Goal: Information Seeking & Learning: Learn about a topic

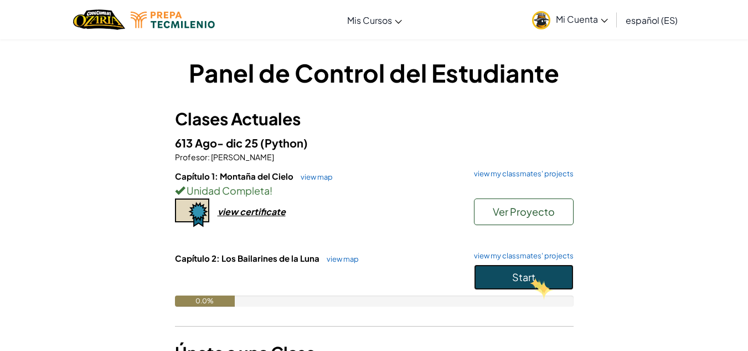
click at [528, 277] on span "Start" at bounding box center [523, 276] width 23 height 13
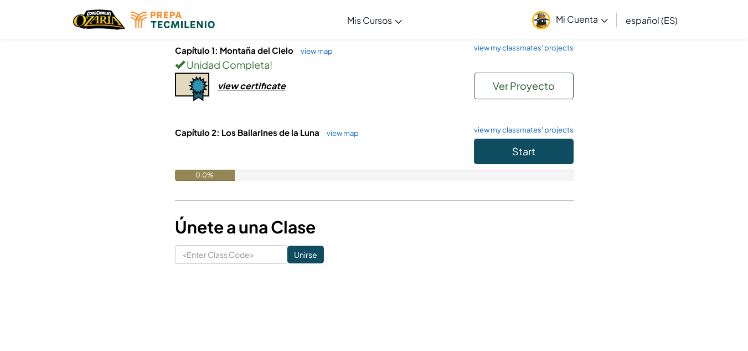
scroll to position [109, 0]
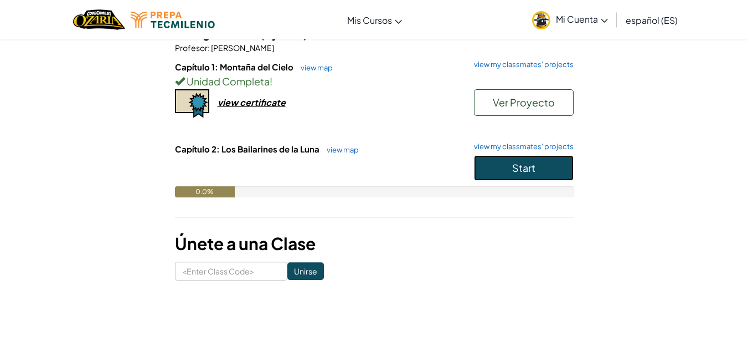
click at [529, 168] on span "Start" at bounding box center [523, 167] width 23 height 13
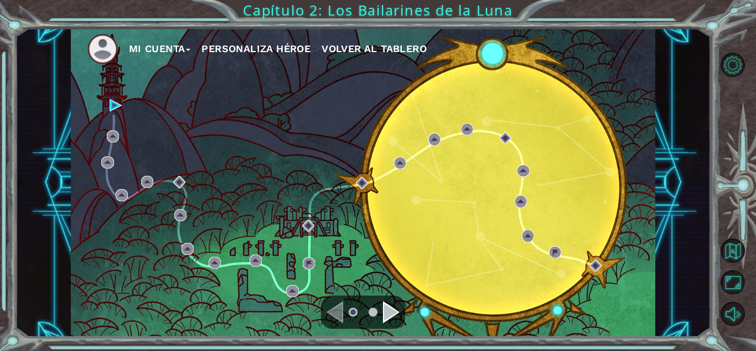
click at [403, 260] on div "Mi Cuenta Personaliza Héroe Volver al Tablero" at bounding box center [363, 182] width 585 height 308
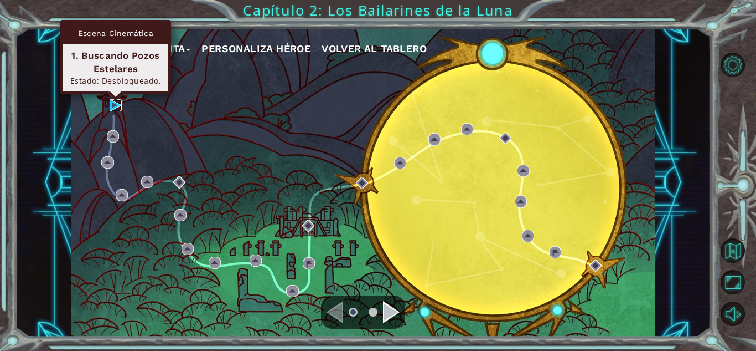
click at [117, 102] on img at bounding box center [116, 105] width 12 height 12
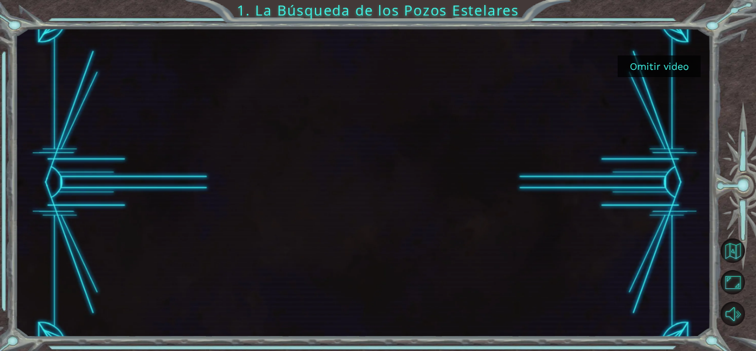
click at [662, 67] on button "Omitir video" at bounding box center [659, 66] width 83 height 22
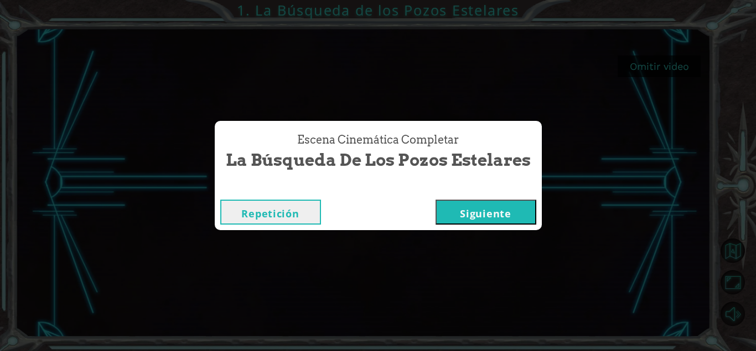
click at [480, 204] on button "Siguiente" at bounding box center [486, 211] width 101 height 25
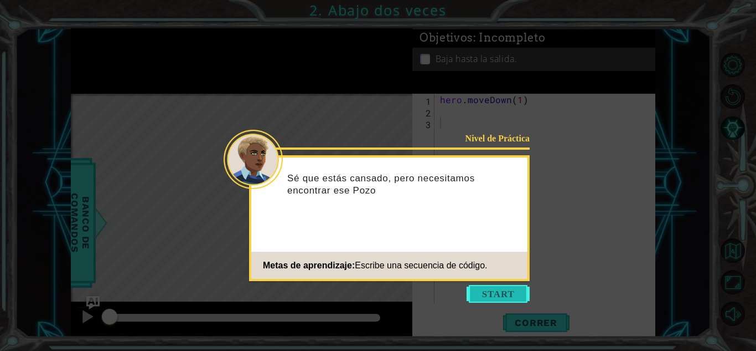
click at [487, 287] on button "Start" at bounding box center [498, 294] width 63 height 18
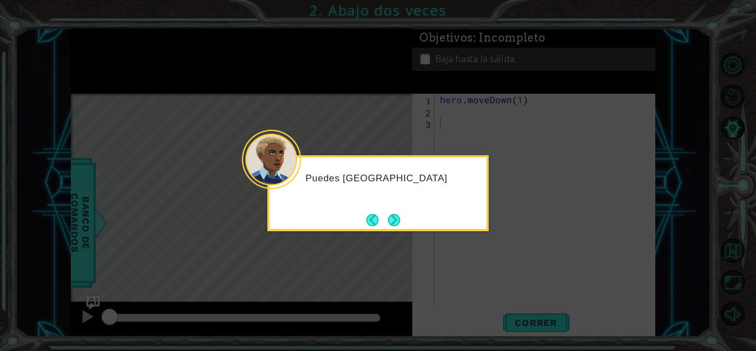
click at [487, 287] on icon at bounding box center [378, 175] width 756 height 351
click at [392, 215] on button "Next" at bounding box center [394, 219] width 13 height 13
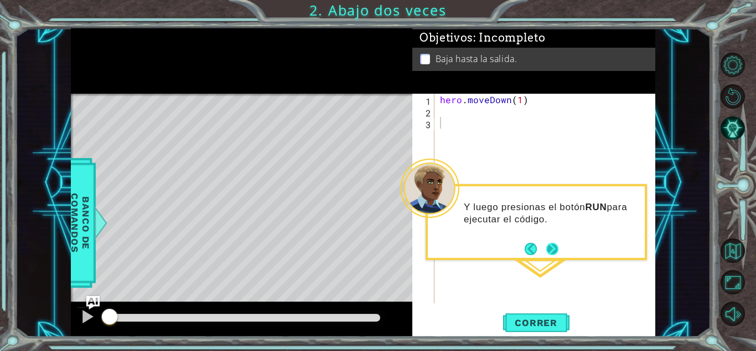
click at [555, 244] on button "Next" at bounding box center [553, 249] width 12 height 12
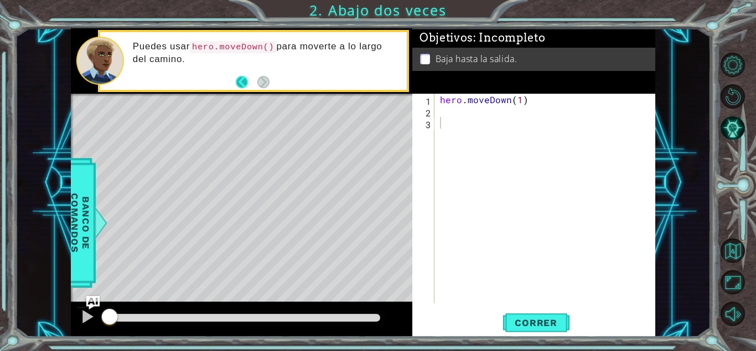
click at [239, 83] on button "Back" at bounding box center [247, 82] width 22 height 12
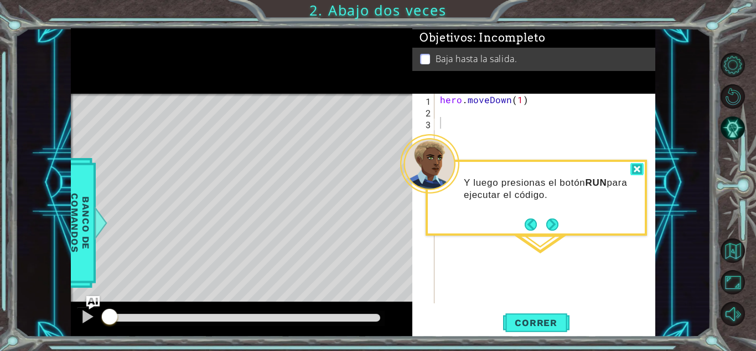
click at [641, 166] on div at bounding box center [637, 169] width 13 height 13
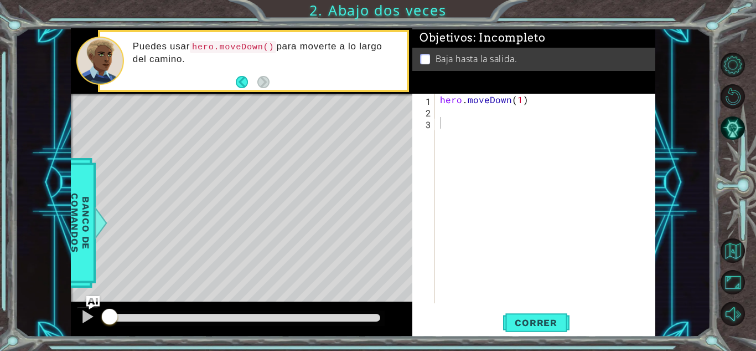
click at [235, 83] on div "Puedes usar hero.moveDown() para moverte a lo largo del camino." at bounding box center [266, 61] width 282 height 52
click at [738, 248] on button "Volver al Mapa" at bounding box center [733, 250] width 24 height 24
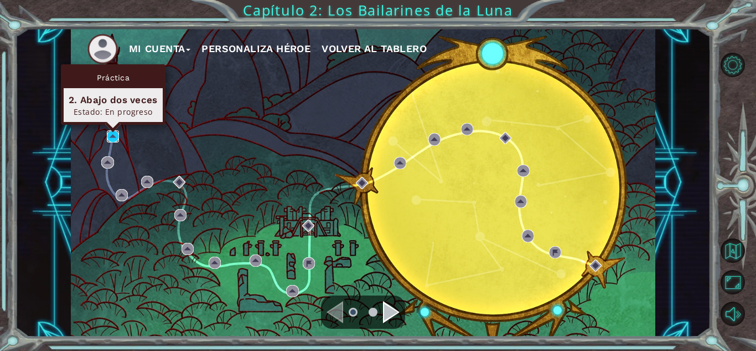
click at [113, 137] on img at bounding box center [113, 136] width 12 height 12
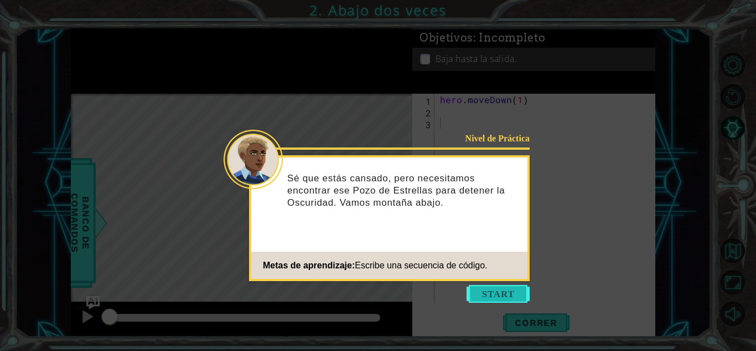
click at [486, 292] on button "Start" at bounding box center [498, 294] width 63 height 18
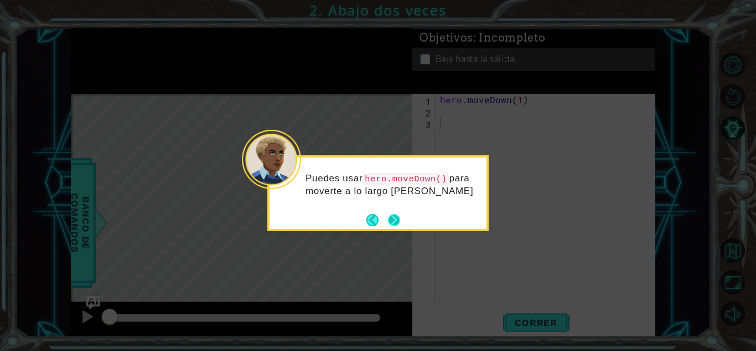
click at [401, 214] on button "Next" at bounding box center [394, 219] width 13 height 13
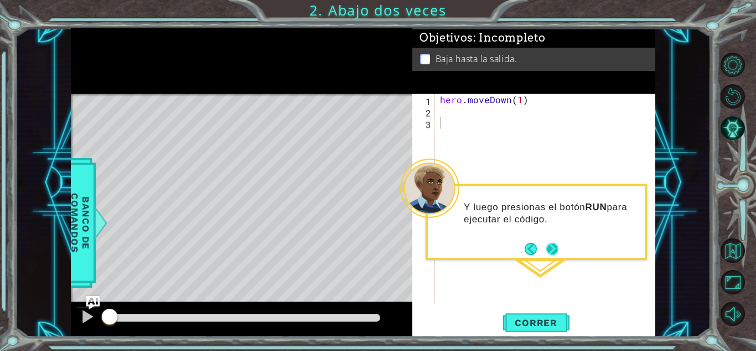
click at [554, 248] on button "Next" at bounding box center [553, 248] width 13 height 13
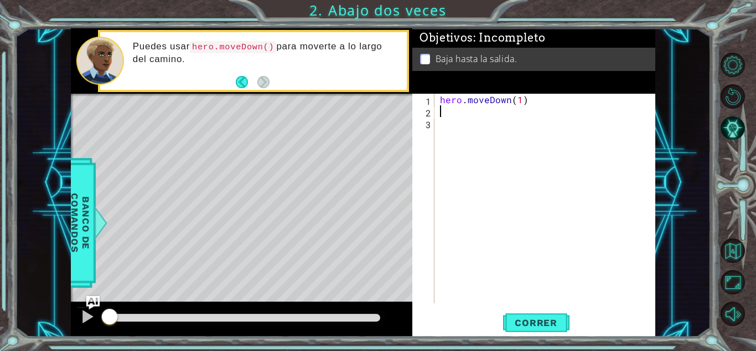
click at [440, 108] on div "hero . moveDown ( 1 )" at bounding box center [548, 210] width 220 height 233
click at [536, 317] on span "Correr" at bounding box center [536, 322] width 65 height 11
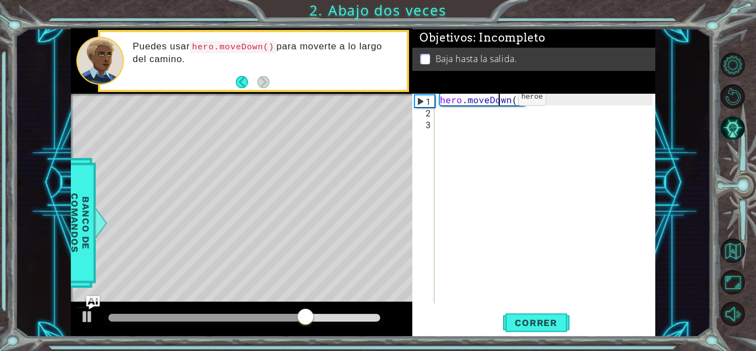
click at [500, 100] on div "hero . moveDown ( 1 )" at bounding box center [548, 210] width 220 height 233
click at [519, 102] on div "hero . moveDown ( 1 )" at bounding box center [548, 210] width 220 height 233
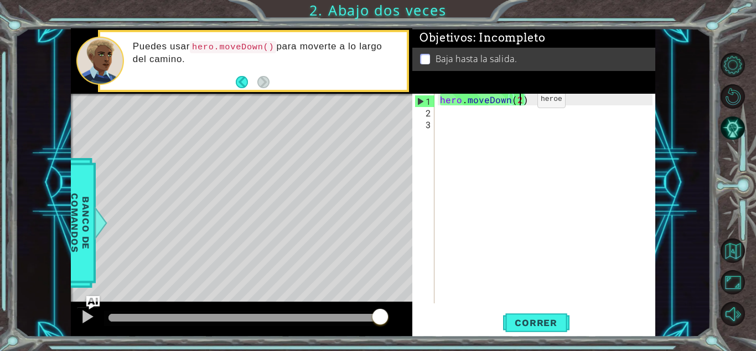
type textarea "hero.moveDown(2)"
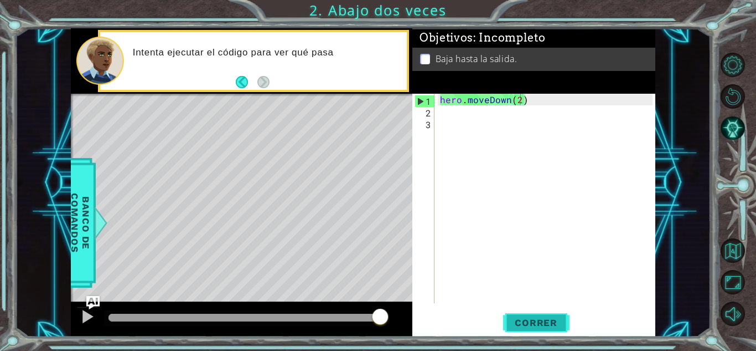
click at [527, 326] on span "Correr" at bounding box center [536, 322] width 65 height 11
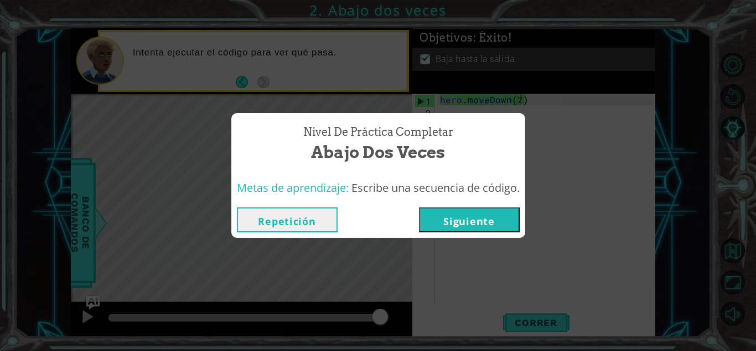
click at [488, 220] on button "Siguiente" at bounding box center [469, 219] width 101 height 25
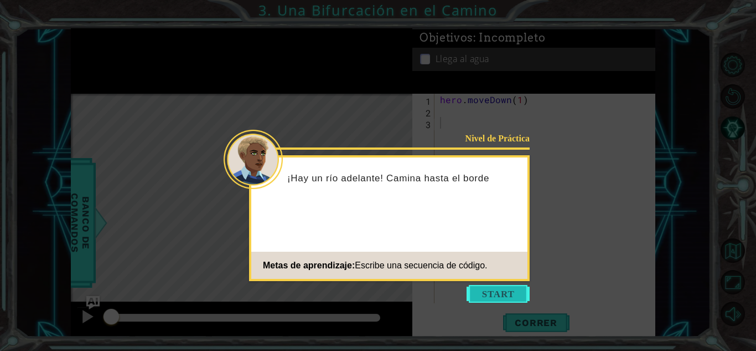
click at [490, 294] on button "Start" at bounding box center [498, 294] width 63 height 18
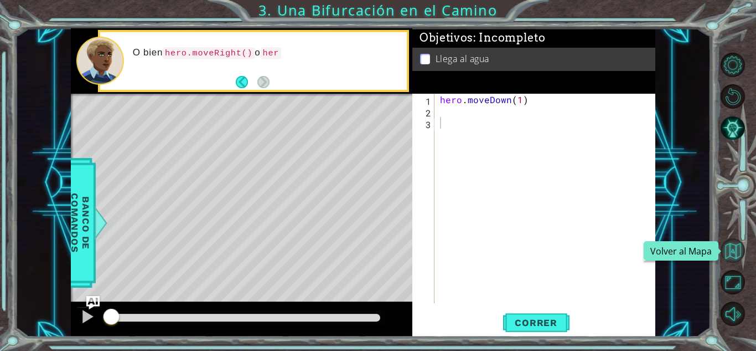
click at [734, 256] on button "Volver al Mapa" at bounding box center [733, 250] width 24 height 24
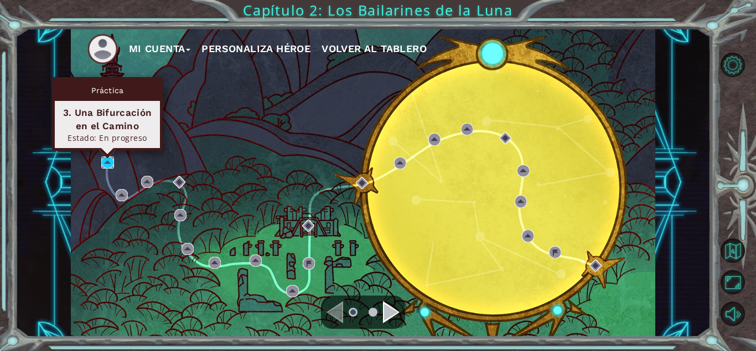
click at [109, 164] on img at bounding box center [107, 162] width 12 height 12
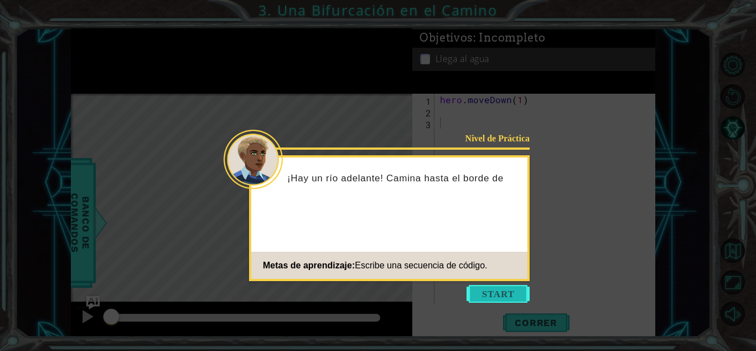
click at [483, 294] on button "Start" at bounding box center [498, 294] width 63 height 18
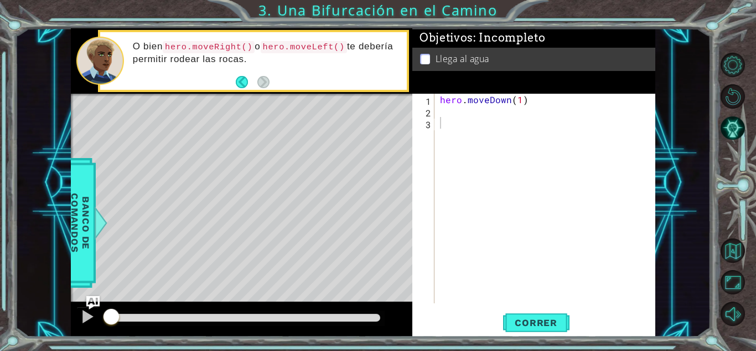
click at [231, 79] on div "O bien hero.moveRight() o hero.moveLeft() te debería permitir rodear las rocas." at bounding box center [266, 61] width 282 height 52
click at [551, 322] on span "Correr" at bounding box center [536, 322] width 65 height 11
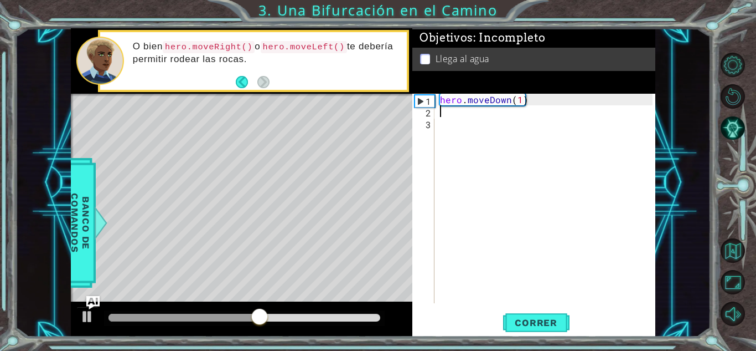
click at [450, 111] on div "hero . moveDown ( 1 )" at bounding box center [548, 210] width 220 height 233
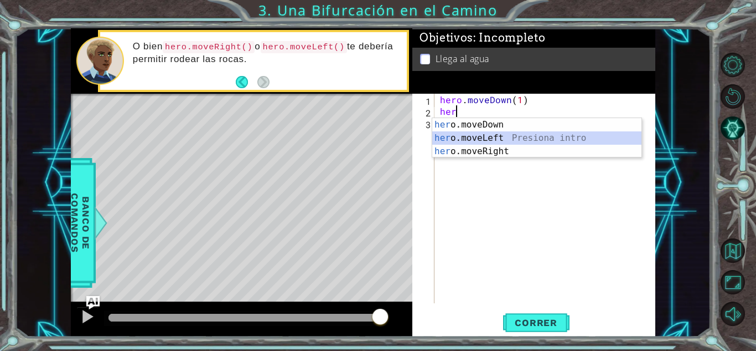
click at [461, 136] on div "her o.moveDown Presiona intro her o.moveLeft Presiona intro her o.moveRight Pre…" at bounding box center [537, 151] width 209 height 66
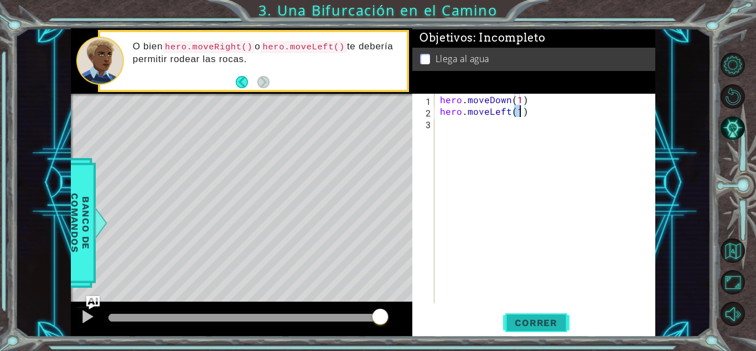
type textarea "hero.moveLeft(1)"
click at [531, 320] on span "Correr" at bounding box center [536, 322] width 65 height 11
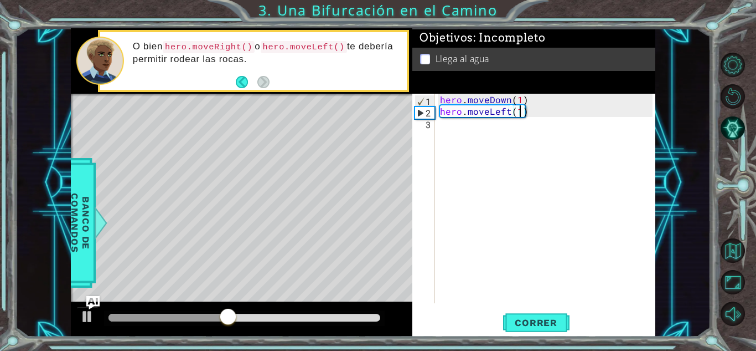
click at [440, 131] on div "hero . moveDown ( 1 ) hero . moveLeft ( 1 )" at bounding box center [548, 210] width 220 height 233
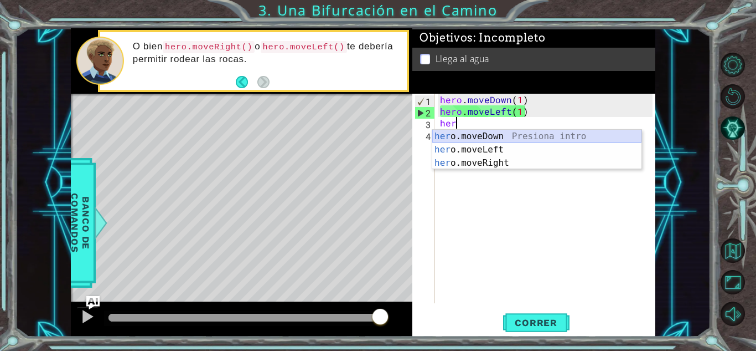
click at [478, 140] on div "her o.moveDown Presiona intro her o.moveLeft Presiona intro her o.moveRight Pre…" at bounding box center [537, 163] width 209 height 66
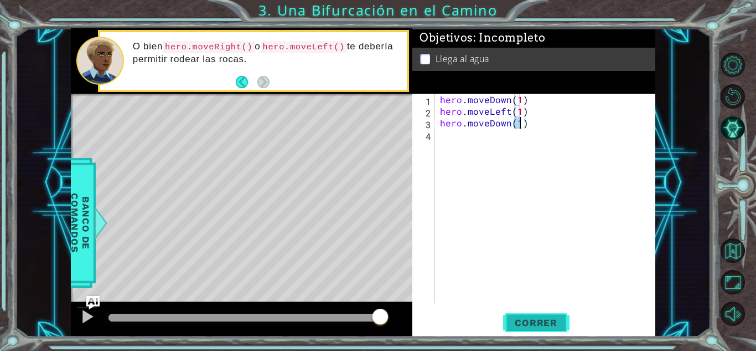
type textarea "hero.moveDown(1)"
click at [553, 310] on button "Correr" at bounding box center [536, 322] width 66 height 24
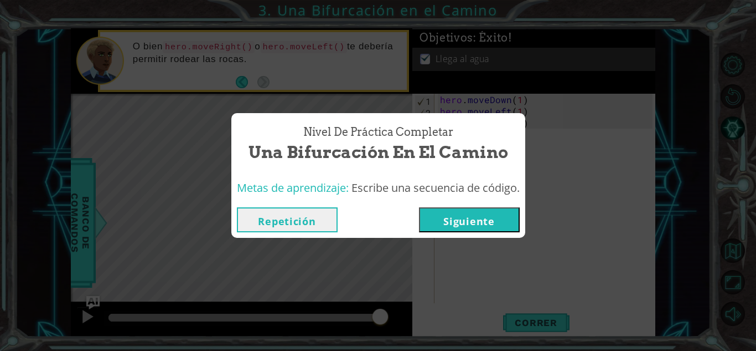
click at [482, 214] on button "Siguiente" at bounding box center [469, 219] width 101 height 25
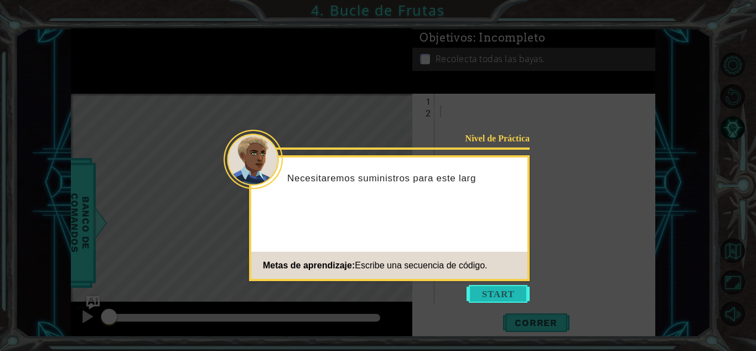
click at [511, 301] on button "Start" at bounding box center [498, 294] width 63 height 18
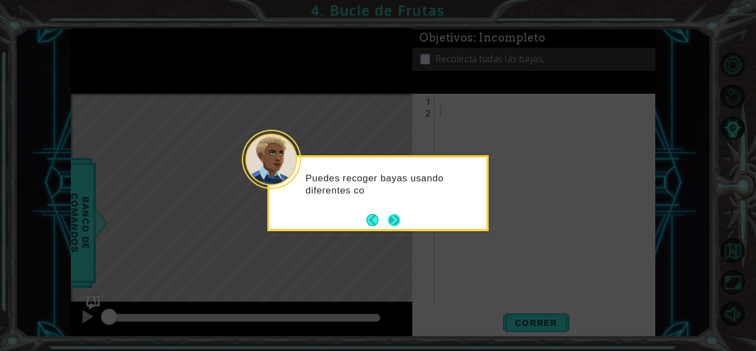
click at [393, 222] on button "Next" at bounding box center [394, 220] width 12 height 12
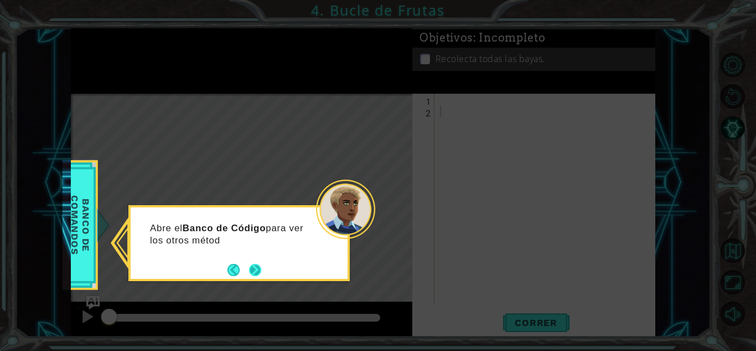
click at [256, 271] on button "Next" at bounding box center [255, 270] width 12 height 12
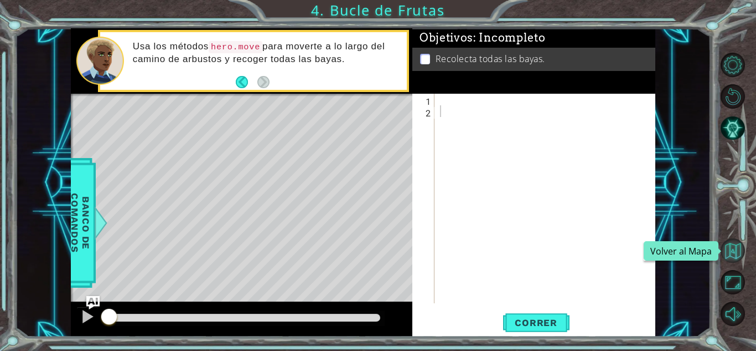
click at [735, 251] on button "Volver al Mapa" at bounding box center [733, 250] width 24 height 24
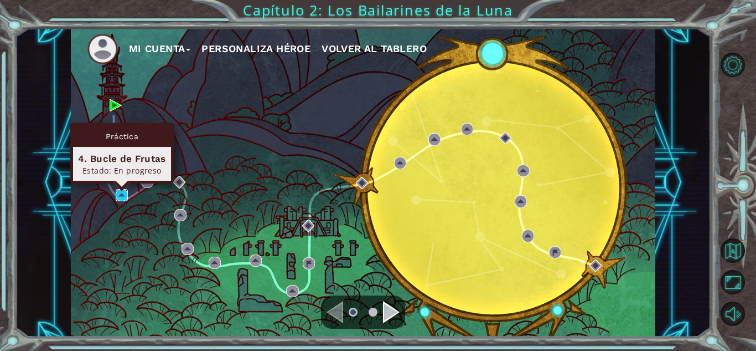
click at [121, 195] on img at bounding box center [122, 195] width 12 height 12
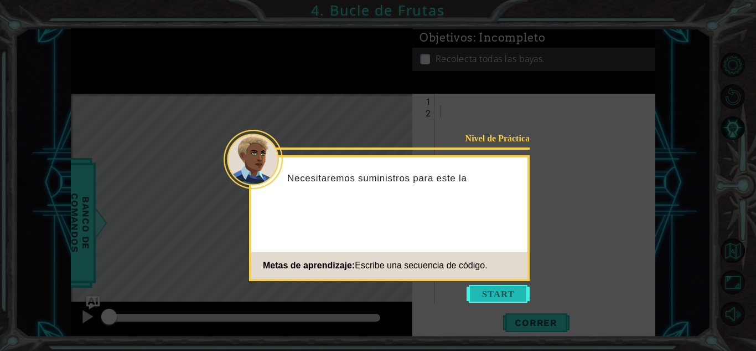
click at [513, 291] on button "Start" at bounding box center [498, 294] width 63 height 18
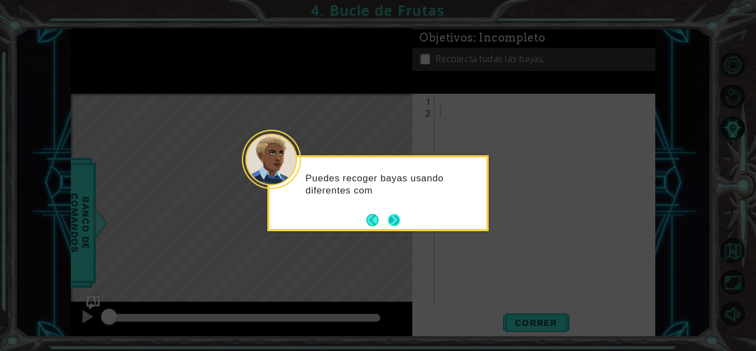
click at [390, 224] on button "Next" at bounding box center [394, 220] width 12 height 12
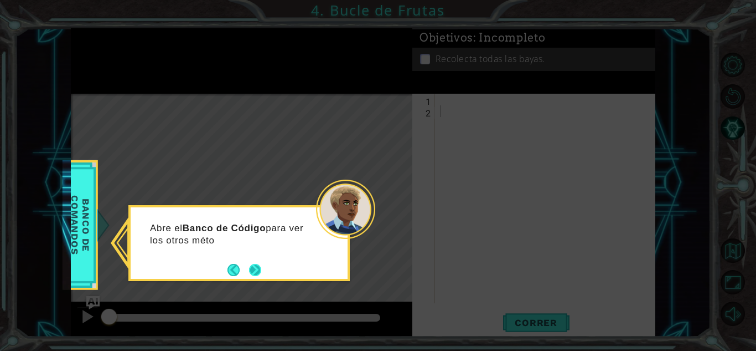
click at [265, 269] on div "Abre el Banco de Código para ver los otros méto" at bounding box center [239, 243] width 222 height 76
click at [255, 262] on footer at bounding box center [245, 269] width 34 height 17
click at [253, 267] on button "Next" at bounding box center [255, 270] width 12 height 12
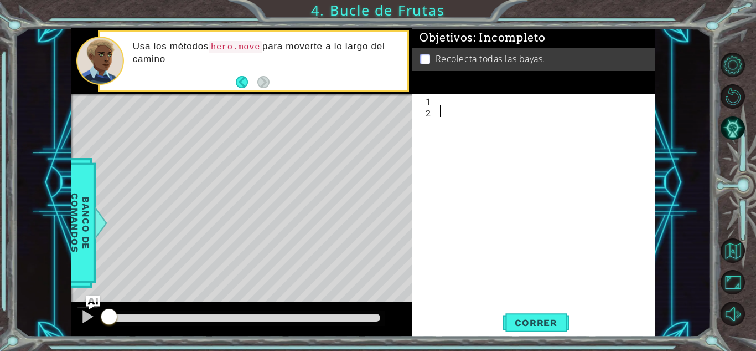
click at [444, 96] on div at bounding box center [548, 210] width 220 height 233
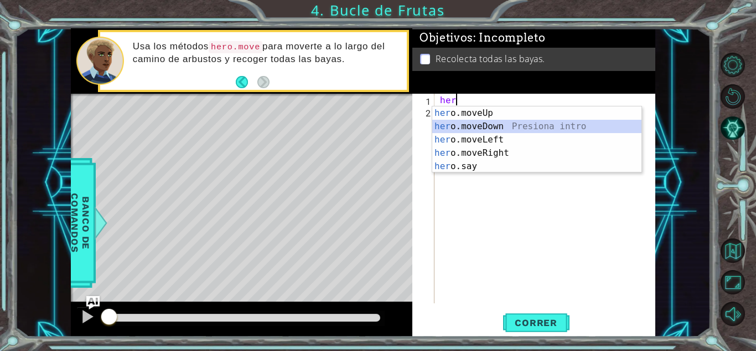
click at [469, 126] on div "her o.moveUp Presiona intro her o.moveDown Presiona intro her o.moveLeft Presio…" at bounding box center [537, 152] width 209 height 93
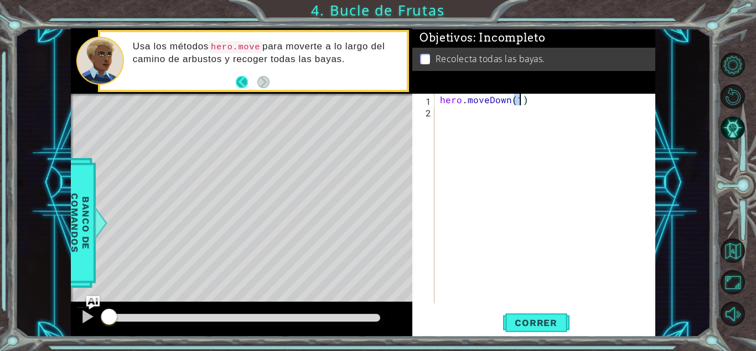
type textarea "hero.moveDown(1)"
click at [241, 80] on button "Back" at bounding box center [247, 82] width 22 height 12
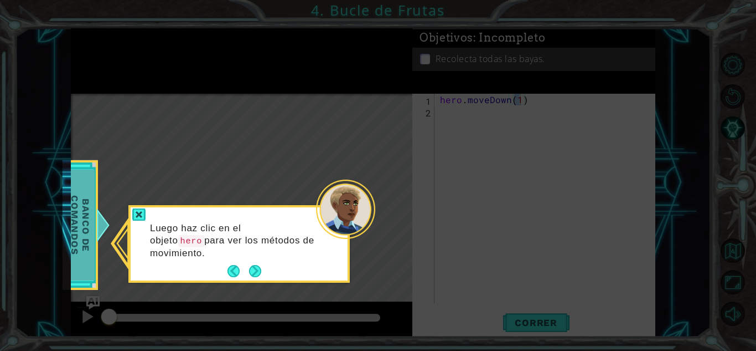
click at [80, 235] on span "Banco de comandos" at bounding box center [80, 224] width 29 height 111
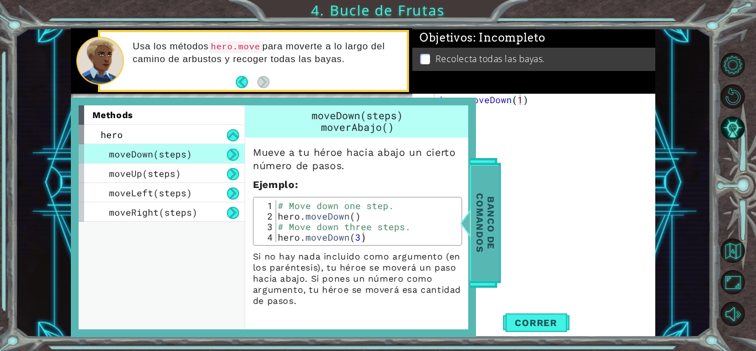
click at [484, 192] on span "Banco de comandos" at bounding box center [485, 222] width 29 height 115
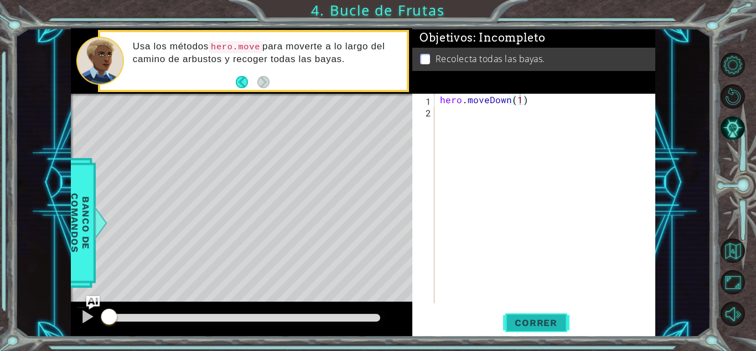
click at [531, 322] on span "Correr" at bounding box center [536, 322] width 65 height 11
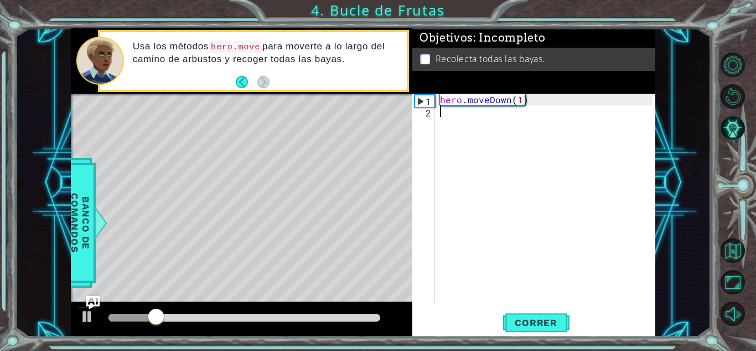
click at [441, 113] on div "hero . moveDown ( 1 )" at bounding box center [548, 210] width 220 height 233
click at [515, 100] on div "hero . moveDown ( 1 )" at bounding box center [548, 210] width 220 height 233
click at [520, 103] on div "hero . moveDown ( 1 )" at bounding box center [548, 210] width 220 height 233
type textarea "hero.moveDown(2)"
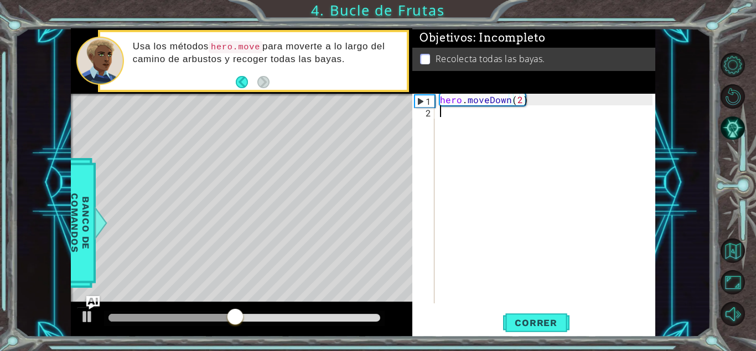
click at [445, 119] on div "hero . moveDown ( 2 )" at bounding box center [548, 210] width 220 height 233
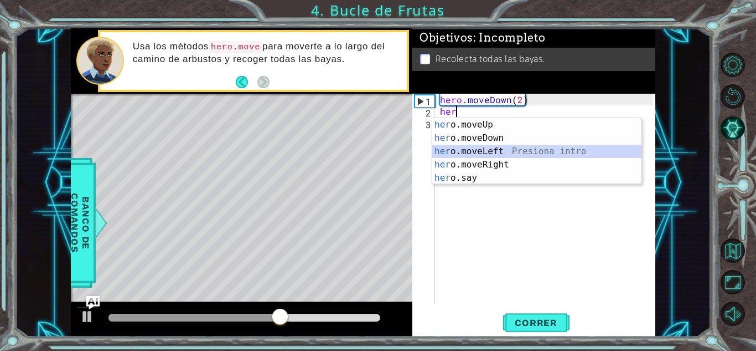
click at [469, 150] on div "her o.moveUp Presiona intro her o.moveDown Presiona intro her o.moveLeft Presio…" at bounding box center [537, 164] width 209 height 93
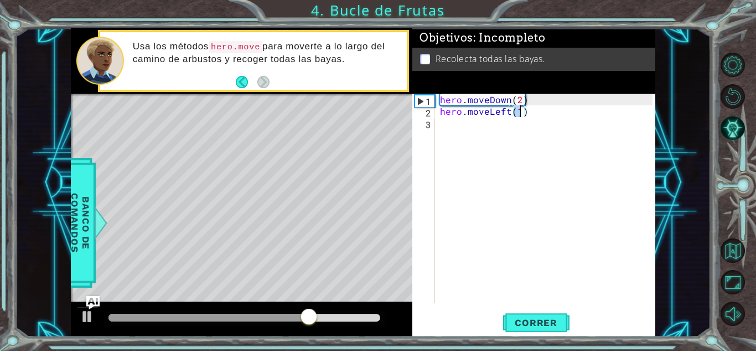
type textarea "hero.moveLeft(2)"
click at [439, 127] on div "hero . moveDown ( 2 ) hero . moveLeft ( 2 )" at bounding box center [548, 210] width 220 height 233
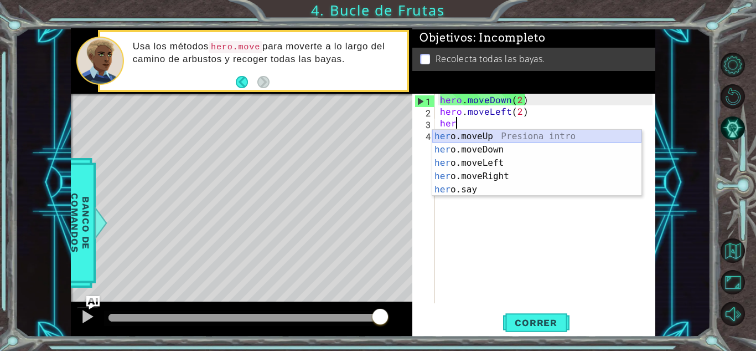
click at [480, 134] on div "her o.moveUp Presiona intro her o.moveDown Presiona intro her o.moveLeft Presio…" at bounding box center [537, 176] width 209 height 93
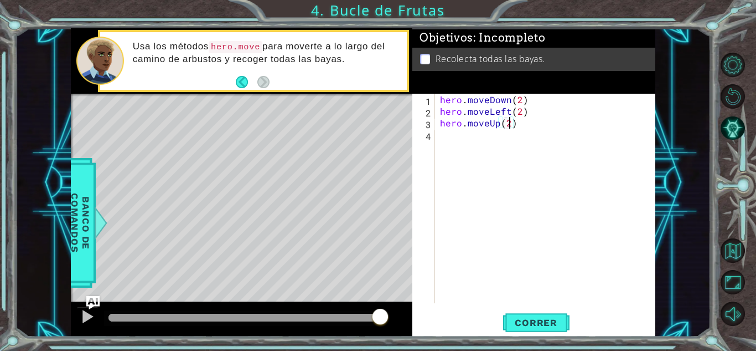
scroll to position [0, 4]
type textarea "hero.moveUp(2)"
click at [550, 321] on span "Correr" at bounding box center [536, 322] width 65 height 11
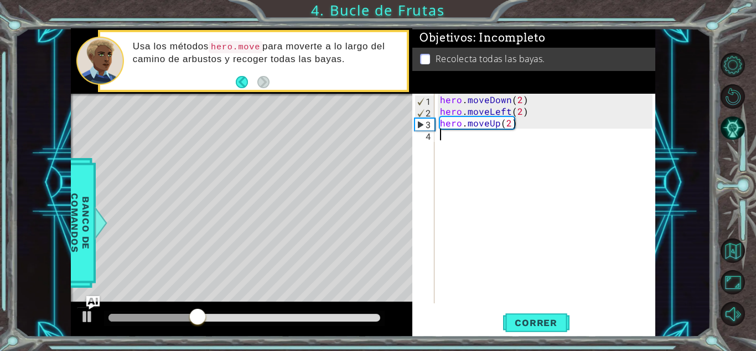
click at [459, 140] on div "hero . moveDown ( 2 ) hero . moveLeft ( 2 ) hero . moveUp ( 2 )" at bounding box center [548, 210] width 220 height 233
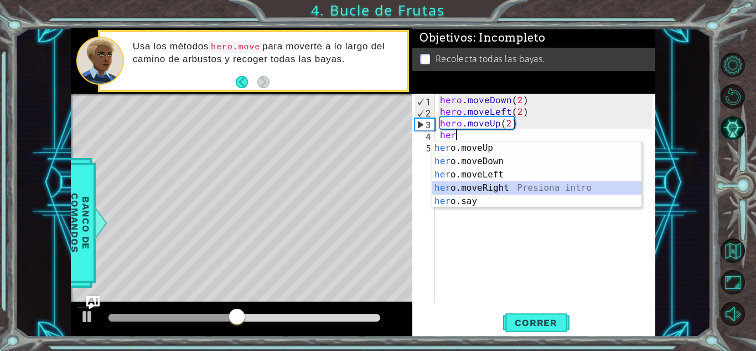
click at [459, 193] on div "her o.moveUp Presiona intro her o.moveDown Presiona intro her o.moveLeft Presio…" at bounding box center [537, 187] width 209 height 93
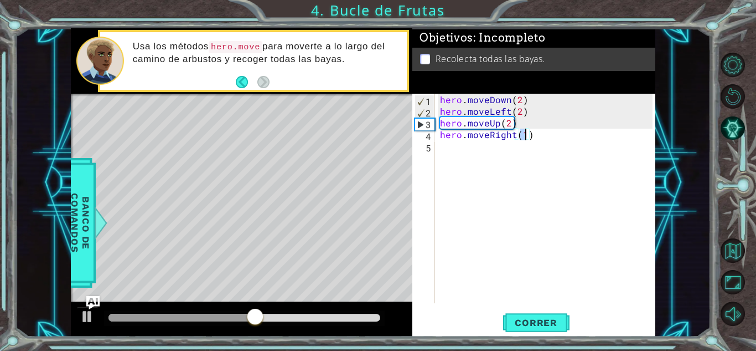
scroll to position [0, 5]
type textarea "hero.moveRight(3)"
click at [518, 318] on span "Correr" at bounding box center [536, 322] width 65 height 11
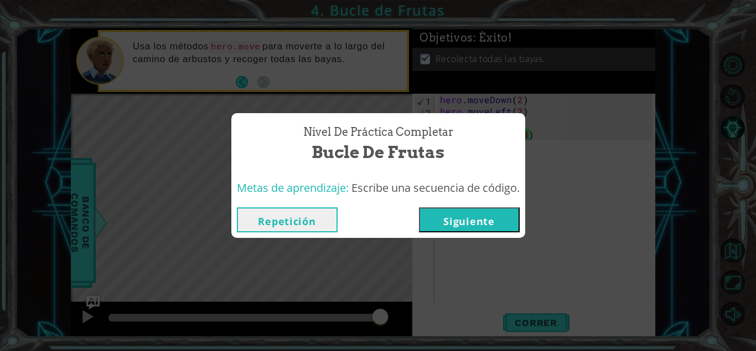
click at [479, 214] on button "Siguiente" at bounding box center [469, 219] width 101 height 25
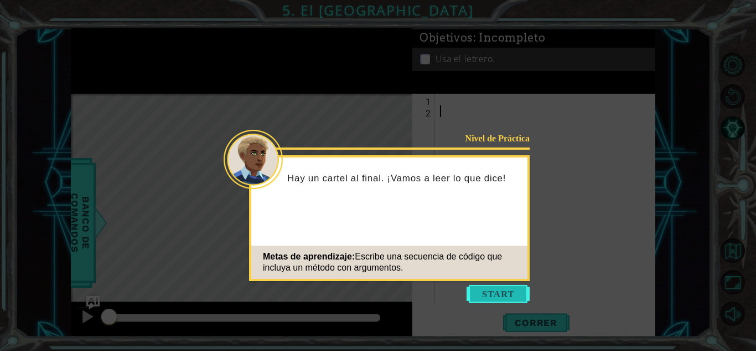
click at [503, 288] on button "Start" at bounding box center [498, 294] width 63 height 18
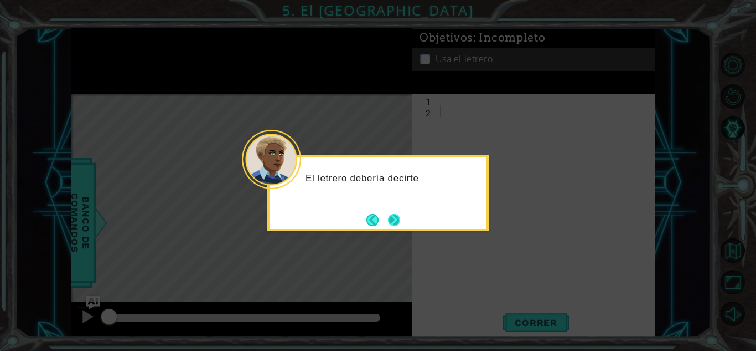
click at [393, 213] on button "Next" at bounding box center [393, 219] width 17 height 17
click at [393, 214] on button "Next" at bounding box center [394, 220] width 12 height 12
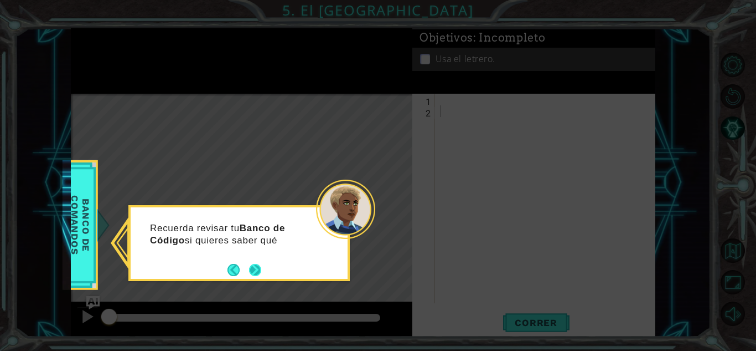
click at [261, 269] on button "Next" at bounding box center [255, 270] width 12 height 12
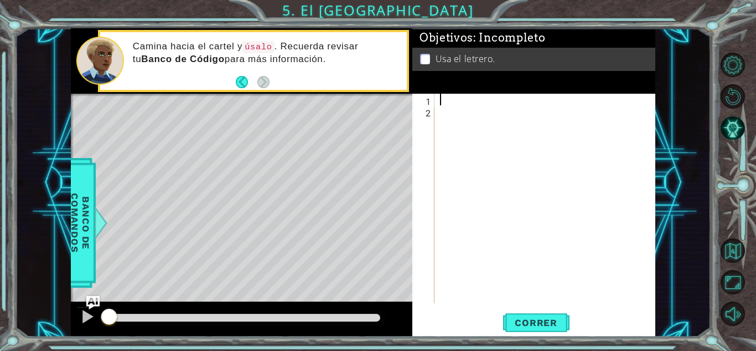
click at [447, 97] on div at bounding box center [548, 210] width 220 height 233
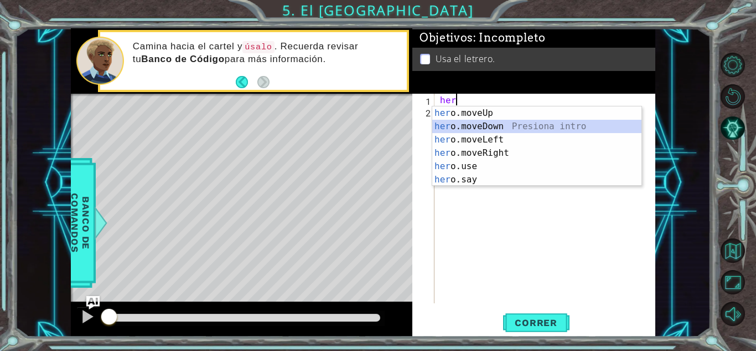
click at [475, 127] on div "her o.moveUp Presiona intro her o.moveDown Presiona intro her o.moveLeft Presio…" at bounding box center [537, 159] width 209 height 106
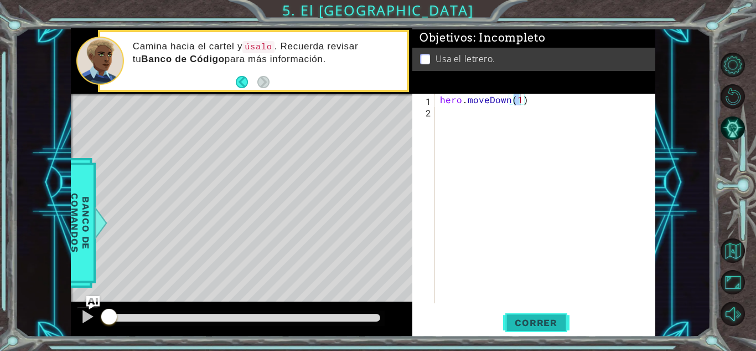
click at [515, 317] on span "Correr" at bounding box center [536, 322] width 65 height 11
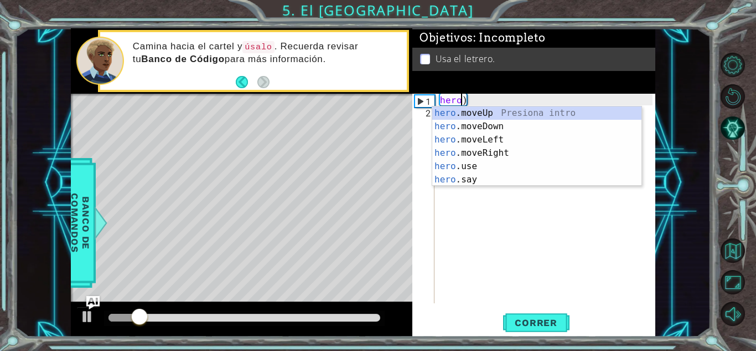
type textarea ")"
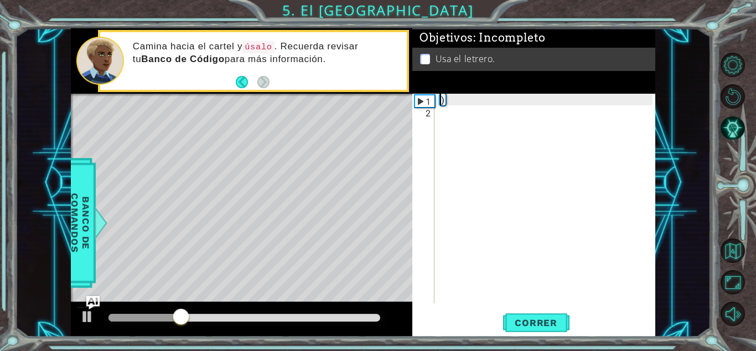
click at [495, 104] on div ")" at bounding box center [548, 210] width 220 height 233
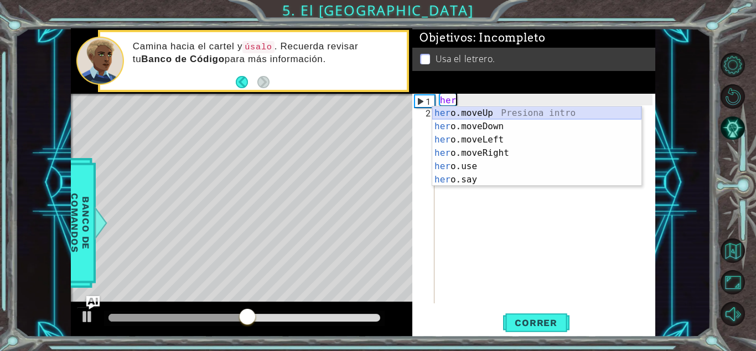
click at [488, 112] on div "her o.moveUp Presiona intro her o.moveDown Presiona intro her o.moveLeft Presio…" at bounding box center [537, 159] width 209 height 106
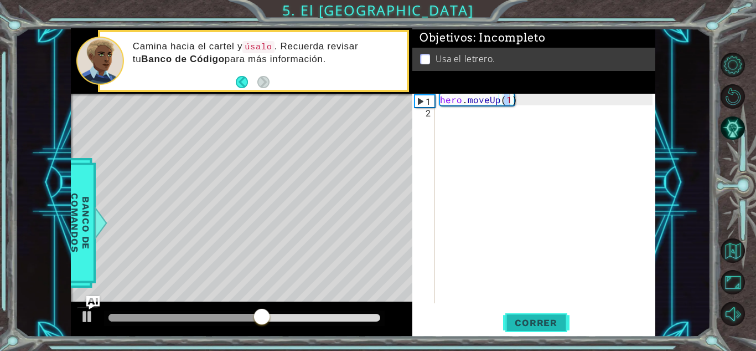
click at [541, 320] on span "Correr" at bounding box center [536, 322] width 65 height 11
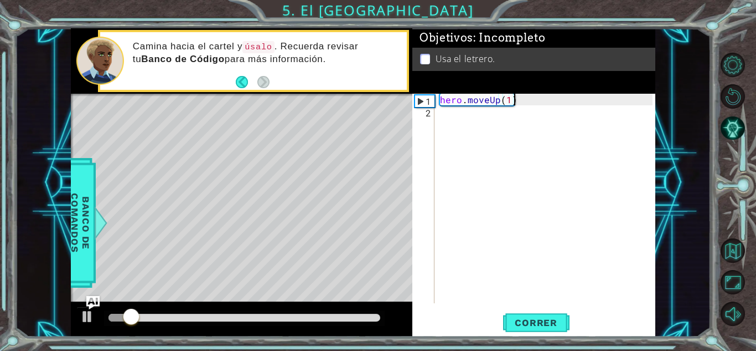
click at [527, 101] on div "hero . moveUp ( 1 )" at bounding box center [548, 210] width 220 height 233
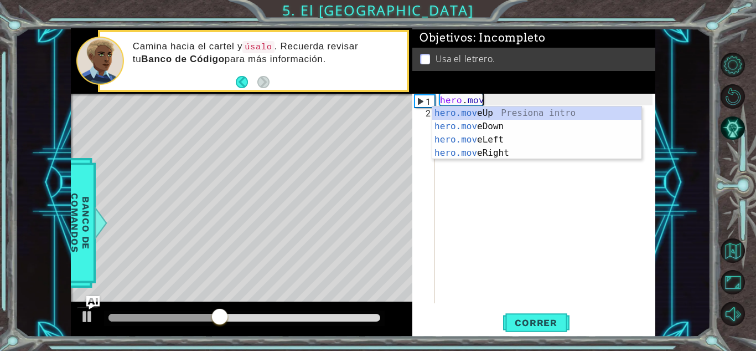
type textarea "h"
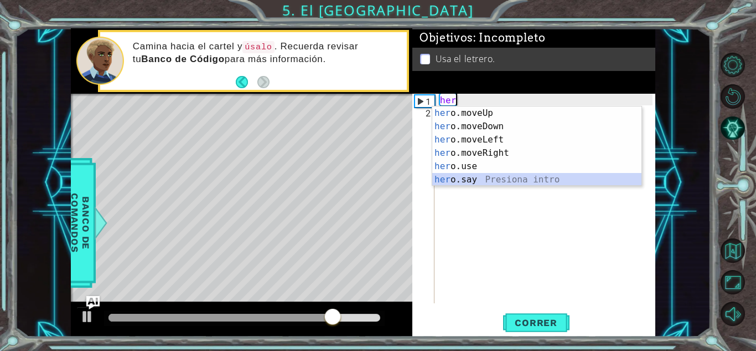
click at [474, 181] on div "her o.moveUp Presiona intro her o.moveDown Presiona intro her o.moveLeft Presio…" at bounding box center [537, 159] width 209 height 106
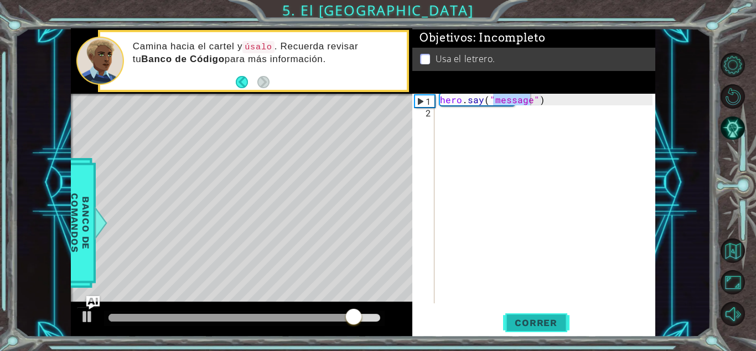
click at [537, 315] on button "Correr" at bounding box center [536, 322] width 66 height 24
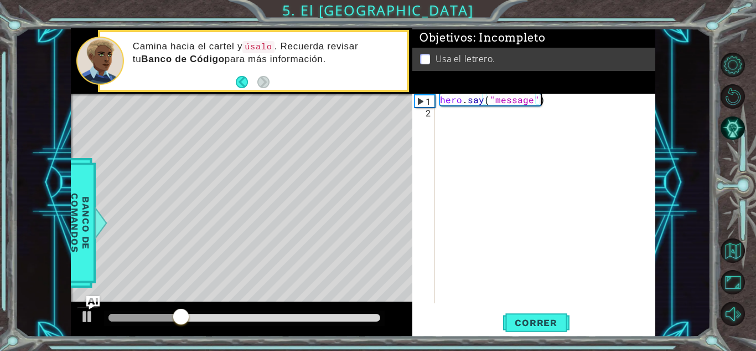
click at [571, 103] on div "hero . say ( "message" )" at bounding box center [548, 210] width 220 height 233
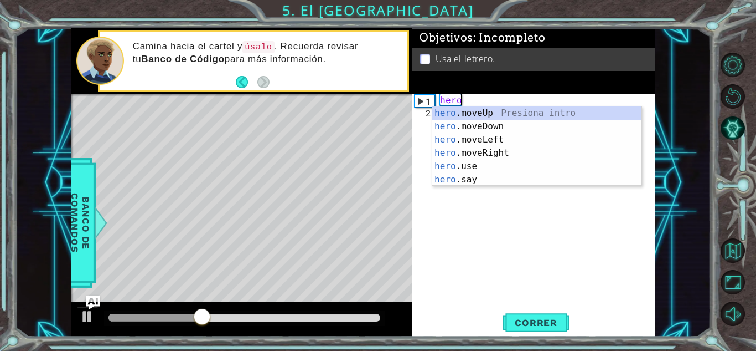
type textarea "h"
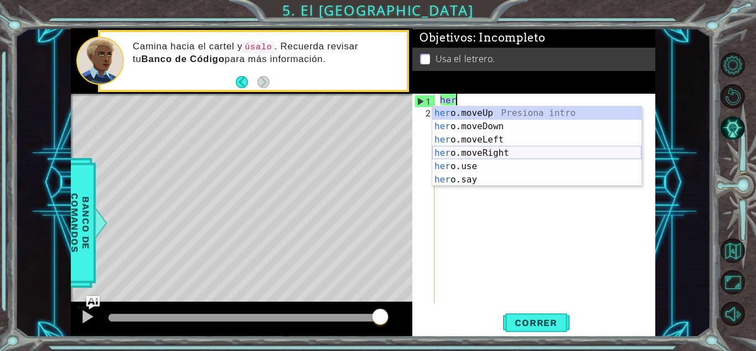
click at [498, 147] on div "her o.moveUp Presiona intro her o.moveDown Presiona intro her o.moveLeft Presio…" at bounding box center [537, 159] width 209 height 106
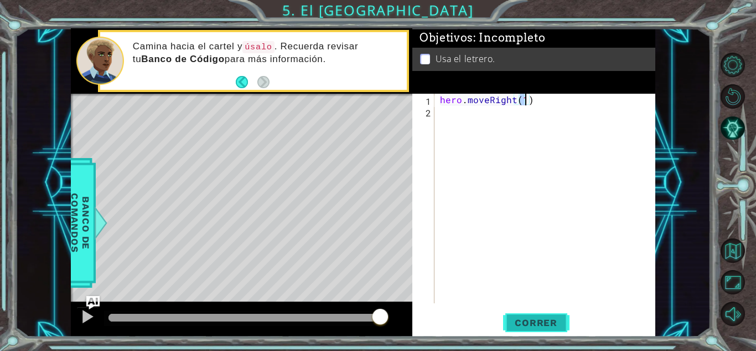
type textarea "hero.moveRight(1)"
click at [533, 327] on span "Correr" at bounding box center [536, 322] width 65 height 11
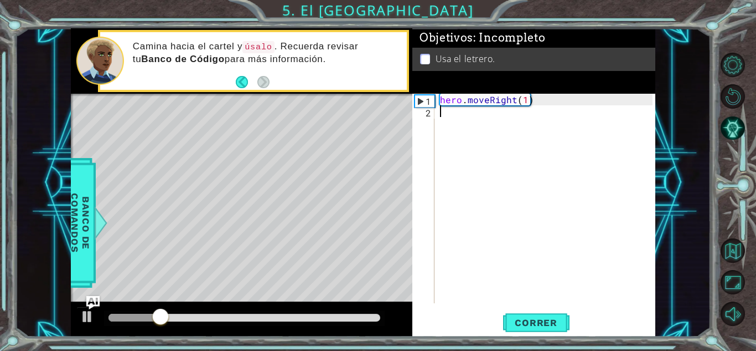
click at [441, 126] on div "hero . moveRight ( 1 )" at bounding box center [548, 210] width 220 height 233
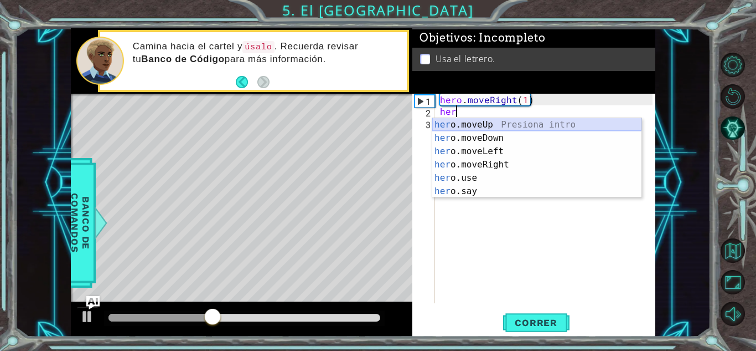
click at [477, 124] on div "her o.moveUp Presiona intro her o.moveDown Presiona intro her o.moveLeft Presio…" at bounding box center [537, 171] width 209 height 106
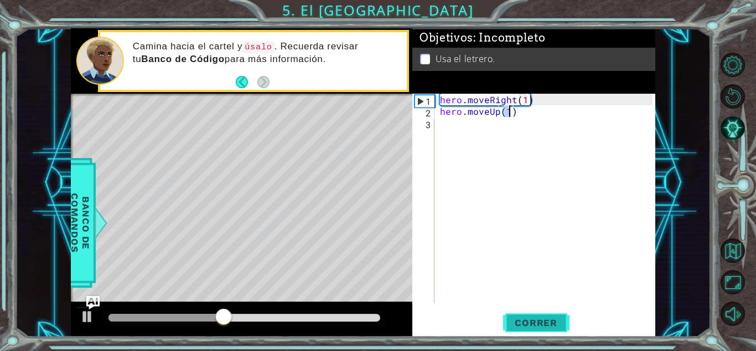
type textarea "hero.moveUp(1)"
click at [555, 317] on span "Correr" at bounding box center [536, 322] width 65 height 11
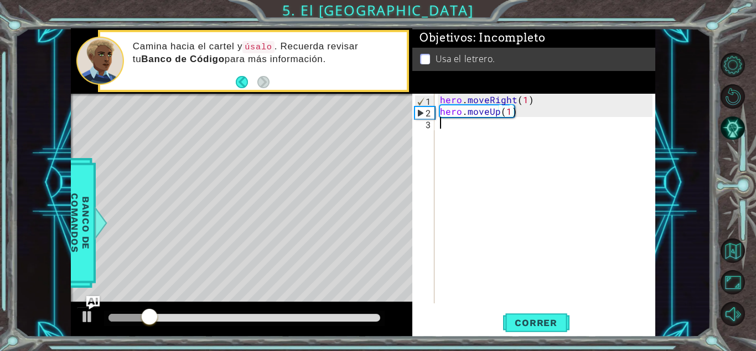
click at [445, 125] on div "hero . moveRight ( 1 ) hero . moveUp ( 1 )" at bounding box center [548, 210] width 220 height 233
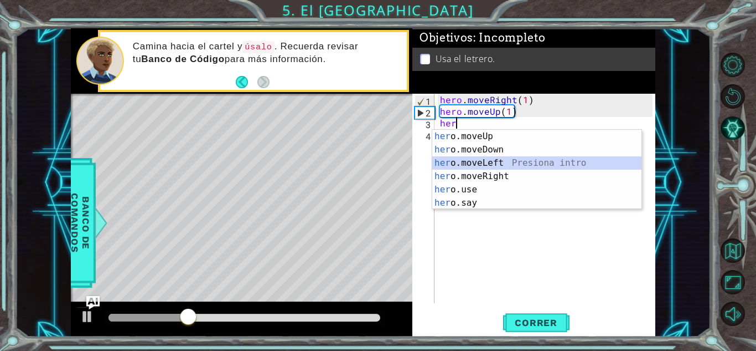
click at [463, 164] on div "her o.moveUp Presiona intro her o.moveDown Presiona intro her o.moveLeft Presio…" at bounding box center [537, 183] width 209 height 106
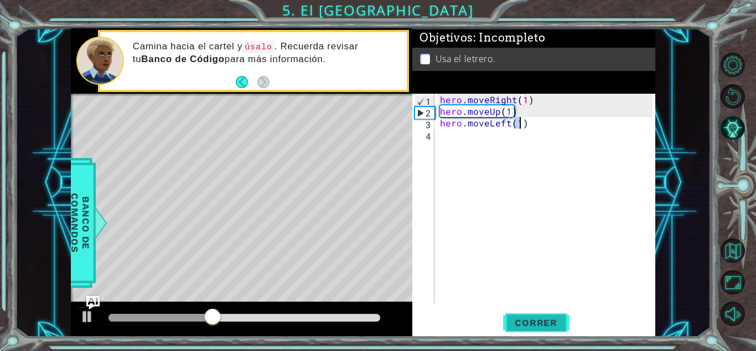
type textarea "hero.moveLeft(1)"
click at [521, 314] on button "Correr" at bounding box center [536, 322] width 66 height 24
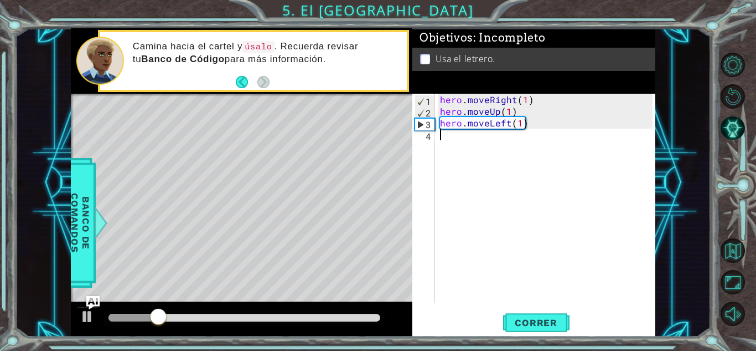
click at [440, 143] on div "hero . moveRight ( 1 ) hero . moveUp ( 1 ) hero . moveLeft ( 1 )" at bounding box center [548, 210] width 220 height 233
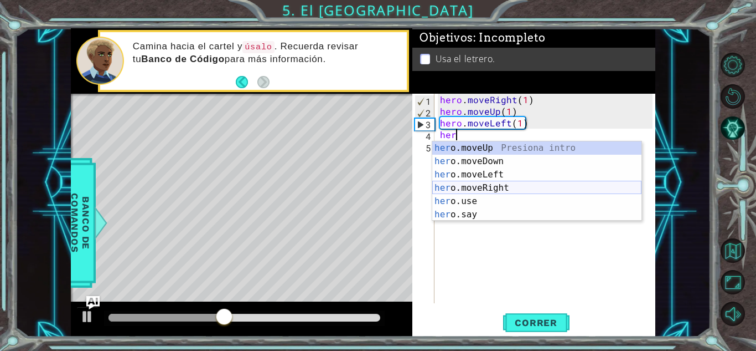
click at [462, 191] on div "her o.moveUp Presiona intro her o.moveDown Presiona intro her o.moveLeft Presio…" at bounding box center [537, 194] width 209 height 106
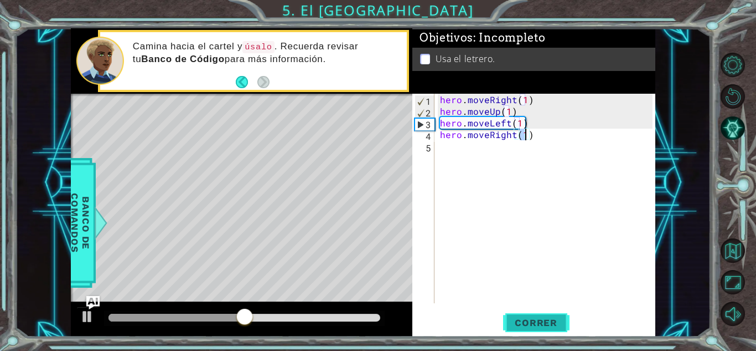
click at [542, 318] on span "Correr" at bounding box center [536, 322] width 65 height 11
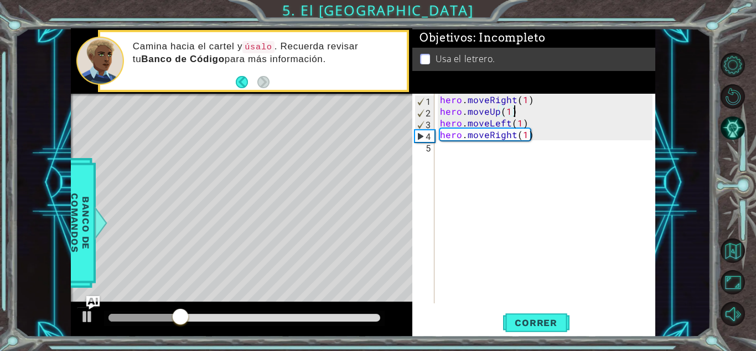
click at [551, 112] on div "hero . moveRight ( 1 ) hero . moveUp ( 1 ) hero . moveLeft ( 1 ) hero . moveRig…" at bounding box center [548, 210] width 220 height 233
type textarea "hero.moveUp(1)"
click at [540, 116] on div "hero . moveRight ( 1 ) hero . moveUp ( 1 ) hero . moveLeft ( 1 ) hero . moveRig…" at bounding box center [548, 210] width 220 height 233
click at [535, 143] on div "hero . moveRight ( 1 ) hero . moveUp ( 1 ) hero . moveLeft ( 1 ) hero . moveRig…" at bounding box center [548, 210] width 220 height 233
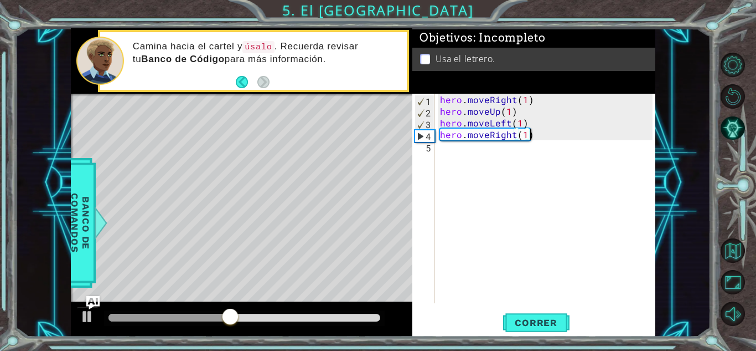
click at [532, 134] on div "hero . moveRight ( 1 ) hero . moveUp ( 1 ) hero . moveLeft ( 1 ) hero . moveRig…" at bounding box center [548, 210] width 220 height 233
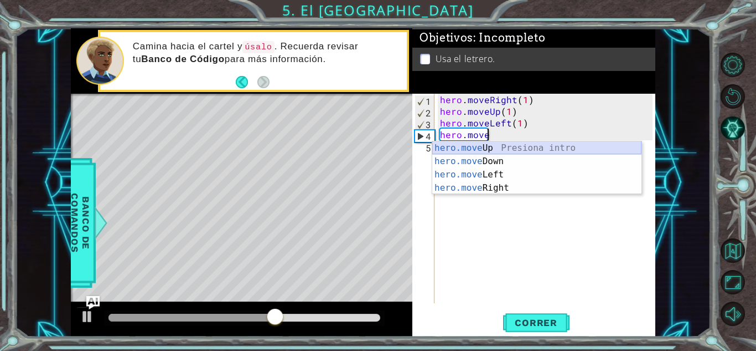
click at [507, 143] on div "hero.move Up Presiona intro hero.move Down Presiona intro hero.move Left Presio…" at bounding box center [537, 181] width 209 height 80
type textarea "hero.moveUp(1)"
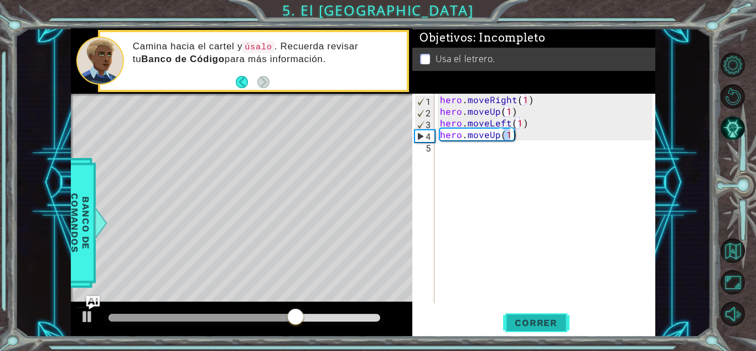
click at [539, 321] on span "Correr" at bounding box center [536, 322] width 65 height 11
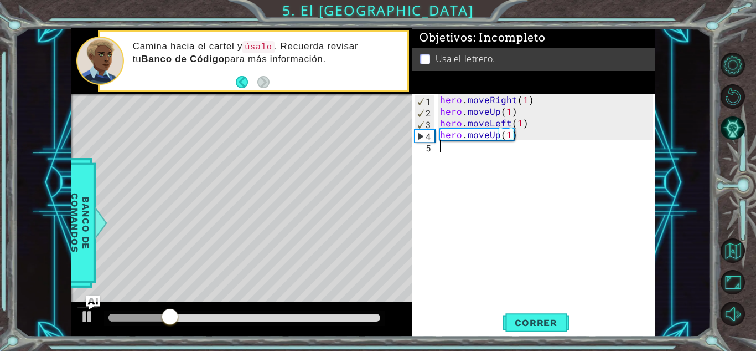
click at [454, 189] on div "hero . moveRight ( 1 ) hero . moveUp ( 1 ) hero . moveLeft ( 1 ) hero . moveUp …" at bounding box center [548, 210] width 220 height 233
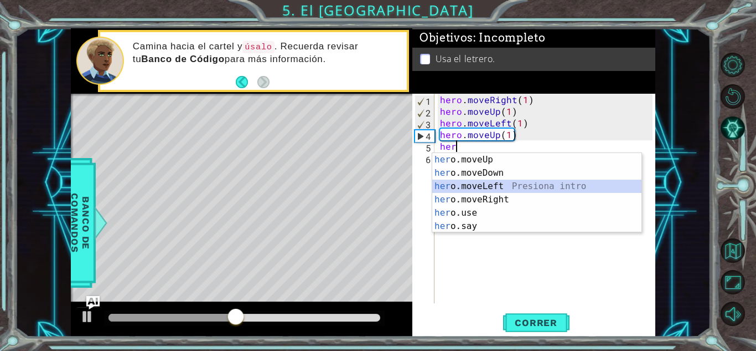
click at [477, 184] on div "her o.moveUp Presiona intro her o.moveDown Presiona intro her o.moveLeft Presio…" at bounding box center [537, 206] width 209 height 106
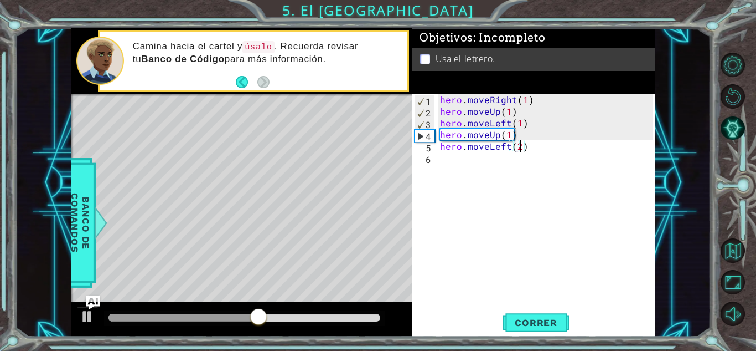
scroll to position [0, 4]
type textarea "hero.moveLeft(2)"
click at [520, 326] on span "Correr" at bounding box center [536, 322] width 65 height 11
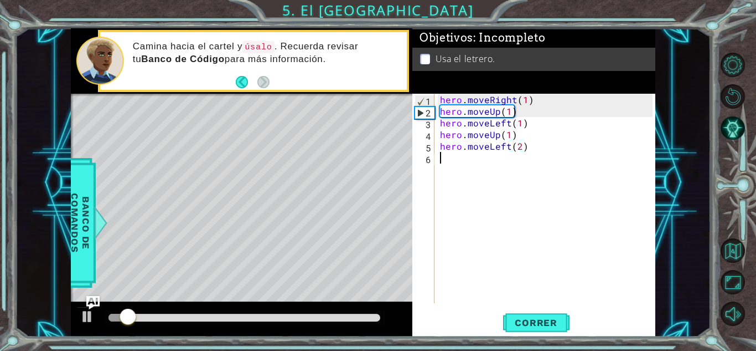
click at [445, 164] on div "hero . moveRight ( 1 ) hero . moveUp ( 1 ) hero . moveLeft ( 1 ) hero . moveUp …" at bounding box center [548, 210] width 220 height 233
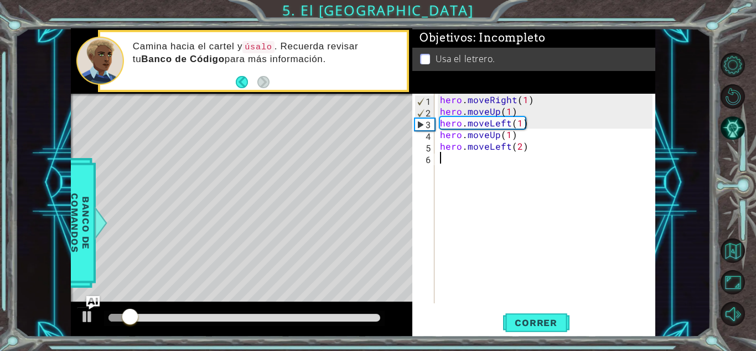
scroll to position [0, 0]
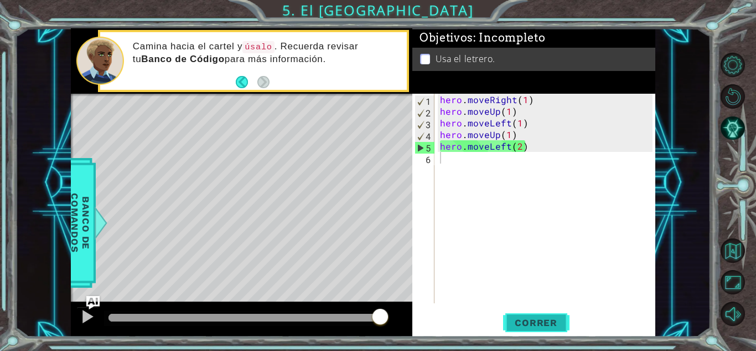
click at [516, 314] on button "Correr" at bounding box center [536, 322] width 66 height 24
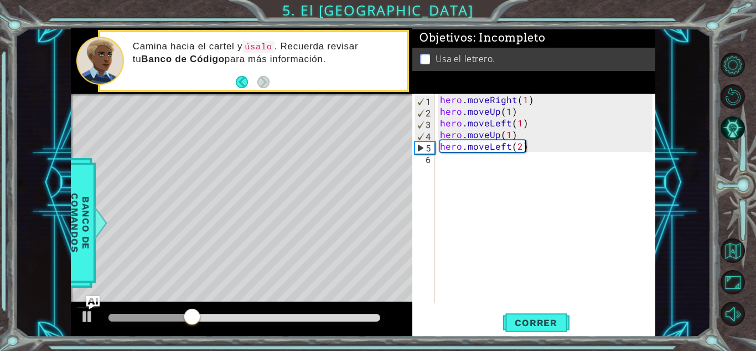
click at [537, 143] on div "hero . moveRight ( 1 ) hero . moveUp ( 1 ) hero . moveLeft ( 1 ) hero . moveUp …" at bounding box center [548, 210] width 220 height 233
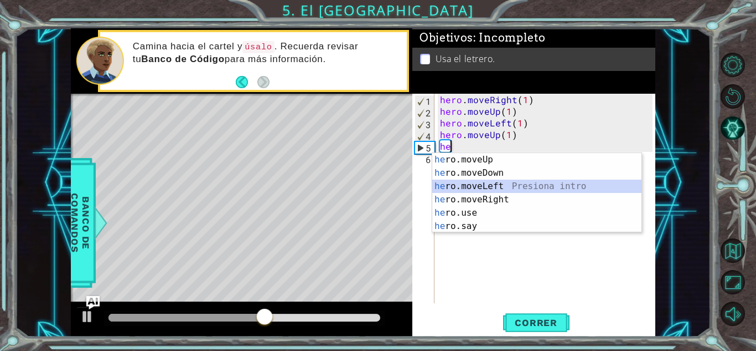
click at [503, 183] on div "he ro.moveUp Presiona intro he ro.moveDown Presiona intro he ro.moveLeft Presio…" at bounding box center [537, 206] width 209 height 106
type textarea "hero.moveLeft(1)"
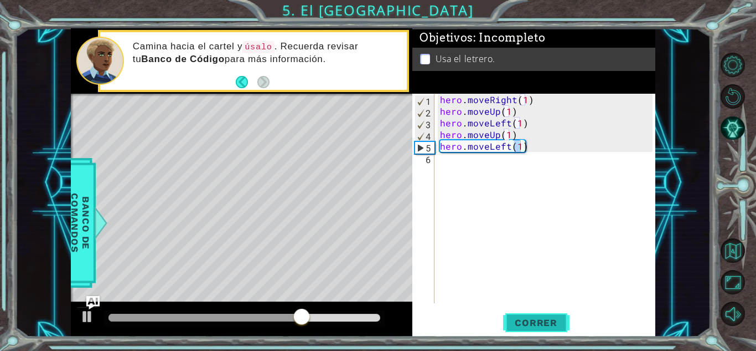
click at [542, 320] on span "Correr" at bounding box center [536, 322] width 65 height 11
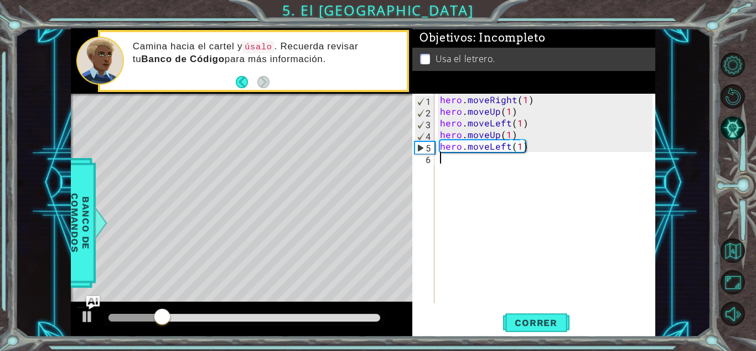
click at [552, 173] on div "hero . moveRight ( 1 ) hero . moveUp ( 1 ) hero . moveLeft ( 1 ) hero . moveUp …" at bounding box center [548, 210] width 220 height 233
click at [558, 147] on div "hero . moveRight ( 1 ) hero . moveUp ( 1 ) hero . moveLeft ( 1 ) hero . moveUp …" at bounding box center [548, 210] width 220 height 233
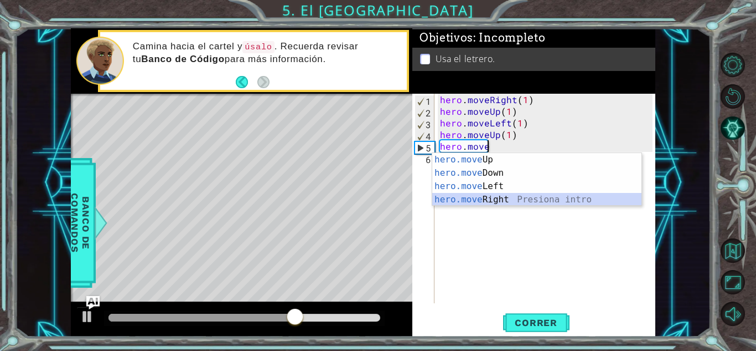
click at [515, 197] on div "hero.move Up Presiona intro hero.move Down Presiona intro hero.move Left Presio…" at bounding box center [537, 193] width 209 height 80
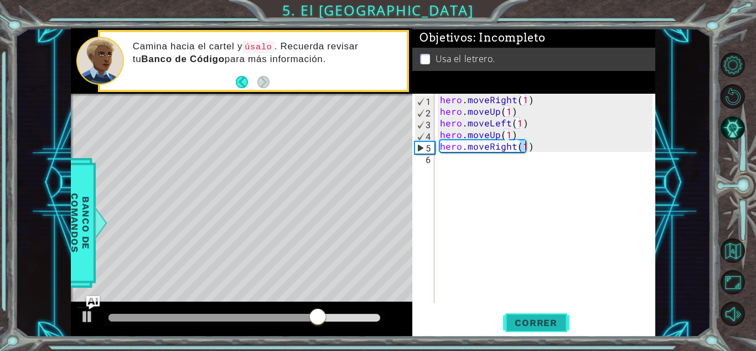
click at [539, 314] on button "Correr" at bounding box center [536, 322] width 66 height 24
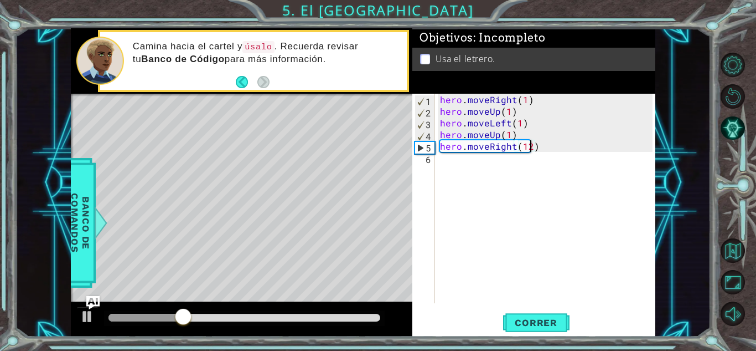
scroll to position [0, 5]
type textarea "hero.moveRight(2)"
click at [523, 322] on span "Correr" at bounding box center [536, 322] width 65 height 11
click at [440, 156] on div "hero . moveRight ( 1 ) hero . moveUp ( 1 ) hero . moveLeft ( 1 ) hero . moveUp …" at bounding box center [548, 210] width 220 height 233
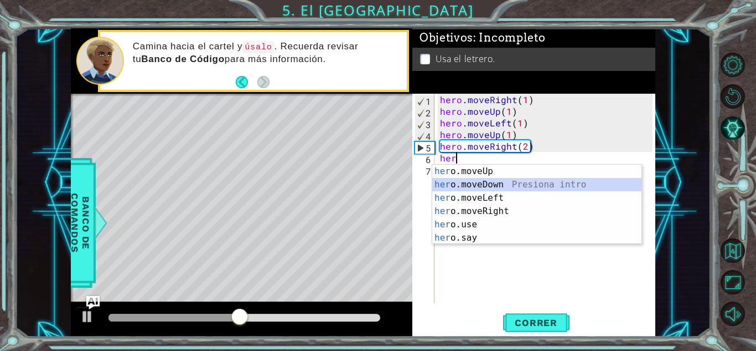
click at [474, 182] on div "her o.moveUp Presiona intro her o.moveDown Presiona intro her o.moveLeft Presio…" at bounding box center [537, 217] width 209 height 106
type textarea "hero.moveDown(1)"
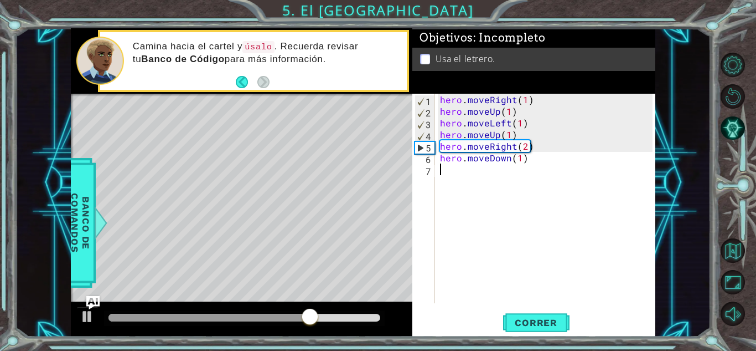
click at [441, 172] on div "hero . moveRight ( 1 ) hero . moveUp ( 1 ) hero . moveLeft ( 1 ) hero . moveUp …" at bounding box center [548, 210] width 220 height 233
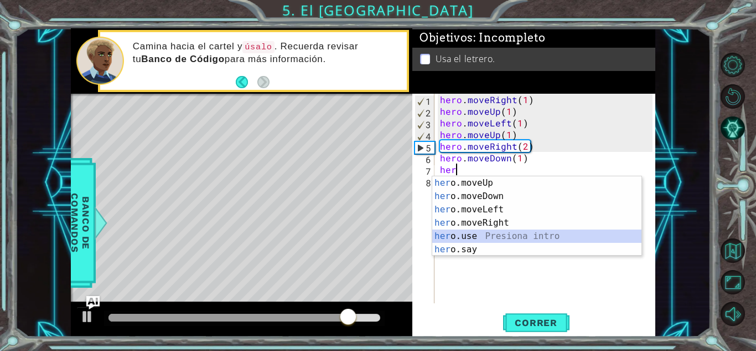
click at [451, 236] on div "her o.moveUp Presiona intro her o.moveDown Presiona intro her o.moveLeft Presio…" at bounding box center [537, 229] width 209 height 106
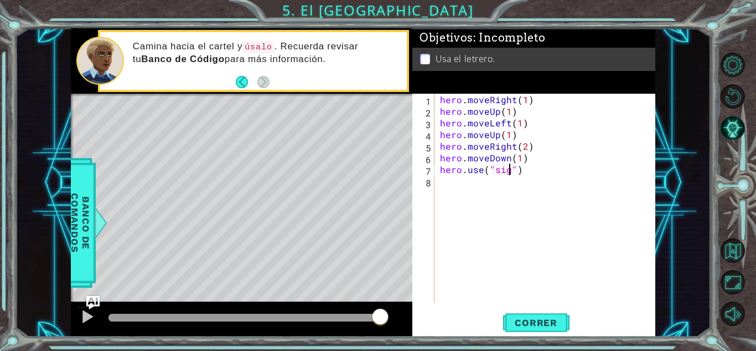
scroll to position [0, 4]
type textarea "hero.use("sign")"
click at [525, 328] on button "Correr" at bounding box center [536, 322] width 66 height 24
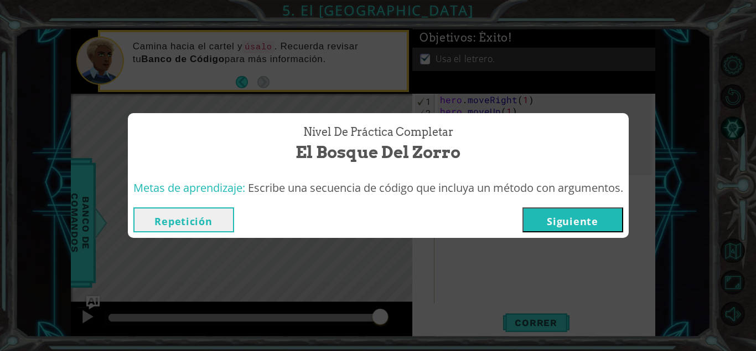
click at [593, 221] on button "Siguiente" at bounding box center [573, 219] width 101 height 25
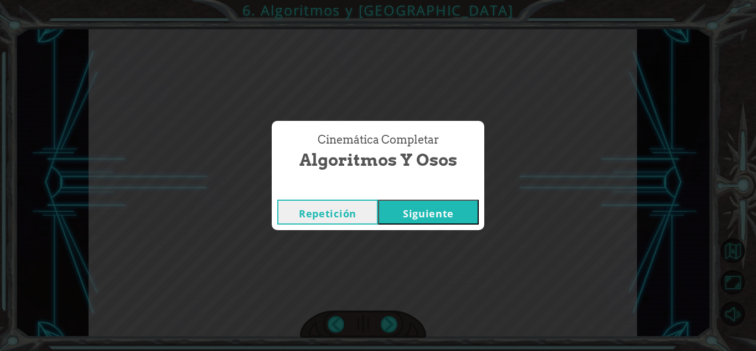
click at [447, 212] on button "Siguiente" at bounding box center [428, 211] width 101 height 25
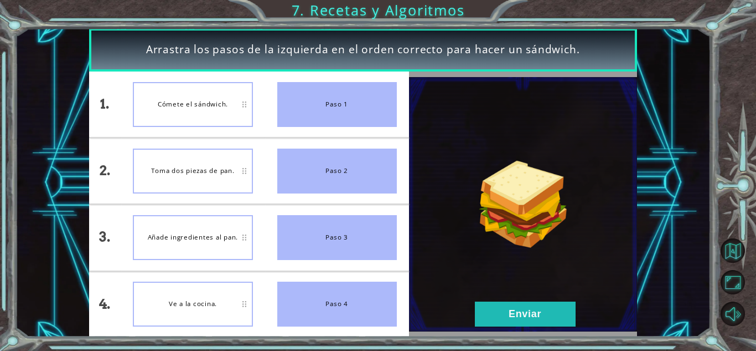
drag, startPoint x: 308, startPoint y: 95, endPoint x: 204, endPoint y: 237, distance: 175.6
click at [204, 237] on div "1. 2. 3. 4. Cómete el sándwich. Toma dos piezas de pan. Añade ingredientes al p…" at bounding box center [249, 203] width 320 height 265
drag, startPoint x: 339, startPoint y: 102, endPoint x: 242, endPoint y: 159, distance: 112.9
click at [242, 159] on div "1. 2. 3. 4. Cómete el sándwich. Toma dos piezas de pan. Añade ingredientes al p…" at bounding box center [249, 203] width 320 height 265
click at [536, 310] on button "Enviar" at bounding box center [525, 313] width 101 height 25
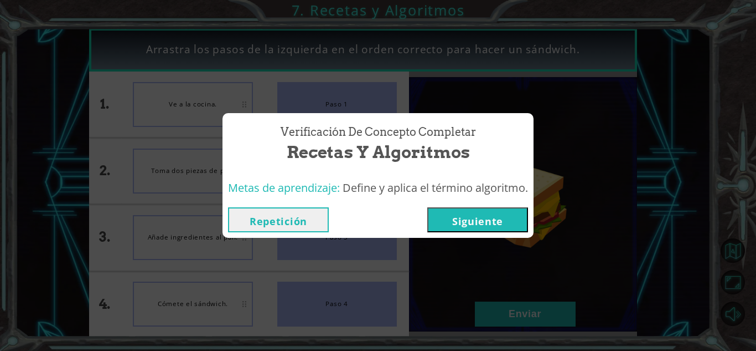
click at [495, 220] on button "Siguiente" at bounding box center [478, 219] width 101 height 25
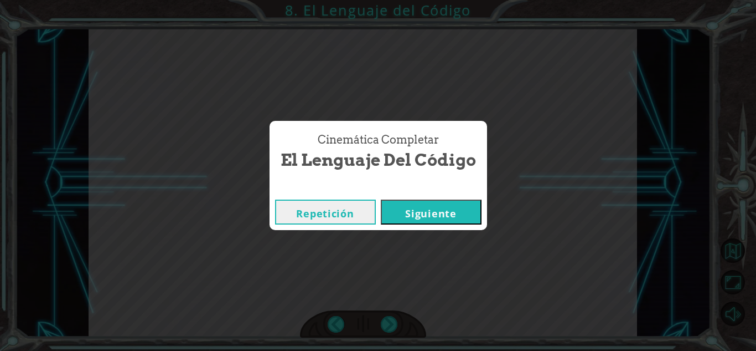
click at [435, 212] on button "Siguiente" at bounding box center [431, 211] width 101 height 25
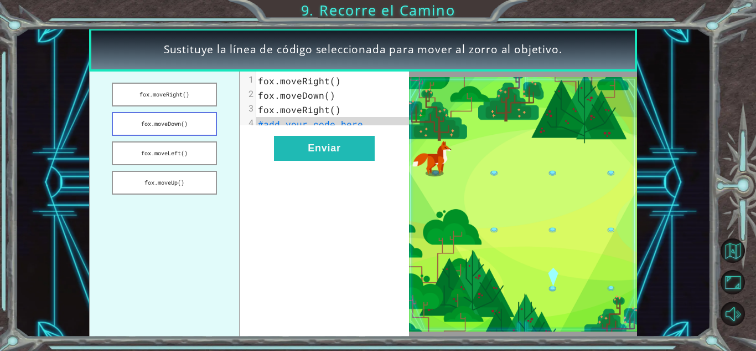
click at [177, 120] on button "fox.moveDown()" at bounding box center [164, 124] width 105 height 24
click at [178, 119] on button "fox.moveDown()" at bounding box center [164, 124] width 105 height 24
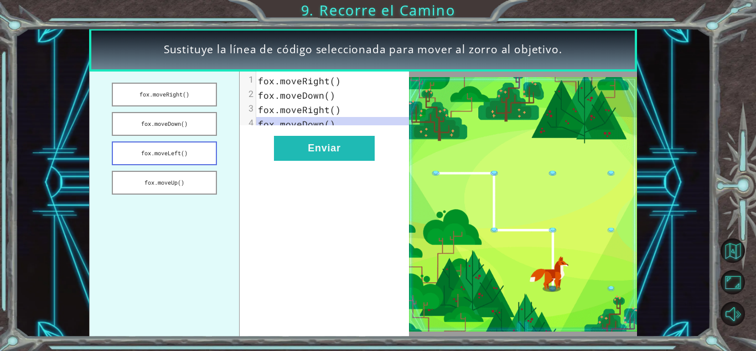
click at [184, 150] on button "fox.moveLeft()" at bounding box center [164, 153] width 105 height 24
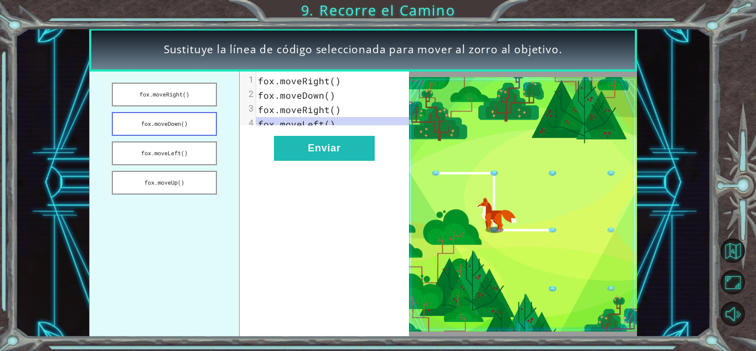
click at [190, 125] on button "fox.moveDown()" at bounding box center [164, 124] width 105 height 24
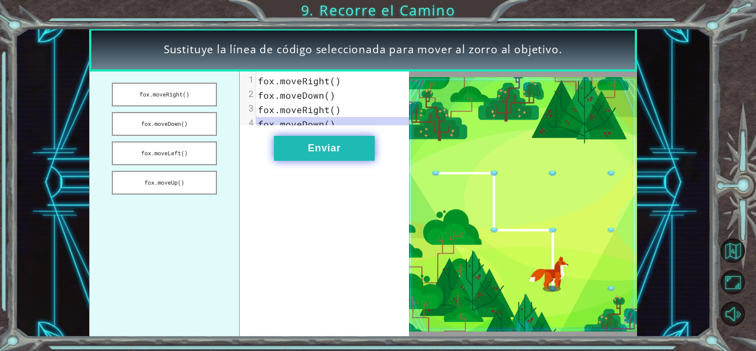
click at [325, 155] on button "Enviar" at bounding box center [324, 148] width 101 height 25
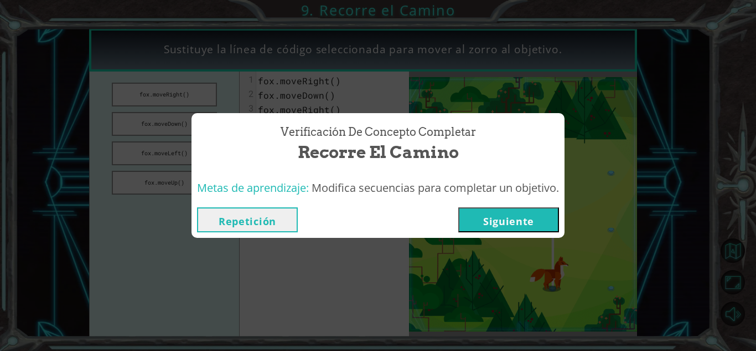
click at [523, 224] on button "Siguiente" at bounding box center [509, 219] width 101 height 25
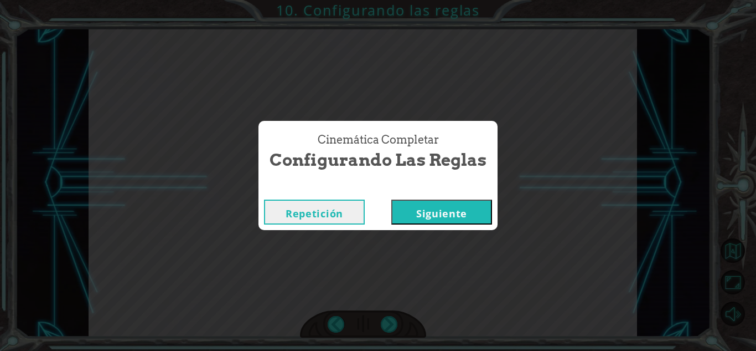
click at [465, 212] on button "Siguiente" at bounding box center [442, 211] width 101 height 25
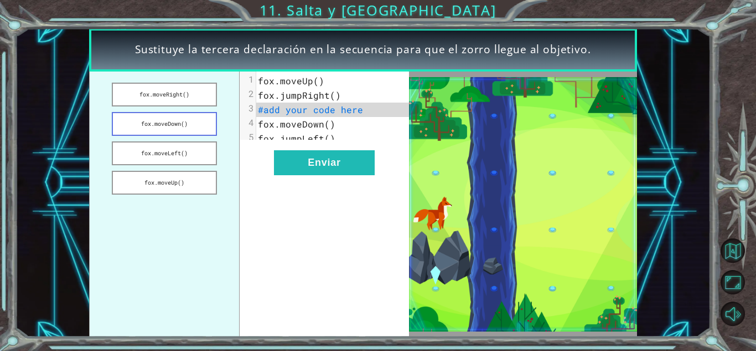
click at [180, 119] on button "fox.moveDown()" at bounding box center [164, 124] width 105 height 24
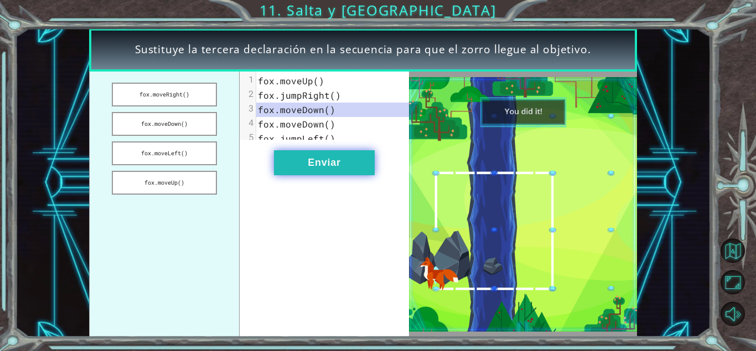
click at [310, 161] on button "Enviar" at bounding box center [324, 162] width 101 height 25
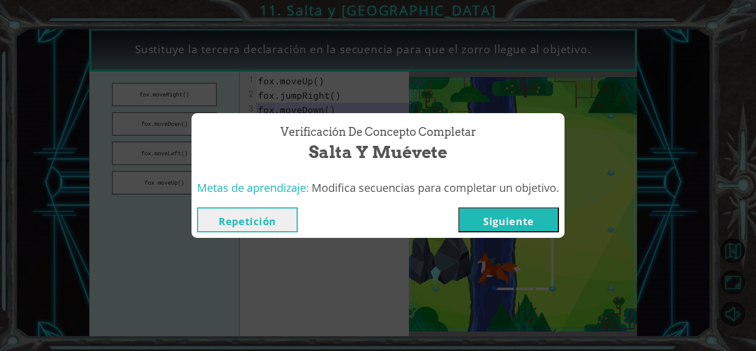
click at [516, 221] on button "Siguiente" at bounding box center [509, 219] width 101 height 25
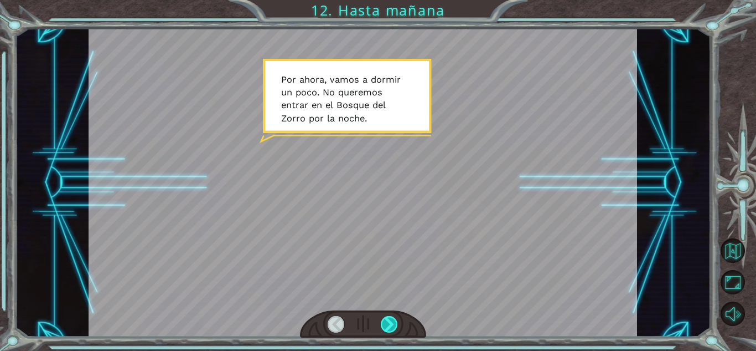
click at [393, 328] on div at bounding box center [389, 324] width 17 height 17
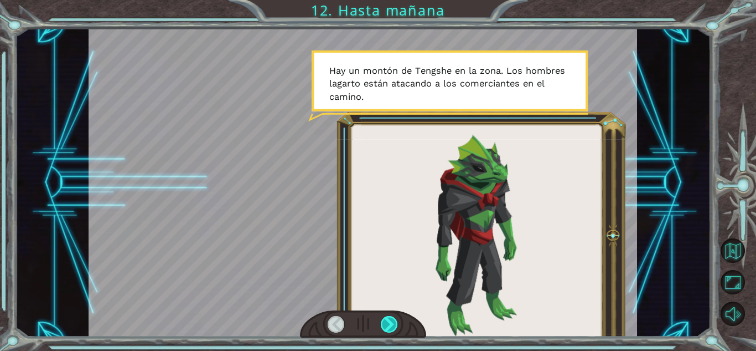
click at [393, 328] on div at bounding box center [389, 324] width 17 height 17
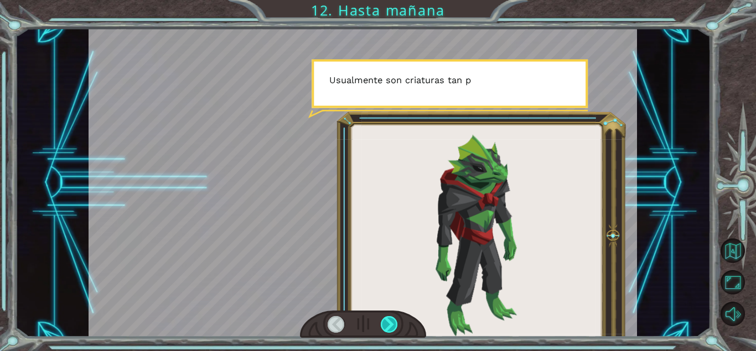
click at [393, 328] on div at bounding box center [389, 324] width 17 height 17
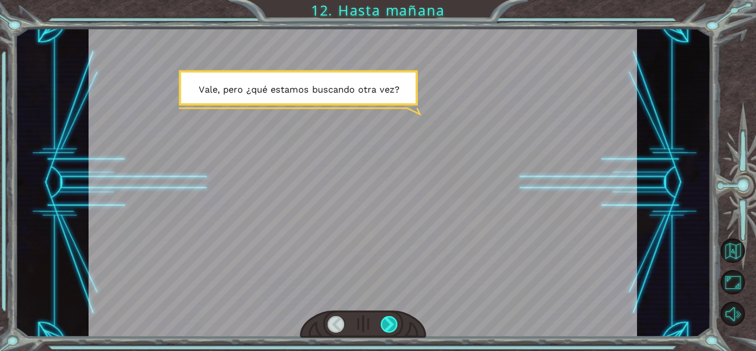
click at [393, 328] on div at bounding box center [389, 324] width 17 height 17
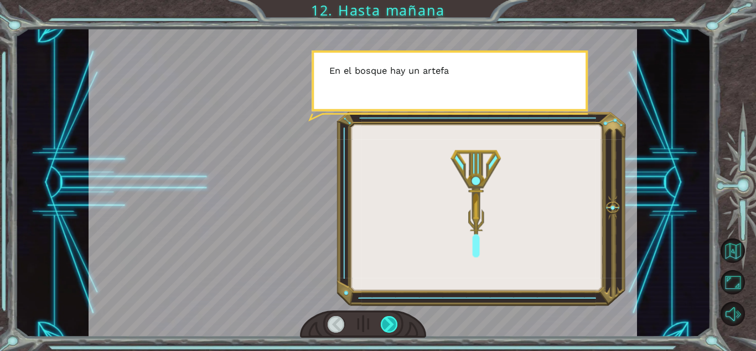
click at [393, 328] on div at bounding box center [389, 324] width 17 height 17
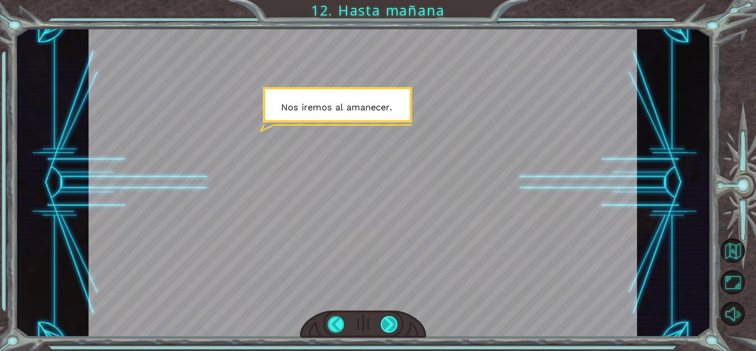
click at [393, 328] on div at bounding box center [389, 324] width 17 height 17
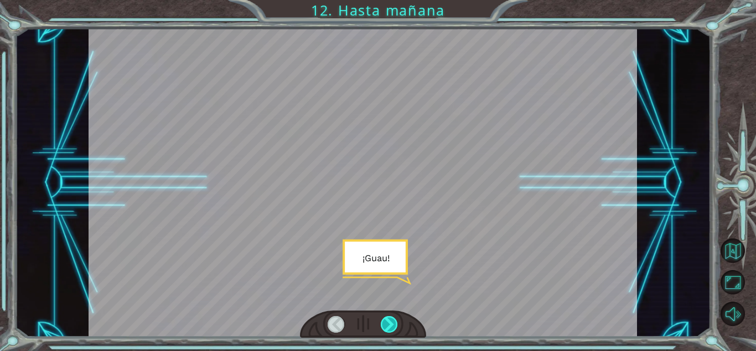
click at [393, 328] on div at bounding box center [389, 324] width 17 height 17
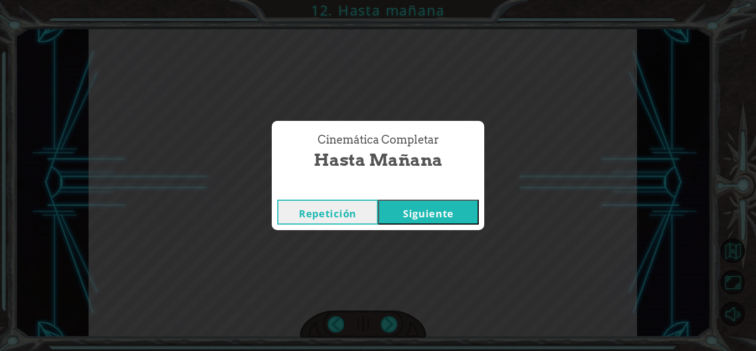
click at [431, 216] on button "Siguiente" at bounding box center [428, 211] width 101 height 25
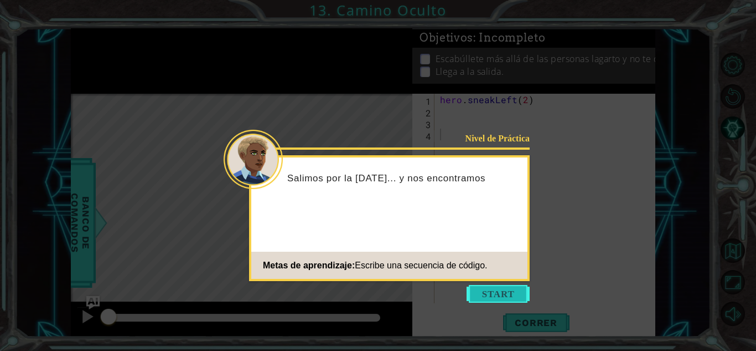
click at [491, 291] on button "Start" at bounding box center [498, 294] width 63 height 18
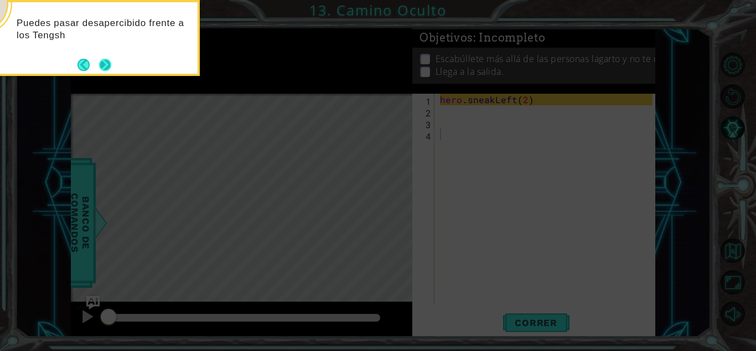
click at [105, 69] on button "Next" at bounding box center [105, 64] width 20 height 20
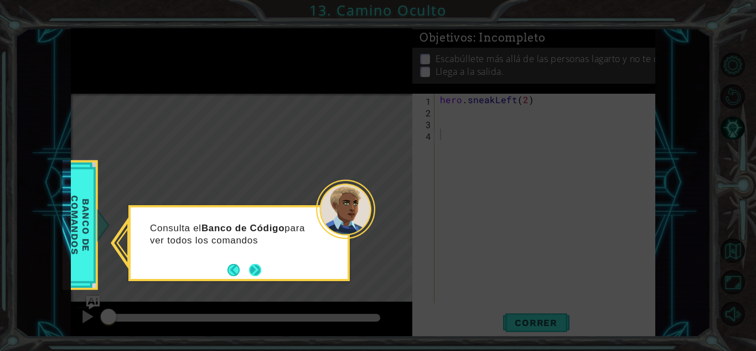
click at [256, 269] on button "Next" at bounding box center [255, 270] width 12 height 12
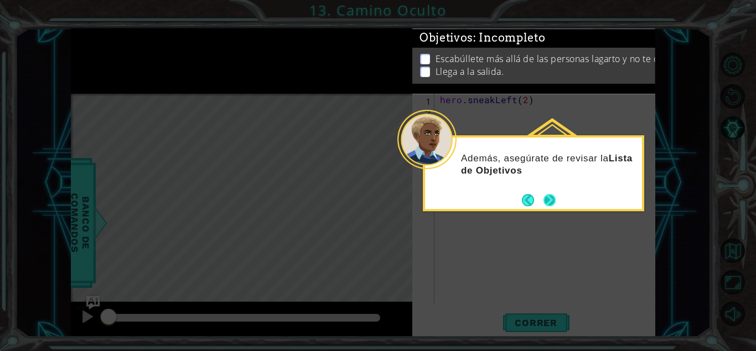
click at [544, 195] on button "Next" at bounding box center [550, 200] width 12 height 12
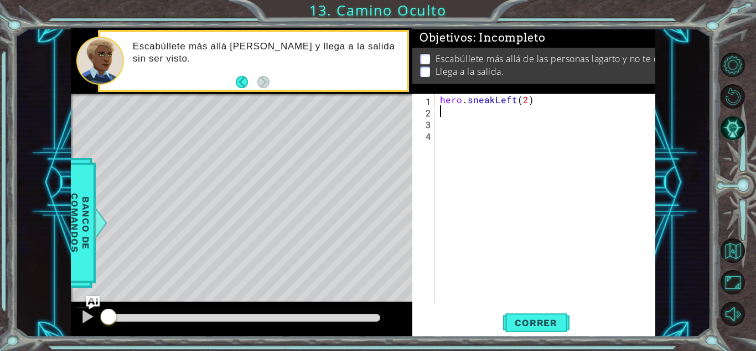
click at [439, 110] on div "hero . sneakLeft ( 2 )" at bounding box center [548, 210] width 220 height 233
click at [537, 315] on button "Correr" at bounding box center [536, 322] width 66 height 24
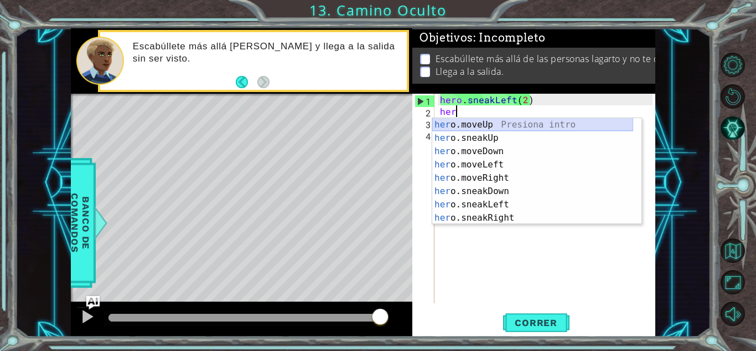
click at [487, 122] on div "her o.moveUp Presiona intro her o.sneakUp Presiona intro her o.moveDown Presion…" at bounding box center [533, 184] width 201 height 133
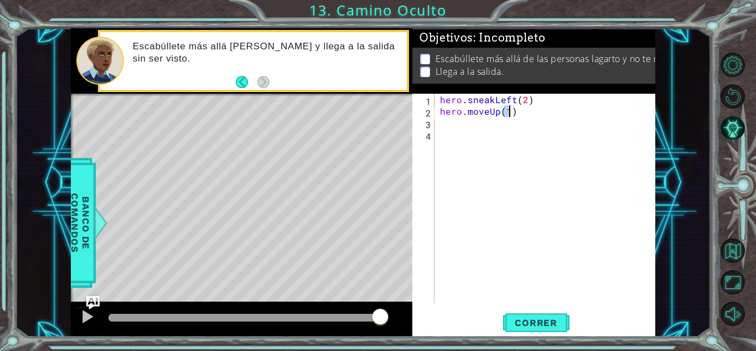
scroll to position [0, 4]
click at [549, 325] on span "Correr" at bounding box center [536, 322] width 65 height 11
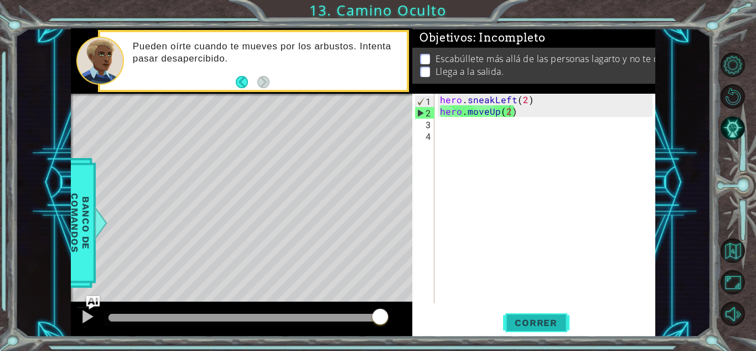
click at [549, 325] on span "Correr" at bounding box center [536, 322] width 65 height 11
click at [243, 76] on button "Back" at bounding box center [247, 82] width 22 height 12
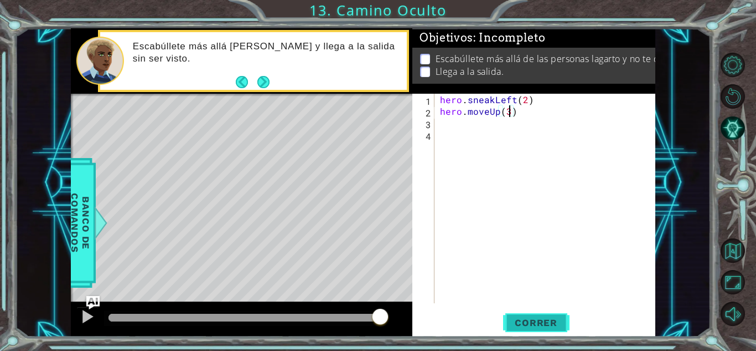
click at [549, 323] on span "Correr" at bounding box center [536, 322] width 65 height 11
type textarea "hero.moveUp(1)"
click at [543, 323] on span "Correr" at bounding box center [536, 322] width 65 height 11
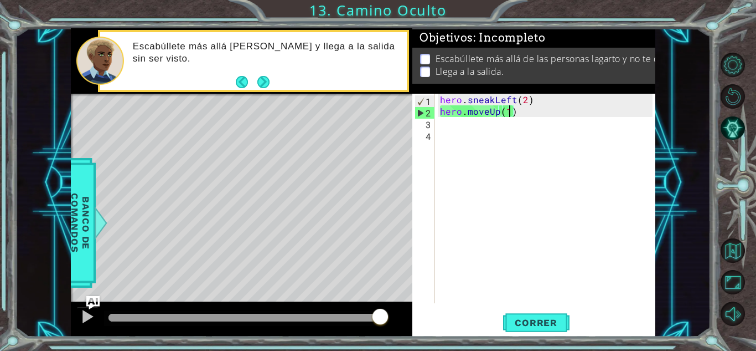
click at [518, 119] on div "hero . sneakLeft ( 2 ) hero . moveUp ( 1 )" at bounding box center [548, 210] width 220 height 233
click at [522, 112] on div "hero . sneakLeft ( 2 ) hero . moveUp ( 1 )" at bounding box center [548, 210] width 220 height 233
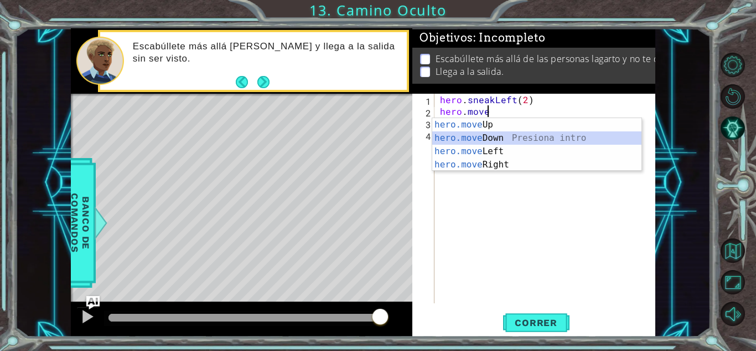
click at [497, 135] on div "hero.move Up Presiona intro hero.move Down Presiona intro hero.move Left Presio…" at bounding box center [537, 158] width 209 height 80
type textarea "hero.moveDown(1)"
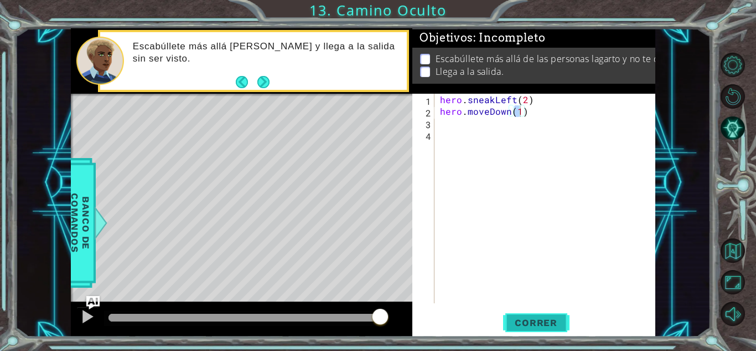
click at [532, 322] on span "Correr" at bounding box center [536, 322] width 65 height 11
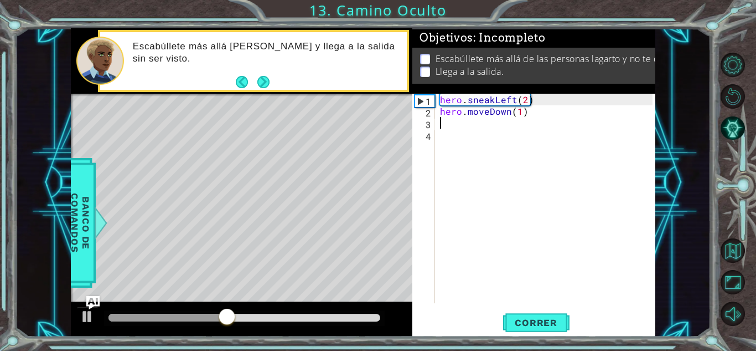
click at [533, 122] on div "hero . sneakLeft ( 2 ) hero . moveDown ( 1 )" at bounding box center [548, 210] width 220 height 233
click at [531, 112] on div "hero . sneakLeft ( 2 ) hero . moveDown ( 1 )" at bounding box center [548, 210] width 220 height 233
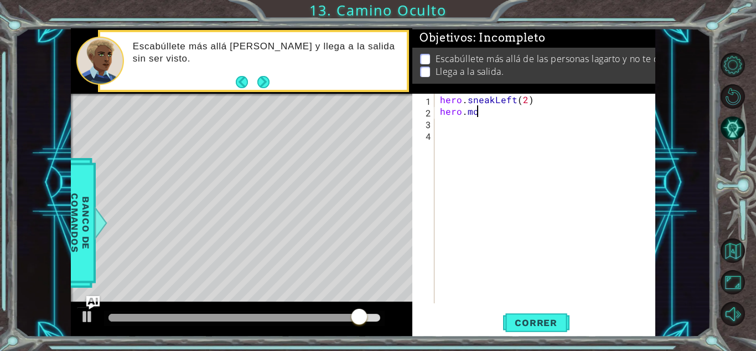
drag, startPoint x: 531, startPoint y: 112, endPoint x: 565, endPoint y: 109, distance: 35.1
click at [565, 109] on div "hero . sneakLeft ( 2 ) hero . mo" at bounding box center [548, 210] width 220 height 233
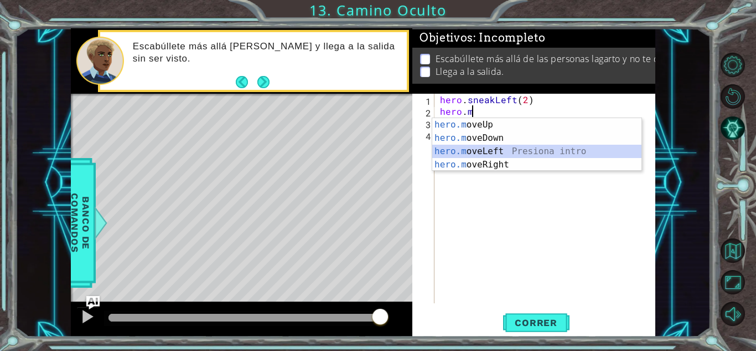
click at [490, 152] on div "hero.m oveUp Presiona intro hero.m oveDown Presiona intro hero.m oveLeft Presio…" at bounding box center [537, 158] width 209 height 80
type textarea "hero.moveLeft(1)"
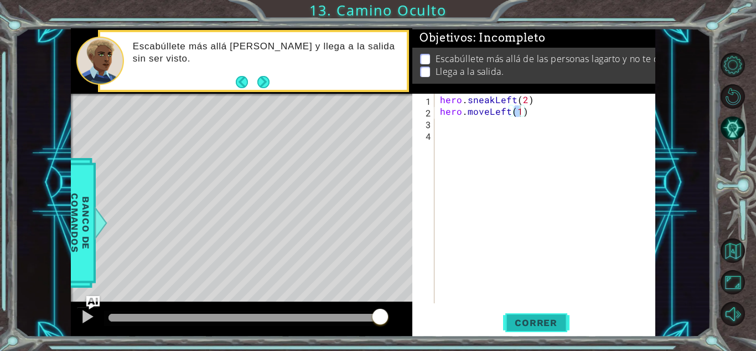
click at [526, 321] on span "Correr" at bounding box center [536, 322] width 65 height 11
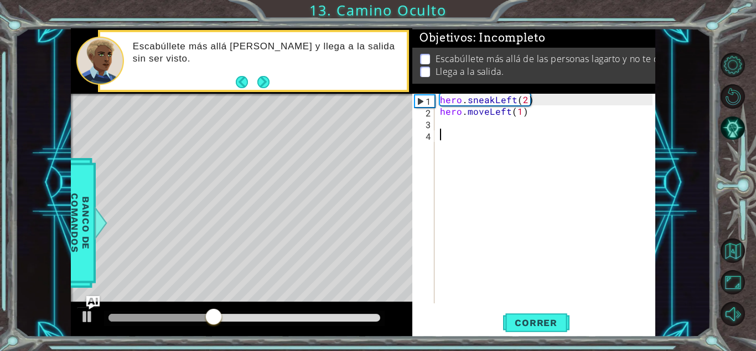
click at [539, 131] on div "hero . sneakLeft ( 2 ) hero . moveLeft ( 1 )" at bounding box center [548, 210] width 220 height 233
click at [537, 114] on div "hero . sneakLeft ( 2 ) hero . moveLeft ( 1 )" at bounding box center [548, 210] width 220 height 233
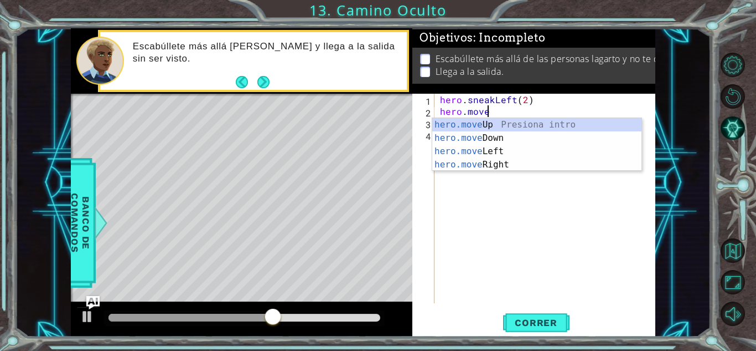
type textarea "hero.mov"
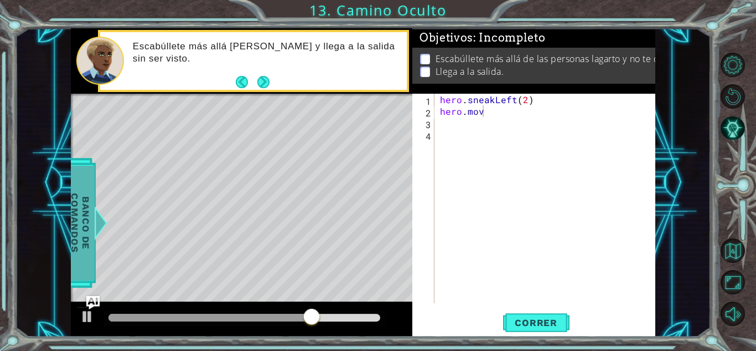
click at [85, 250] on span "Banco de comandos" at bounding box center [80, 222] width 29 height 115
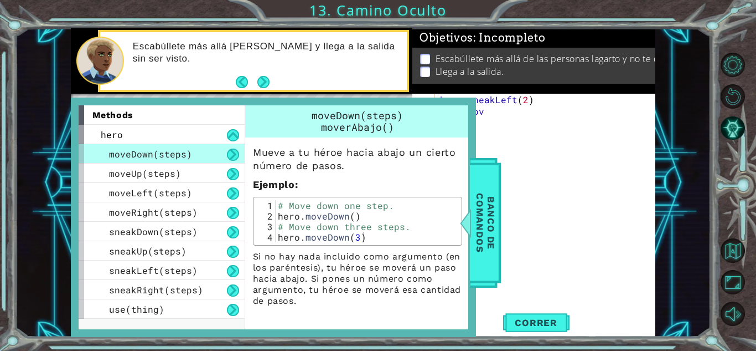
click at [511, 152] on div "hero . sneakLeft ( 2 ) hero . mov" at bounding box center [548, 210] width 220 height 233
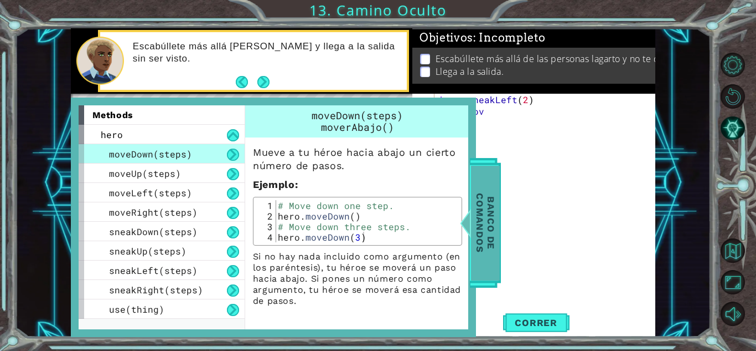
drag, startPoint x: 578, startPoint y: 132, endPoint x: 490, endPoint y: 198, distance: 110.0
click at [490, 198] on div "1 ההההההההההההההההההההההההההההההההההההההההההההההההההההההההההההההההההההההההההההה…" at bounding box center [363, 182] width 585 height 308
click at [490, 198] on span "Banco de comandos" at bounding box center [485, 222] width 29 height 115
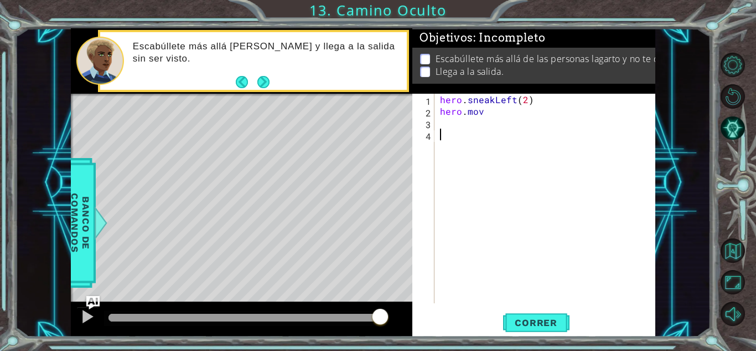
click at [533, 161] on div "hero . sneakLeft ( 2 ) hero . mov" at bounding box center [548, 210] width 220 height 233
click at [492, 126] on div "hero . sneakLeft ( 2 ) hero . mov" at bounding box center [548, 210] width 220 height 233
click at [499, 118] on div "hero . sneakLeft ( 2 ) hero . mov" at bounding box center [548, 210] width 220 height 233
click at [78, 260] on span "Banco de comandos" at bounding box center [80, 222] width 29 height 115
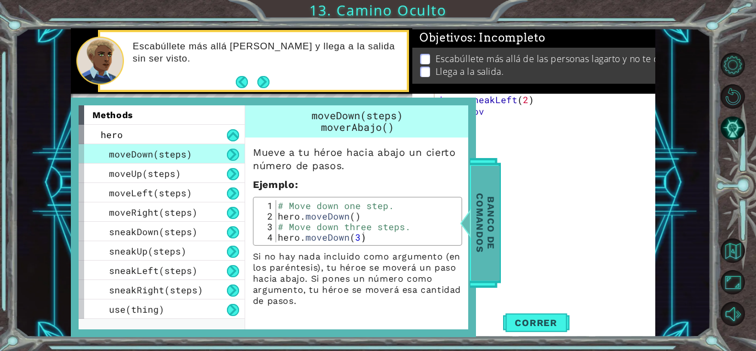
click at [485, 208] on span "Banco de comandos" at bounding box center [485, 222] width 29 height 115
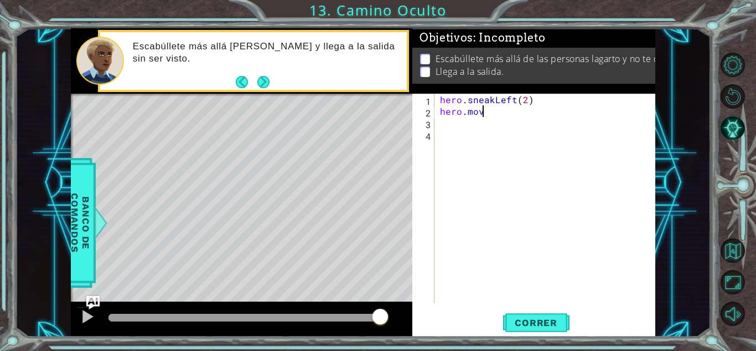
click at [496, 114] on div "hero . sneakLeft ( 2 ) hero . mov" at bounding box center [548, 210] width 220 height 233
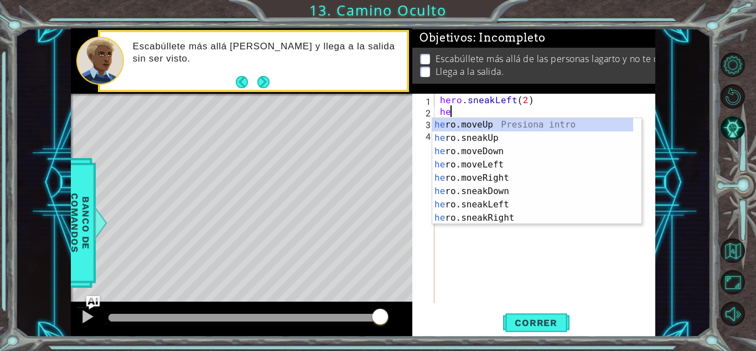
type textarea "h"
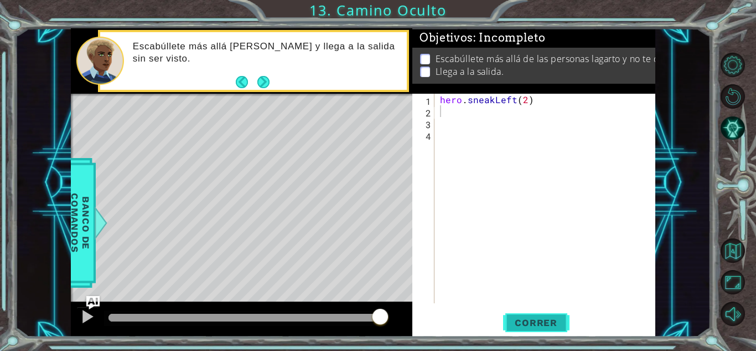
click at [513, 327] on span "Correr" at bounding box center [536, 322] width 65 height 11
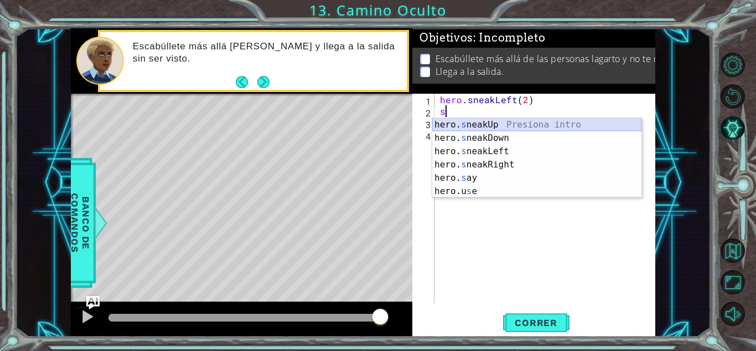
click at [486, 121] on div "hero. s neakUp Presiona intro hero. s neakDown Presiona intro hero. s neakLeft …" at bounding box center [537, 171] width 209 height 106
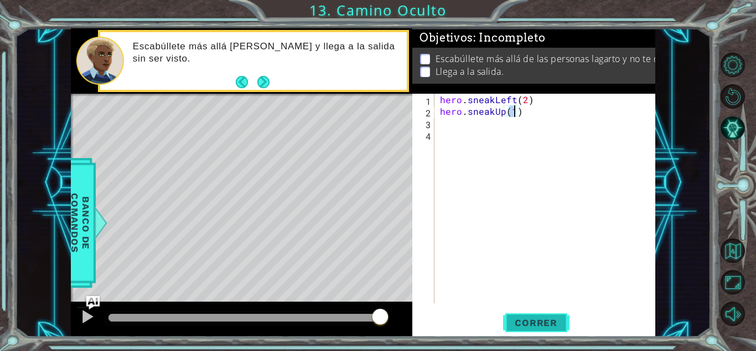
click at [533, 318] on span "Correr" at bounding box center [536, 322] width 65 height 11
type textarea "hero.sneakUp(2)"
click at [532, 323] on span "Correr" at bounding box center [536, 322] width 65 height 11
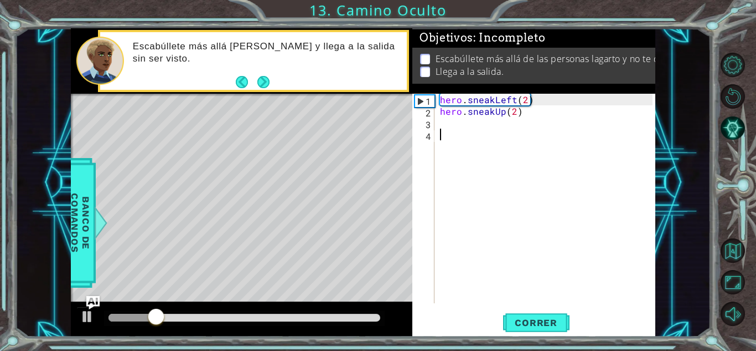
click at [441, 132] on div "hero . sneakLeft ( 2 ) hero . sneakUp ( 2 )" at bounding box center [548, 210] width 220 height 233
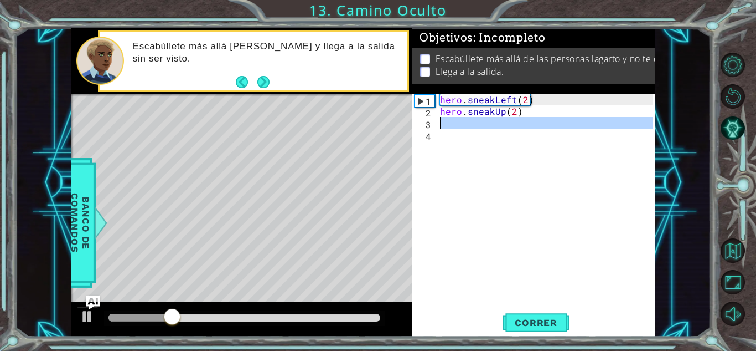
click at [434, 125] on div "3" at bounding box center [425, 125] width 20 height 12
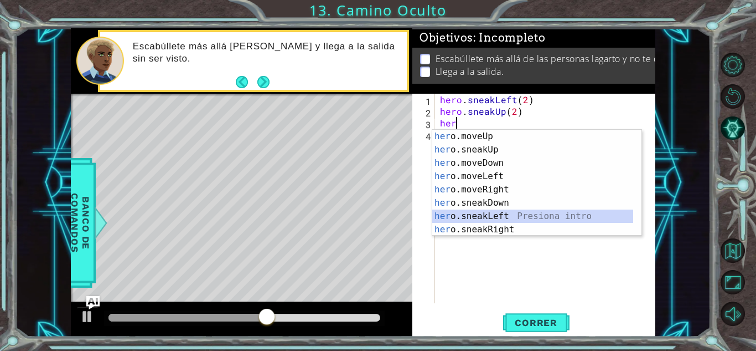
click at [490, 213] on div "her o.moveUp Presiona intro her o.sneakUp Presiona intro her o.moveDown Presion…" at bounding box center [533, 196] width 201 height 133
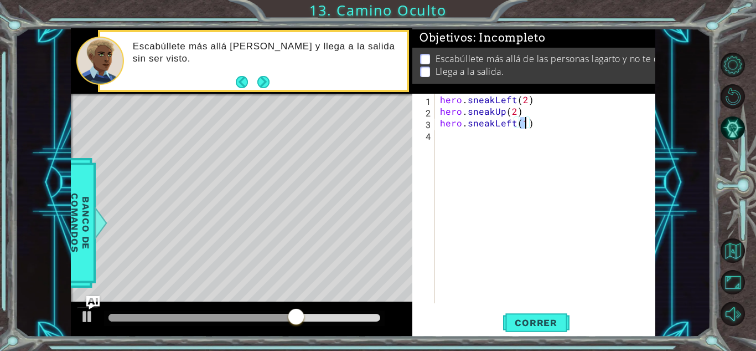
scroll to position [0, 5]
click at [535, 327] on span "Correr" at bounding box center [536, 322] width 65 height 11
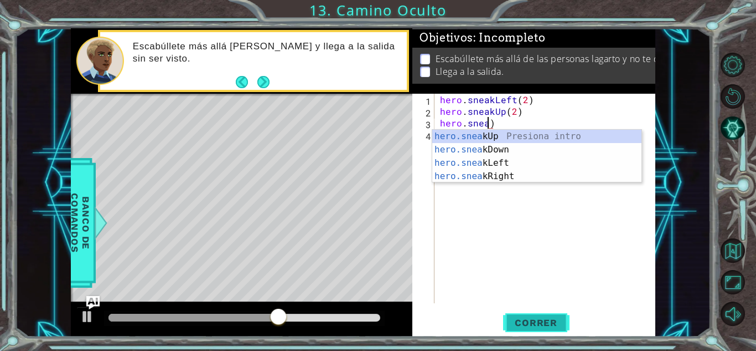
scroll to position [0, 2]
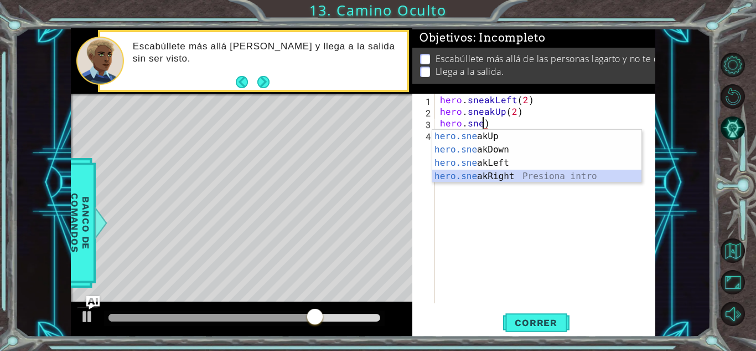
click at [493, 177] on div "hero.sne akUp Presiona intro hero.sne akDown Presiona intro hero.sne akLeft Pre…" at bounding box center [537, 170] width 209 height 80
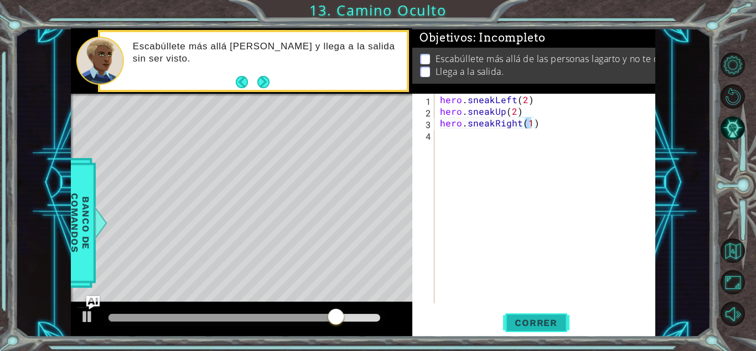
click at [528, 317] on span "Correr" at bounding box center [536, 322] width 65 height 11
type textarea "hero.sneakRight(3)"
click at [528, 317] on span "Correr" at bounding box center [536, 322] width 65 height 11
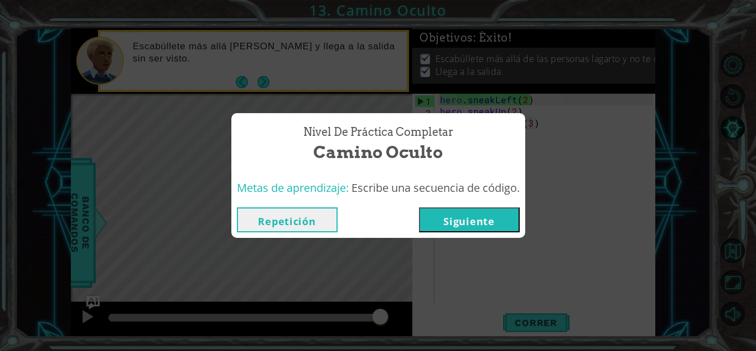
click at [476, 218] on button "Siguiente" at bounding box center [469, 219] width 101 height 25
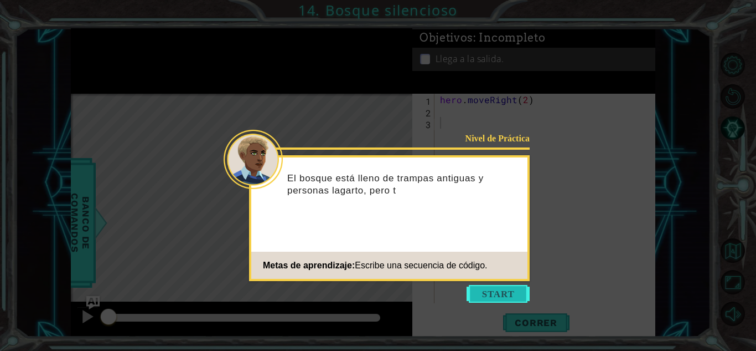
click at [497, 291] on button "Start" at bounding box center [498, 294] width 63 height 18
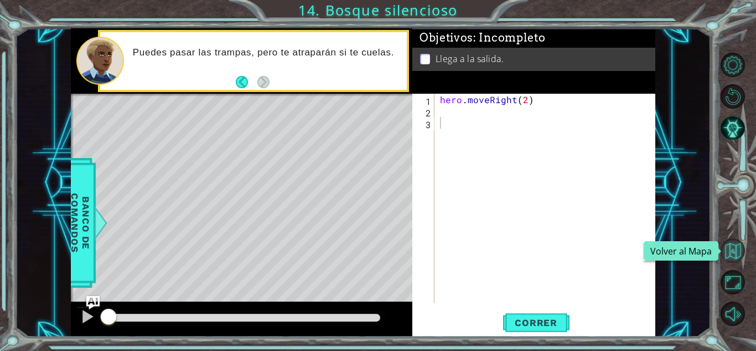
click at [736, 253] on button "Volver al Mapa" at bounding box center [733, 250] width 24 height 24
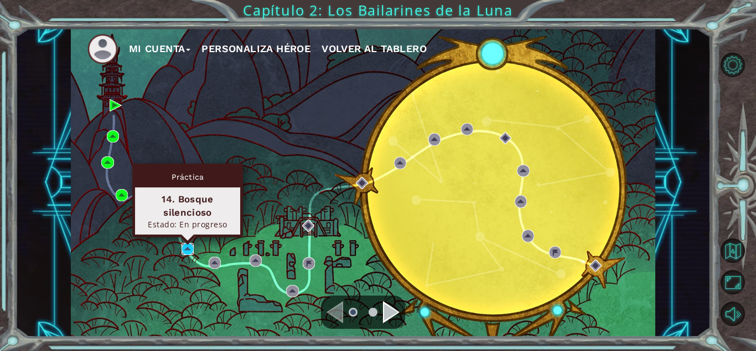
click at [189, 249] on img at bounding box center [188, 249] width 12 height 12
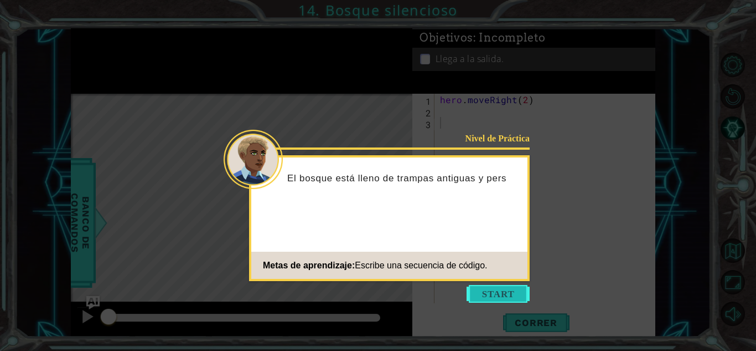
click at [483, 295] on button "Start" at bounding box center [498, 294] width 63 height 18
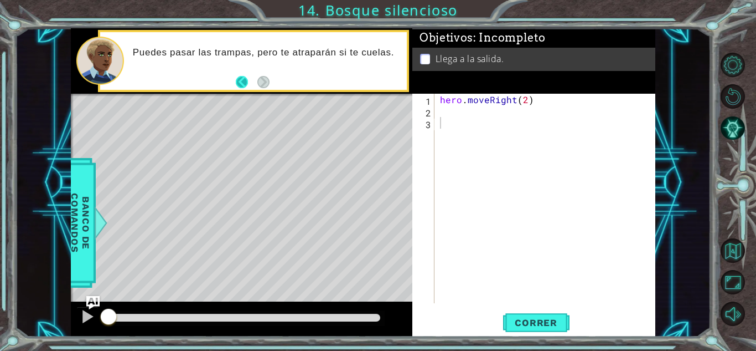
click at [243, 81] on button "Back" at bounding box center [247, 82] width 22 height 12
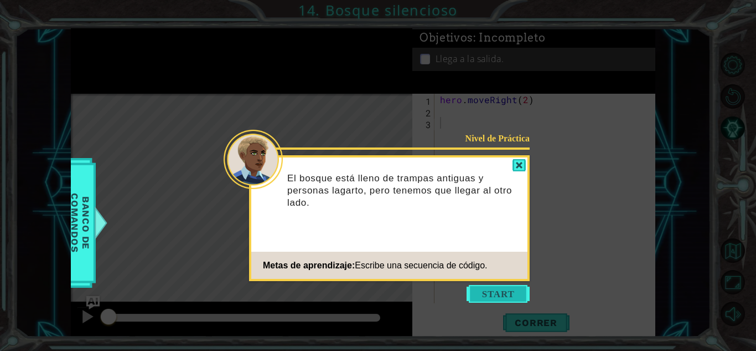
click at [488, 292] on button "Start" at bounding box center [498, 294] width 63 height 18
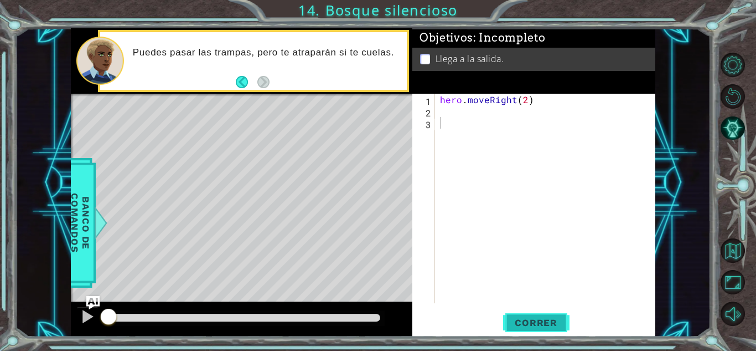
click at [541, 317] on span "Correr" at bounding box center [536, 322] width 65 height 11
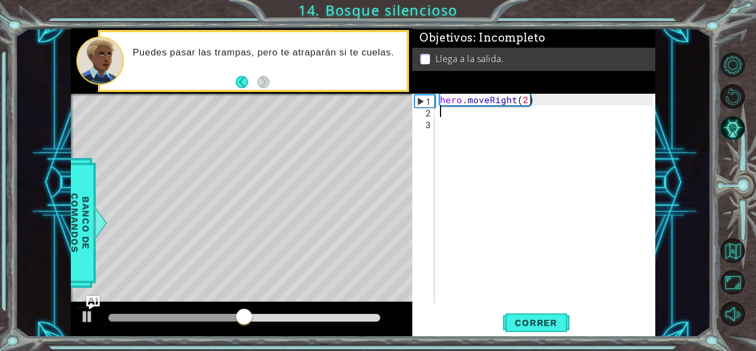
click at [451, 112] on div "hero . moveRight ( 2 )" at bounding box center [548, 210] width 220 height 233
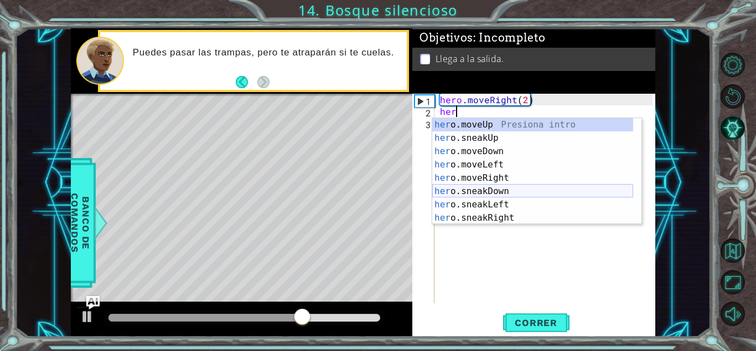
click at [470, 189] on div "her o.moveUp Presiona intro her o.sneakUp Presiona intro her o.moveDown Presion…" at bounding box center [533, 184] width 201 height 133
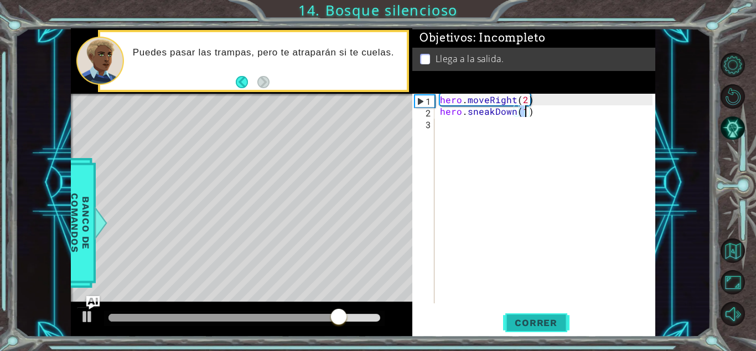
type textarea "hero.sneakDown(1)"
click at [551, 320] on span "Correr" at bounding box center [536, 322] width 65 height 11
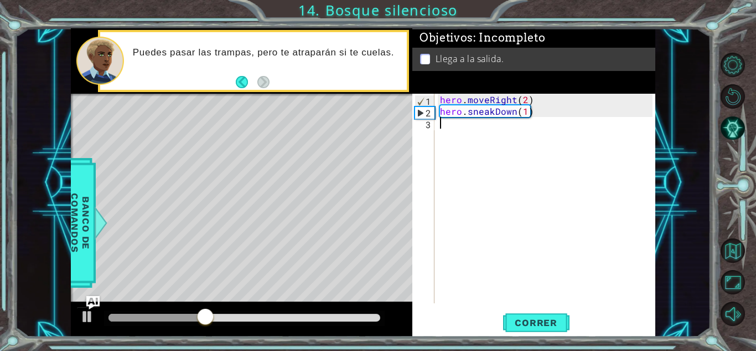
click at [450, 137] on div "hero . moveRight ( 2 ) hero . sneakDown ( 1 )" at bounding box center [548, 210] width 220 height 233
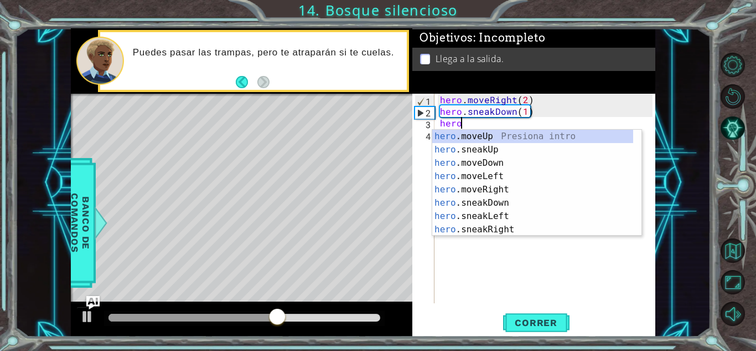
scroll to position [0, 1]
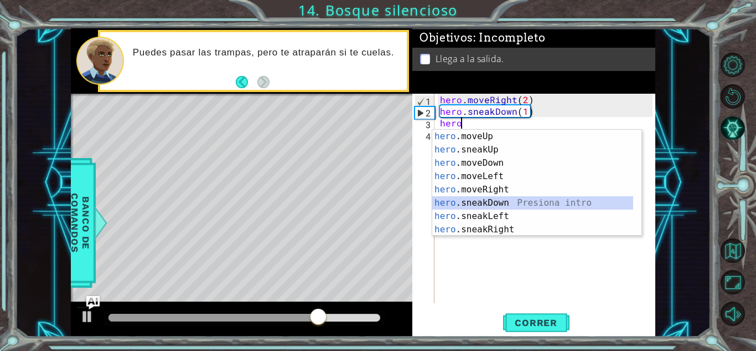
click at [490, 209] on div "hero .moveUp Presiona intro hero .sneakUp Presiona intro hero .moveDown Presion…" at bounding box center [533, 196] width 201 height 133
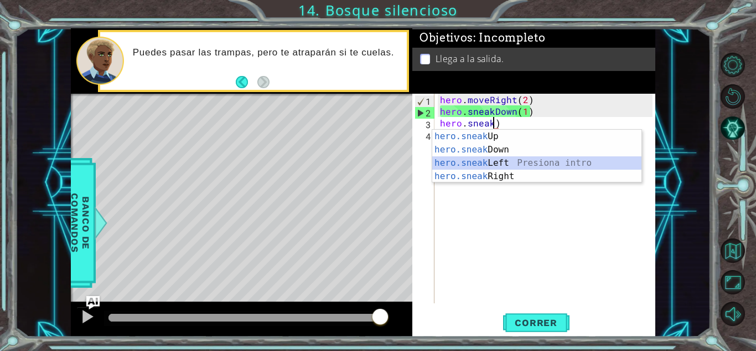
click at [489, 157] on div "hero.sneak Up Presiona intro hero.sneak Down Presiona intro hero.sneak Left Pre…" at bounding box center [537, 170] width 209 height 80
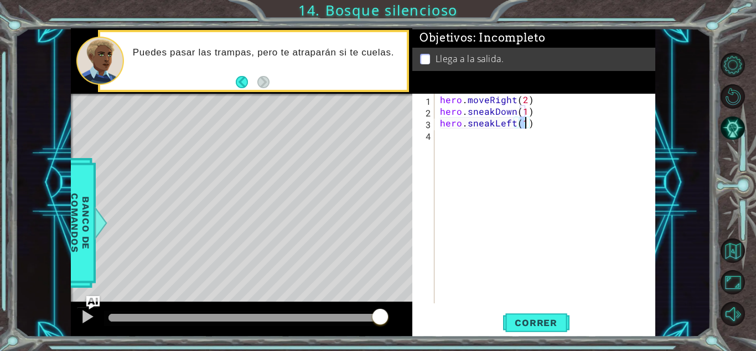
scroll to position [0, 5]
click at [546, 313] on button "Correr" at bounding box center [536, 322] width 66 height 24
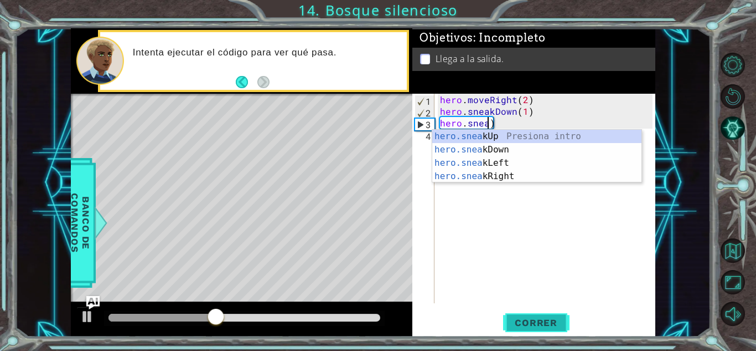
scroll to position [0, 3]
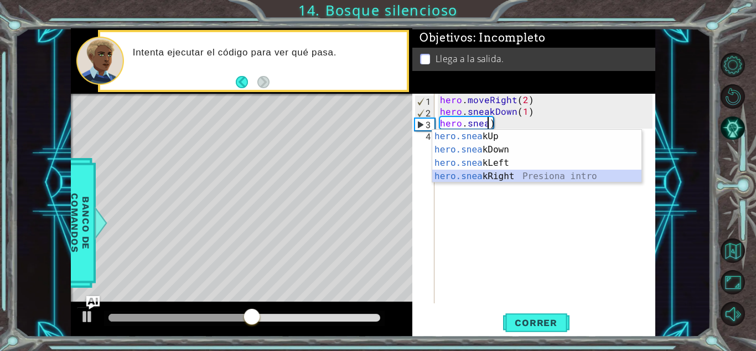
click at [486, 172] on div "hero.snea kUp Presiona intro hero.snea kDown Presiona intro hero.snea kLeft Pre…" at bounding box center [537, 170] width 209 height 80
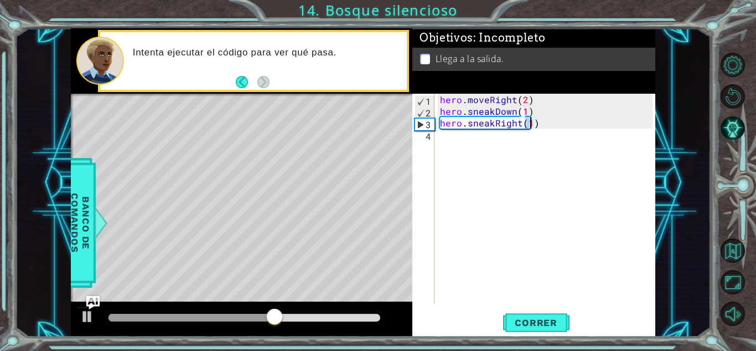
scroll to position [0, 5]
type textarea "hero.sneakRight(2)"
click at [542, 318] on span "Correr" at bounding box center [536, 322] width 65 height 11
click at [439, 137] on div "hero . moveRight ( 2 ) hero . sneakDown ( 1 ) hero . sneakRight ( 2 )" at bounding box center [548, 210] width 220 height 233
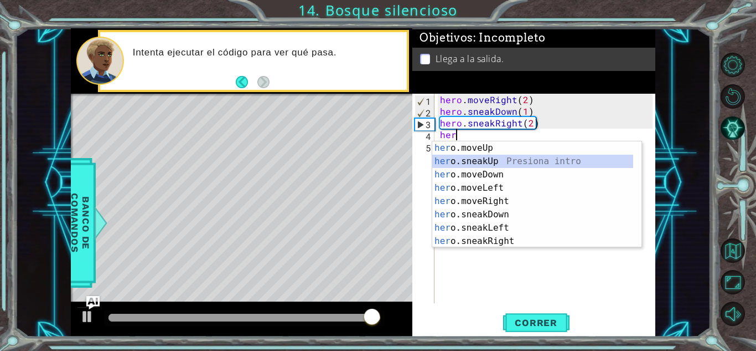
click at [476, 158] on div "her o.moveUp Presiona intro her o.sneakUp Presiona intro her o.moveDown Presion…" at bounding box center [533, 207] width 201 height 133
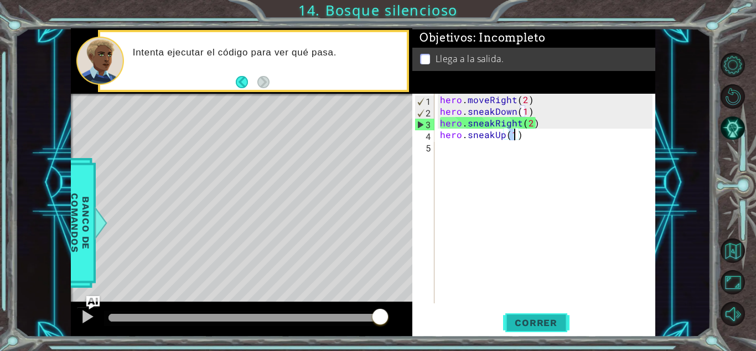
type textarea "hero.sneakUp(1)"
click at [528, 310] on button "Correr" at bounding box center [536, 322] width 66 height 24
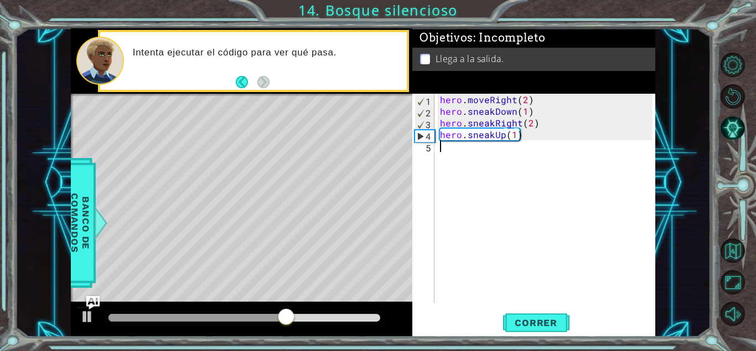
click at [441, 199] on div "hero . moveRight ( 2 ) hero . sneakDown ( 1 ) hero . sneakRight ( 2 ) hero . sn…" at bounding box center [548, 210] width 220 height 233
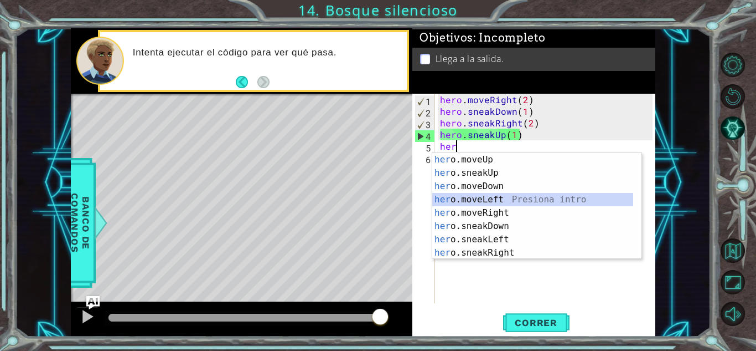
click at [480, 200] on div "her o.moveUp Presiona intro her o.sneakUp Presiona intro her o.moveDown Presion…" at bounding box center [533, 219] width 201 height 133
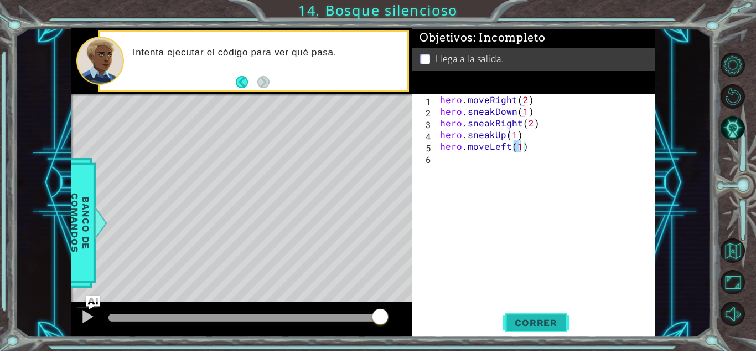
click at [540, 315] on button "Correr" at bounding box center [536, 322] width 66 height 24
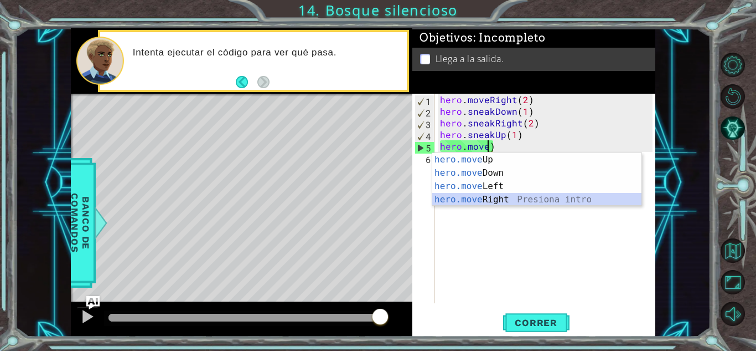
click at [478, 202] on div "hero.move Up Presiona intro hero.move Down Presiona intro hero.move Left Presio…" at bounding box center [537, 193] width 209 height 80
type textarea "hero.moveRight(1)"
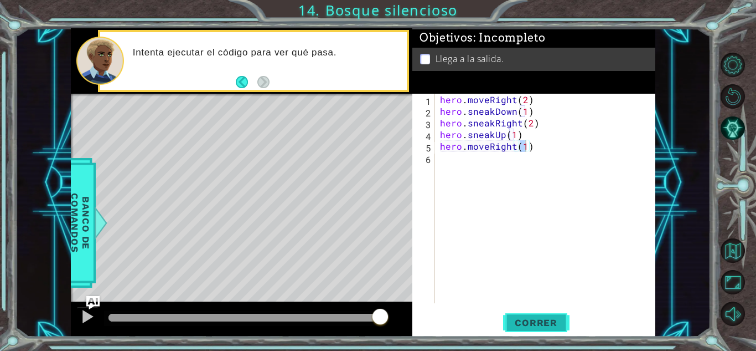
click at [545, 322] on span "Correr" at bounding box center [536, 322] width 65 height 11
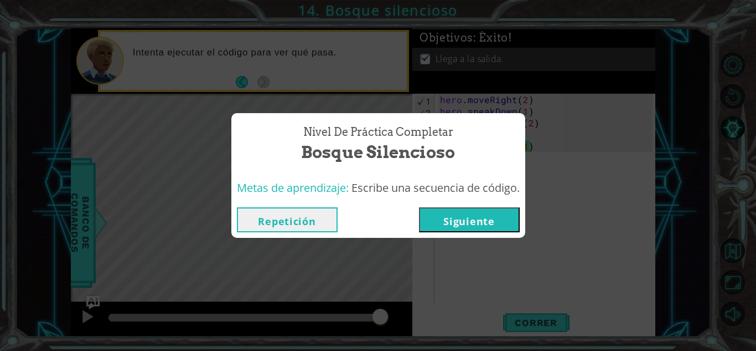
click at [475, 217] on button "Siguiente" at bounding box center [469, 219] width 101 height 25
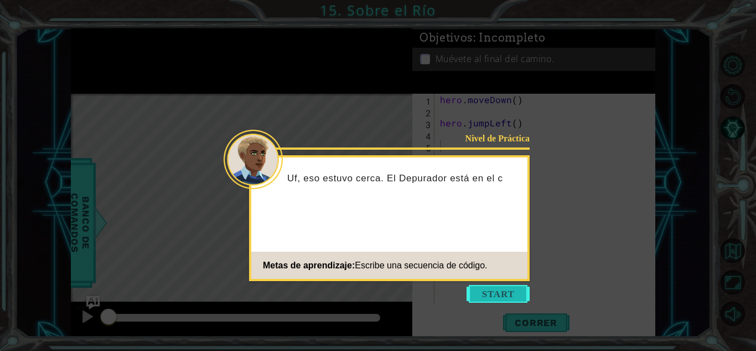
click at [502, 287] on button "Start" at bounding box center [498, 294] width 63 height 18
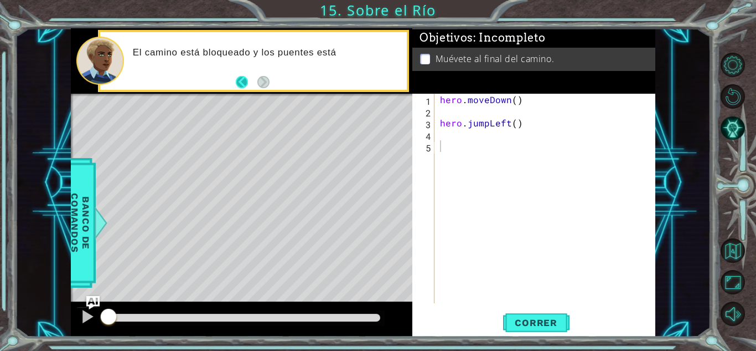
click at [242, 85] on button "Back" at bounding box center [247, 82] width 22 height 12
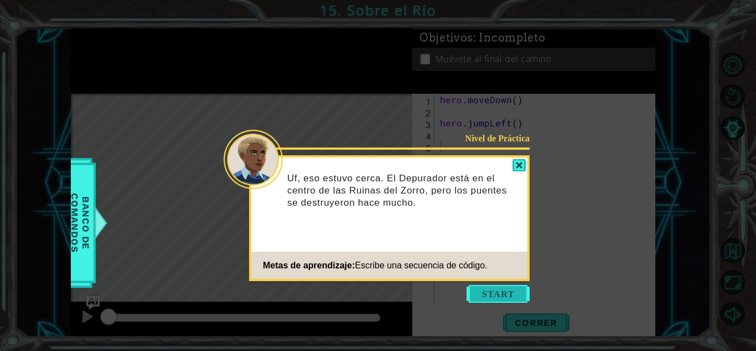
click at [479, 293] on button "Start" at bounding box center [498, 294] width 63 height 18
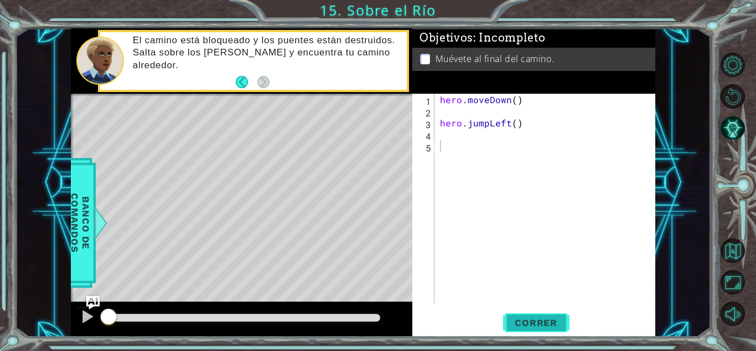
click at [518, 319] on span "Correr" at bounding box center [536, 322] width 65 height 11
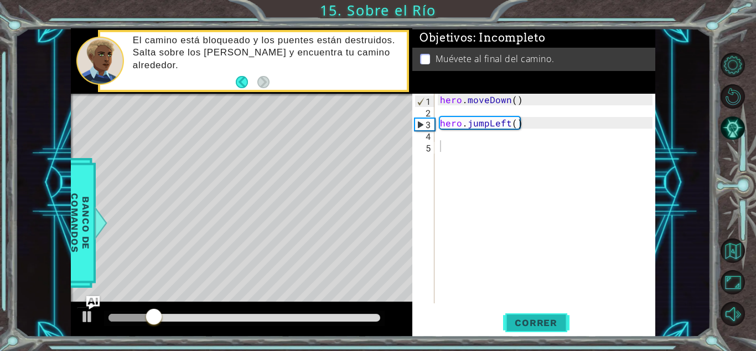
click at [518, 319] on span "Correr" at bounding box center [536, 322] width 65 height 11
click at [444, 137] on div "hero . moveDown ( ) hero . jumpLeft ( )" at bounding box center [548, 210] width 220 height 233
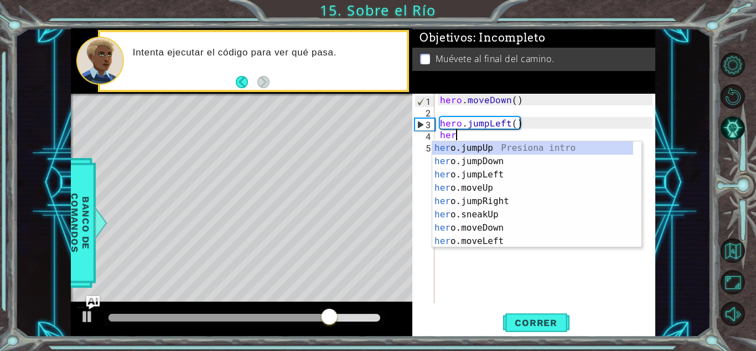
type textarea "hero"
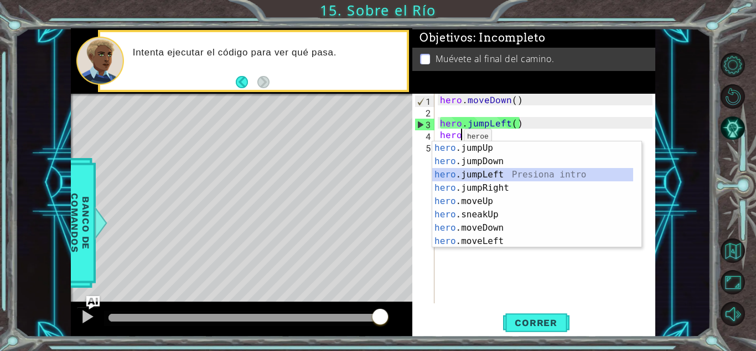
click at [477, 173] on div "hero .jumpUp Presiona intro hero .jumpDown Presiona intro hero .jumpLeft Presio…" at bounding box center [533, 207] width 201 height 133
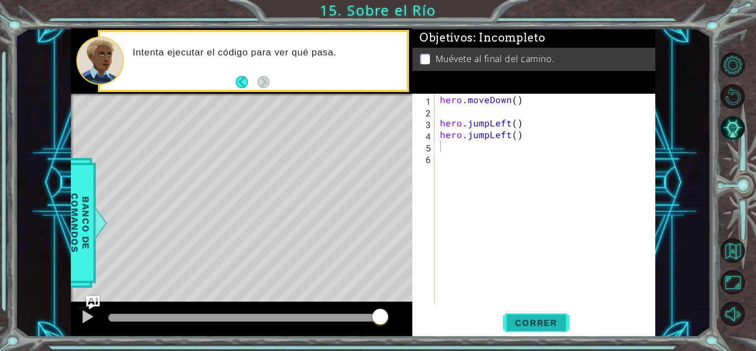
click at [553, 322] on span "Correr" at bounding box center [536, 322] width 65 height 11
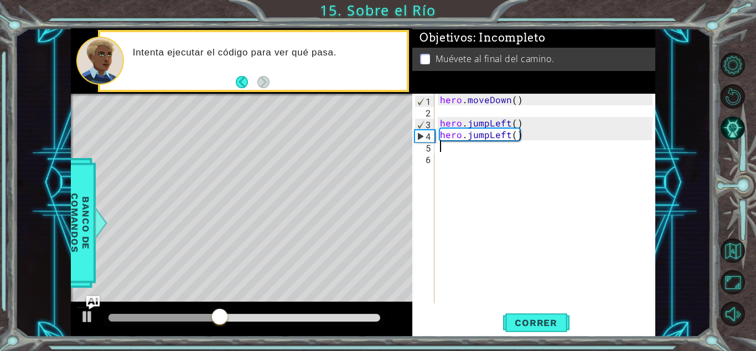
click at [542, 148] on div "hero . moveDown ( ) hero . jumpLeft ( ) hero . jumpLeft ( )" at bounding box center [548, 210] width 220 height 233
click at [525, 136] on div "hero . moveDown ( ) hero . jumpLeft ( ) hero . jumpLeft ( )" at bounding box center [548, 210] width 220 height 233
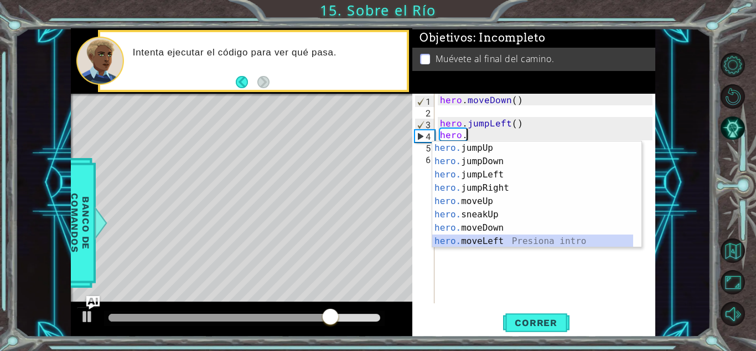
click at [515, 235] on div "hero. jumpUp Presiona intro hero. jumpDown Presiona intro hero. jumpLeft Presio…" at bounding box center [533, 207] width 201 height 133
type textarea "hero.moveLeft(1)"
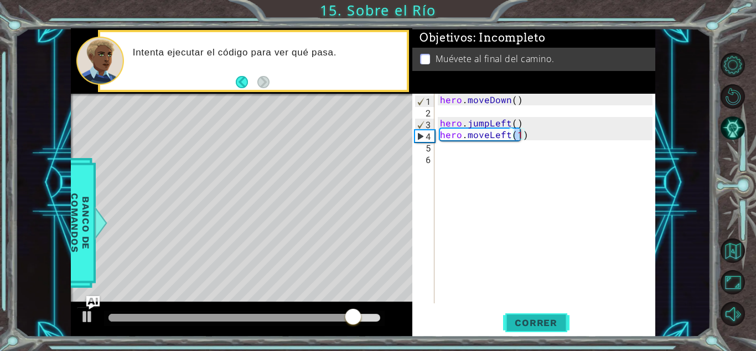
click at [508, 320] on span "Correr" at bounding box center [536, 322] width 65 height 11
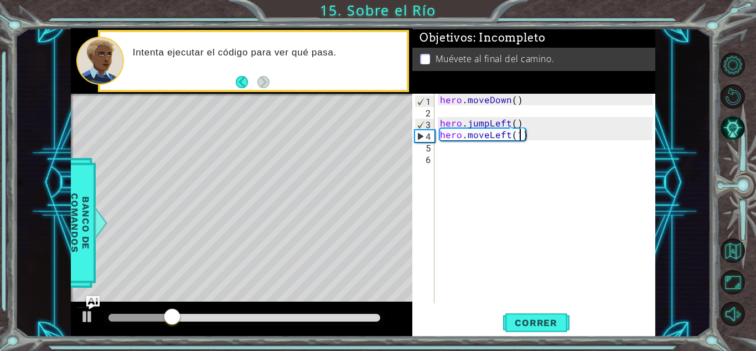
click at [451, 164] on div "hero . moveDown ( ) hero . jumpLeft ( ) hero . moveLeft ( 1 )" at bounding box center [548, 210] width 220 height 233
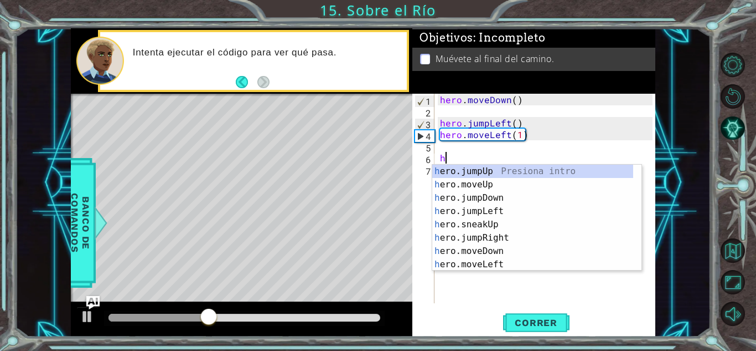
type textarea "her"
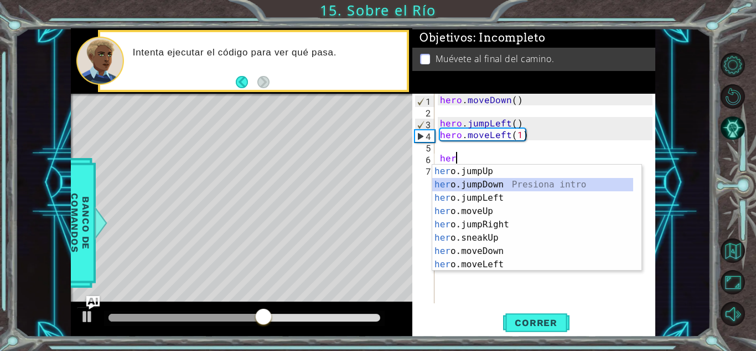
click at [476, 184] on div "her o.jumpUp Presiona intro her o.jumpDown Presiona intro her o.jumpLeft Presio…" at bounding box center [533, 230] width 201 height 133
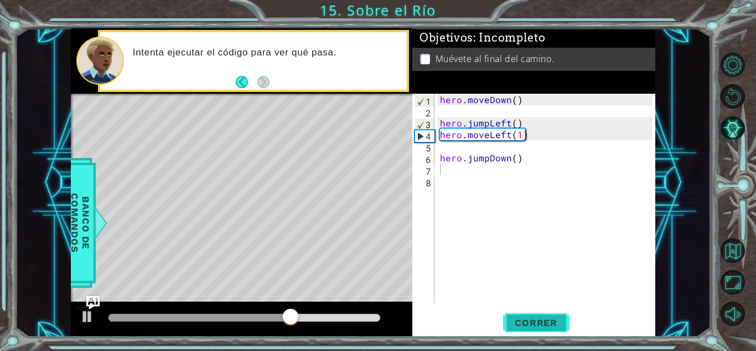
click at [549, 326] on span "Correr" at bounding box center [536, 322] width 65 height 11
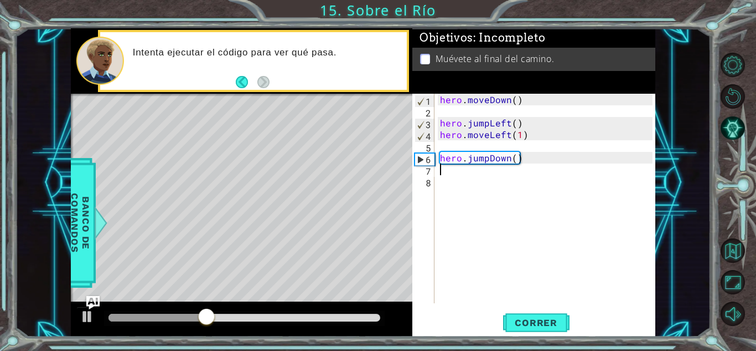
click at [444, 183] on div "hero . moveDown ( ) hero . jumpLeft ( ) hero . moveLeft ( 1 ) hero . jumpDown (…" at bounding box center [548, 210] width 220 height 233
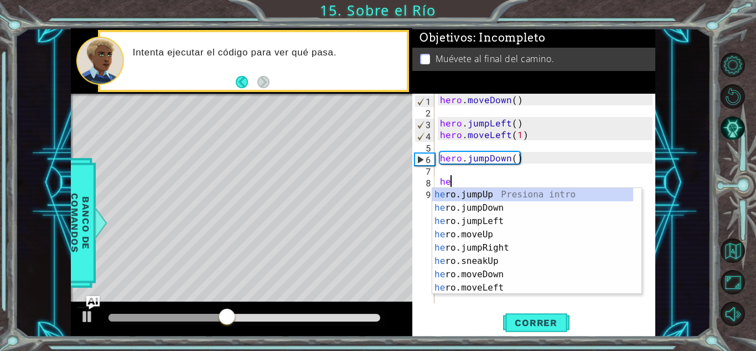
type textarea "her"
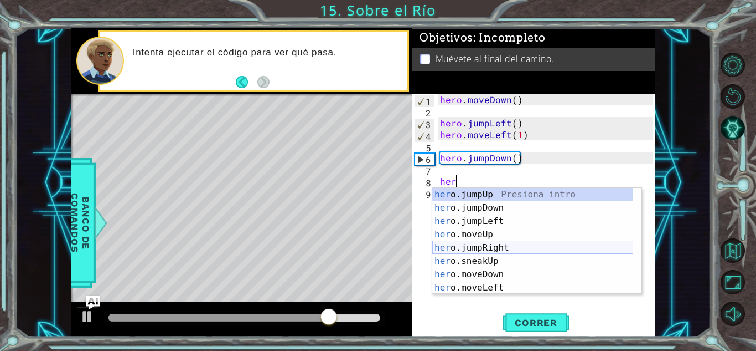
click at [501, 248] on div "her o.jumpUp Presiona intro her o.jumpDown Presiona intro her o.jumpLeft Presio…" at bounding box center [533, 254] width 201 height 133
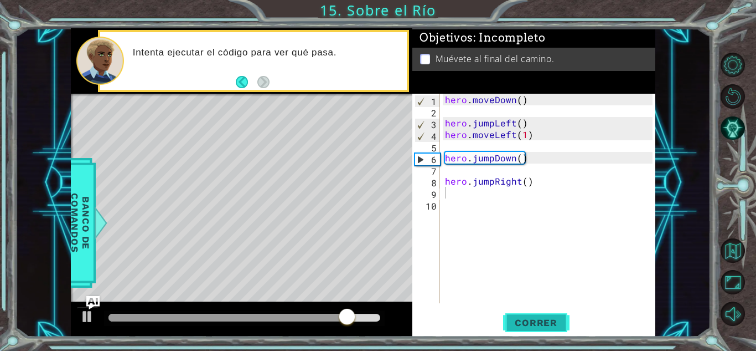
click at [518, 313] on button "Correr" at bounding box center [536, 322] width 66 height 24
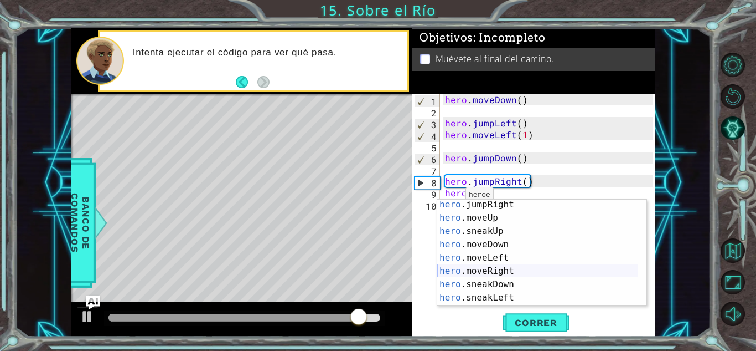
scroll to position [42, 0]
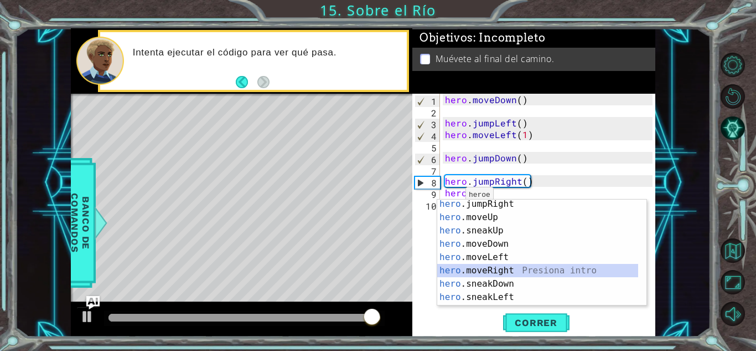
click at [488, 265] on div "hero .jumpRight Presiona intro hero .moveUp Presiona intro hero .sneakUp Presio…" at bounding box center [537, 263] width 201 height 133
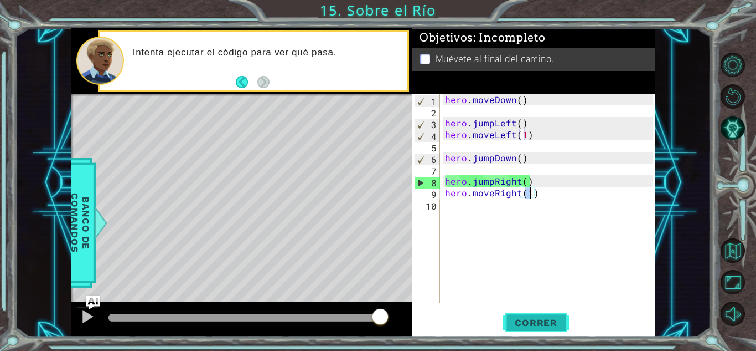
type textarea "hero.moveRight(1)"
click at [527, 319] on span "Correr" at bounding box center [536, 322] width 65 height 11
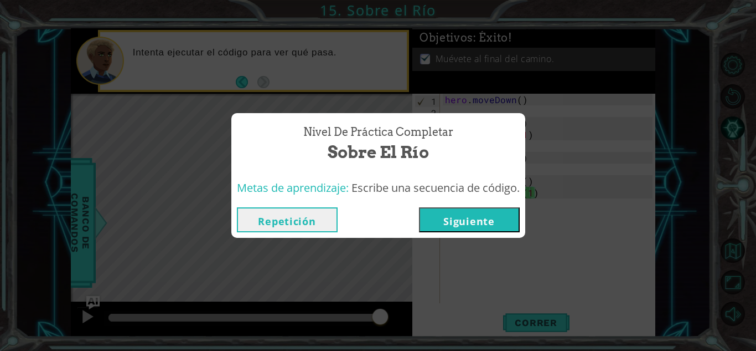
click at [493, 210] on button "Siguiente" at bounding box center [469, 219] width 101 height 25
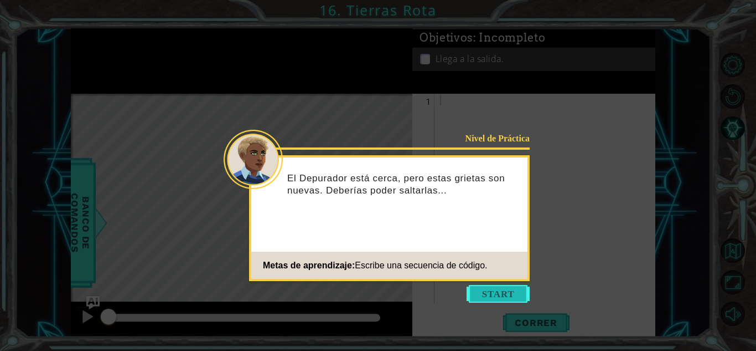
click at [509, 294] on button "Start" at bounding box center [498, 294] width 63 height 18
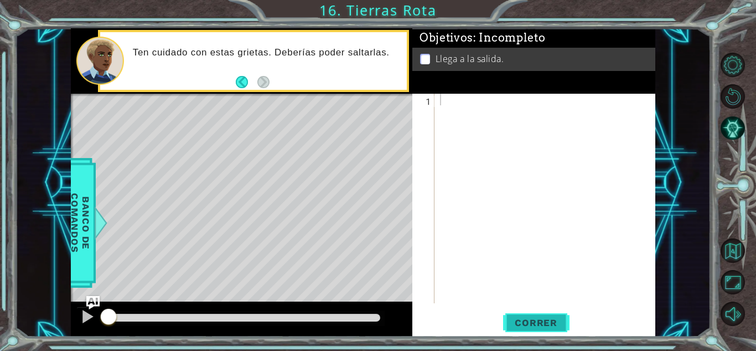
click at [533, 313] on button "Correr" at bounding box center [536, 322] width 66 height 24
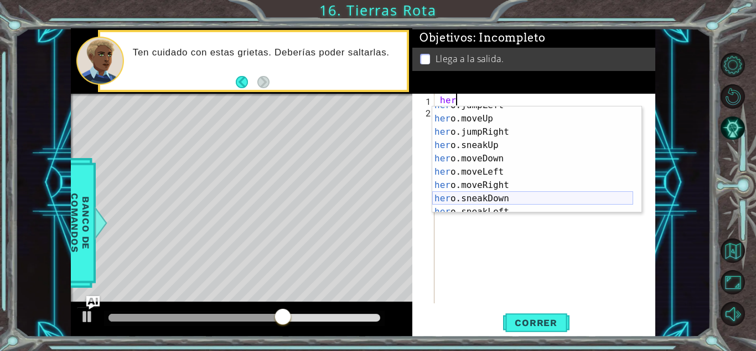
scroll to position [35, 0]
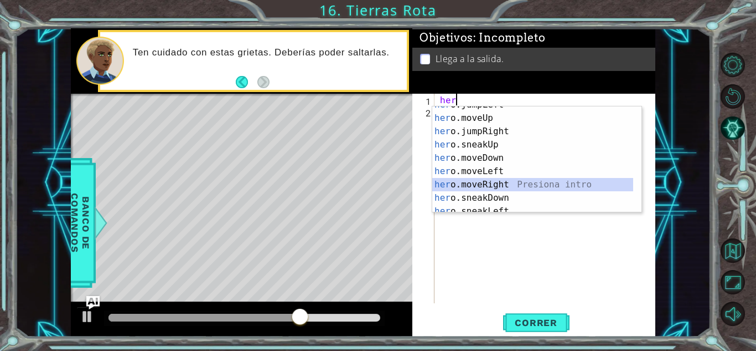
click at [478, 181] on div "her o.jumpLeft Presiona intro her o.moveUp Presiona intro her o.jumpRight Presi…" at bounding box center [533, 164] width 201 height 133
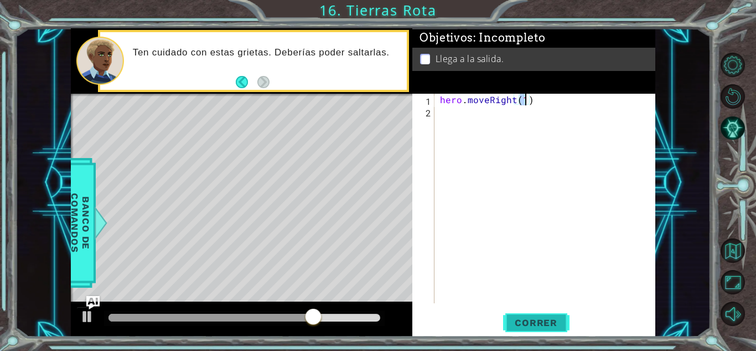
type textarea "hero.moveRight(1)"
click at [550, 321] on span "Correr" at bounding box center [536, 322] width 65 height 11
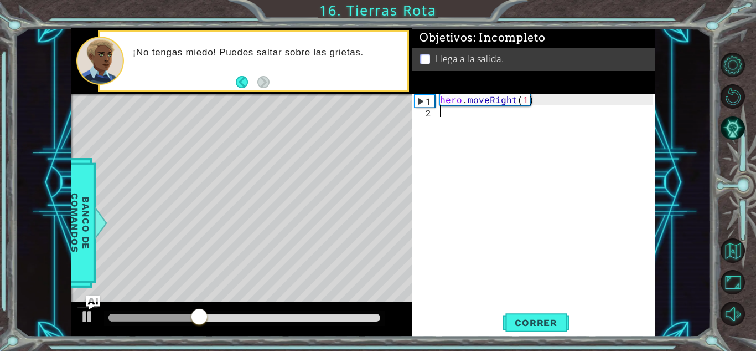
click at [443, 120] on div "hero . moveRight ( 1 )" at bounding box center [548, 210] width 220 height 233
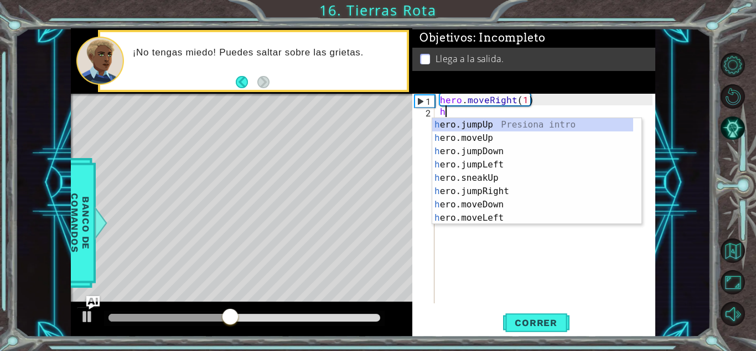
scroll to position [0, 0]
type textarea "her"
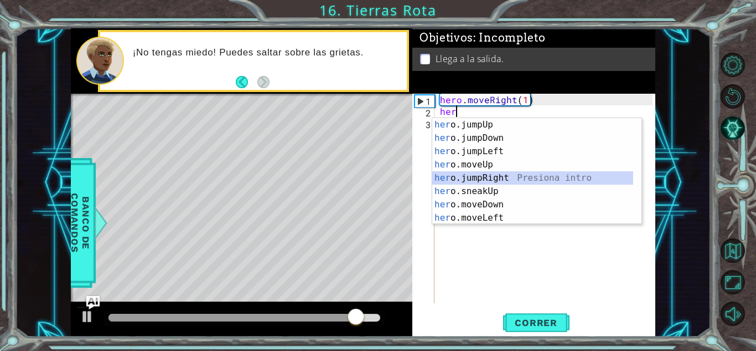
click at [497, 177] on div "her o.jumpUp Presiona intro her o.jumpDown Presiona intro her o.jumpLeft Presio…" at bounding box center [533, 184] width 201 height 133
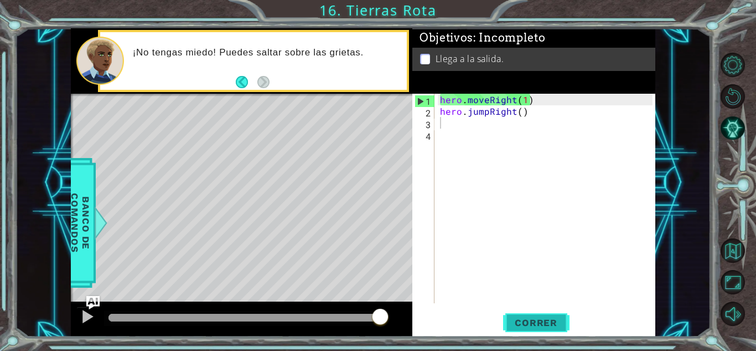
click at [526, 322] on span "Correr" at bounding box center [536, 322] width 65 height 11
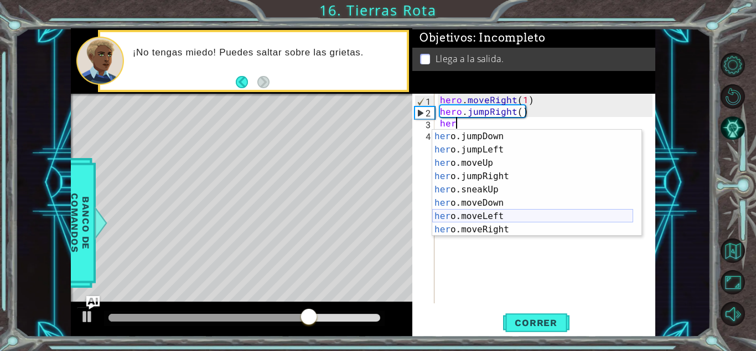
scroll to position [13, 0]
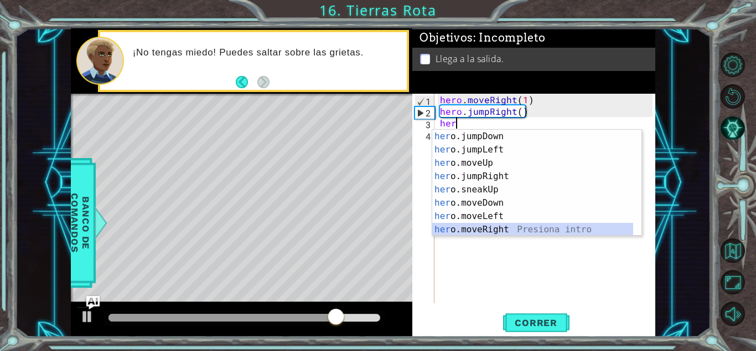
click at [488, 231] on div "her o.jumpDown Presiona intro her o.jumpLeft Presiona intro her o.moveUp Presio…" at bounding box center [533, 196] width 201 height 133
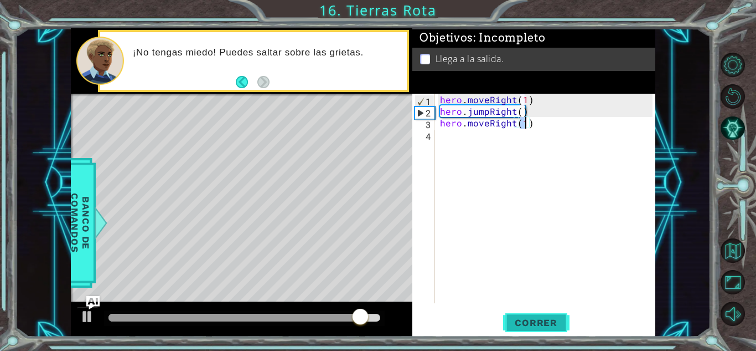
type textarea "hero.moveRight(1)"
click at [523, 318] on span "Correr" at bounding box center [536, 322] width 65 height 11
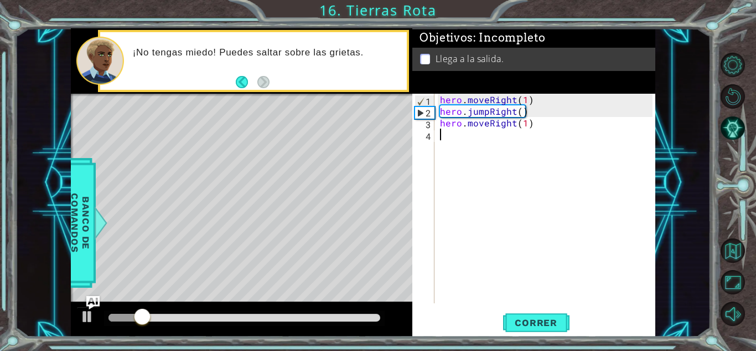
click at [442, 153] on div "hero . moveRight ( 1 ) hero . jumpRight ( ) hero . moveRight ( 1 )" at bounding box center [548, 210] width 220 height 233
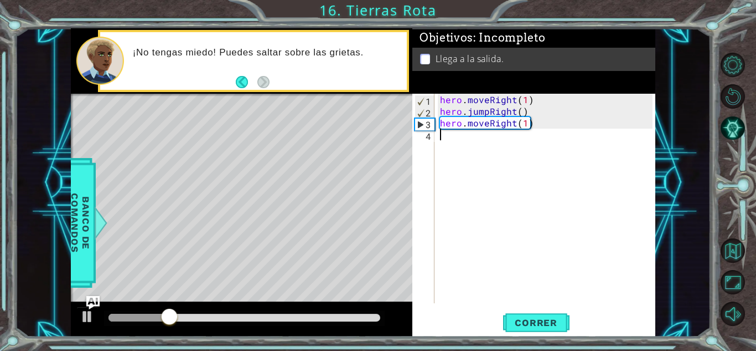
scroll to position [0, 0]
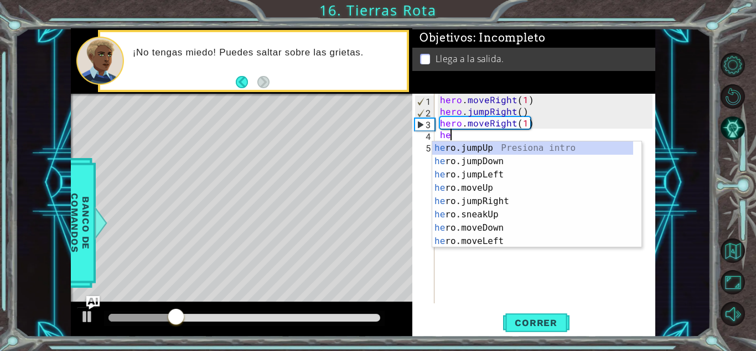
type textarea "her"
click at [460, 150] on div "her o.jumpUp Presiona intro her o.jumpDown Presiona intro her o.jumpLeft Presio…" at bounding box center [533, 207] width 201 height 133
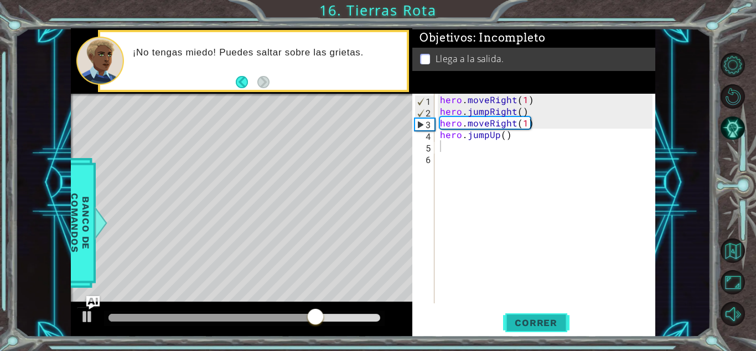
click at [528, 325] on span "Correr" at bounding box center [536, 322] width 65 height 11
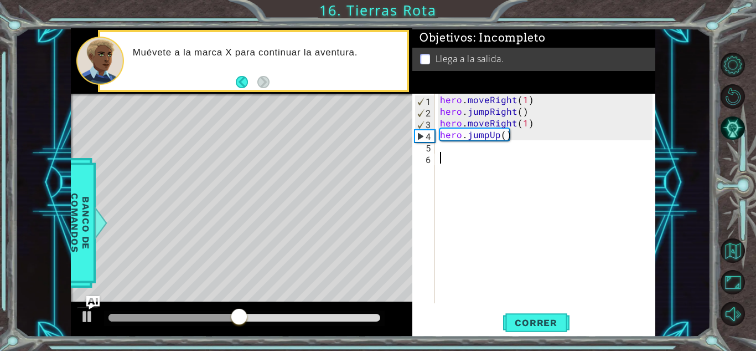
click at [445, 157] on div "hero . moveRight ( 1 ) hero . jumpRight ( ) hero . moveRight ( 1 ) hero . jumpU…" at bounding box center [548, 210] width 220 height 233
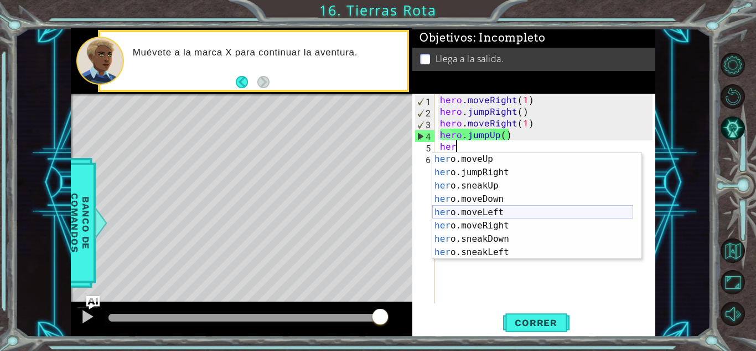
scroll to position [40, 0]
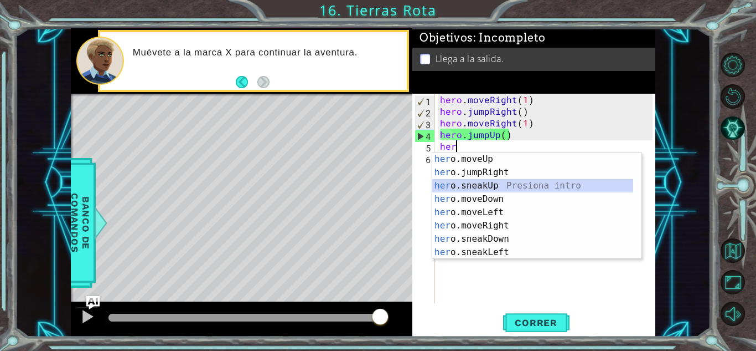
click at [486, 182] on div "her o.moveUp Presiona intro her o.jumpRight Presiona intro her o.sneakUp Presio…" at bounding box center [533, 218] width 201 height 133
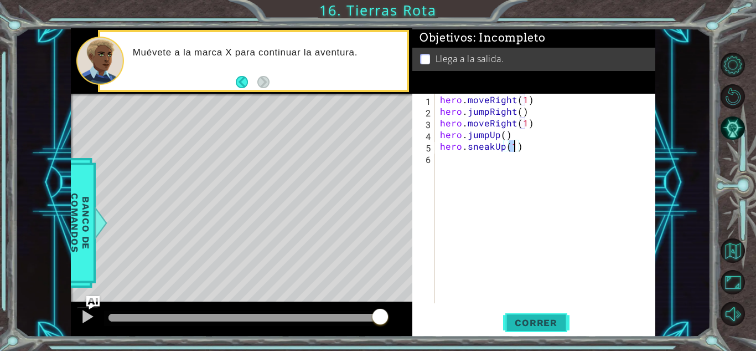
type textarea "hero.sneakUp(1)"
click at [523, 310] on button "Correr" at bounding box center [536, 322] width 66 height 24
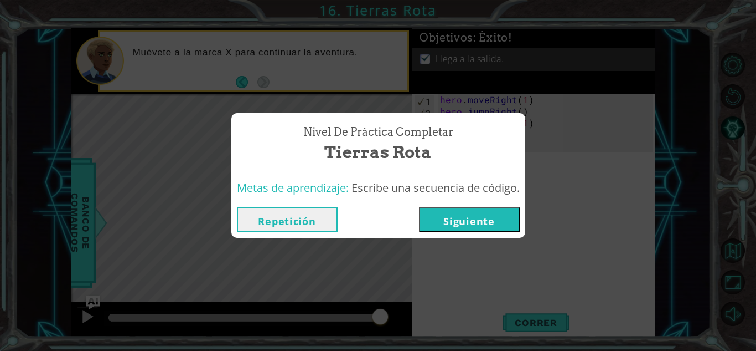
click at [485, 217] on button "Siguiente" at bounding box center [469, 219] width 101 height 25
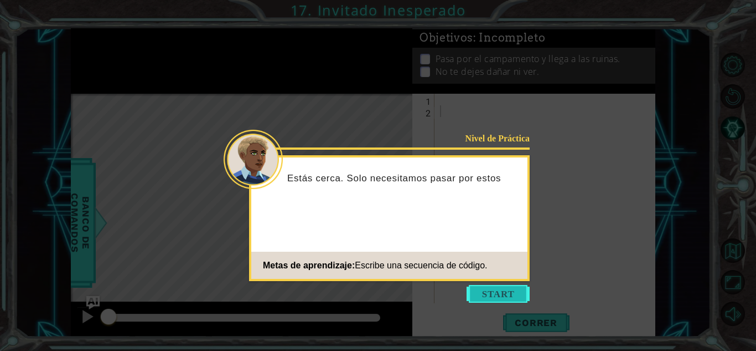
click at [496, 293] on button "Start" at bounding box center [498, 294] width 63 height 18
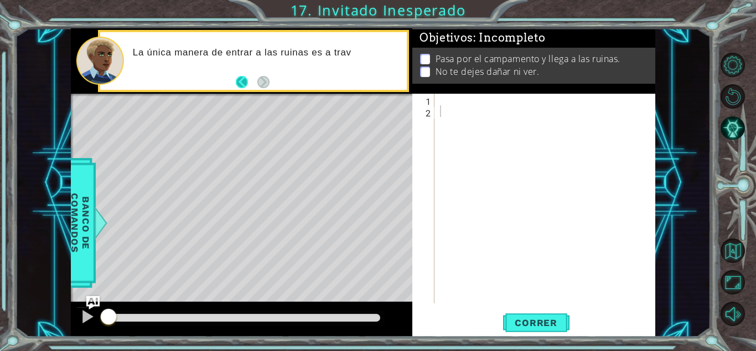
click at [241, 81] on button "Back" at bounding box center [247, 82] width 22 height 12
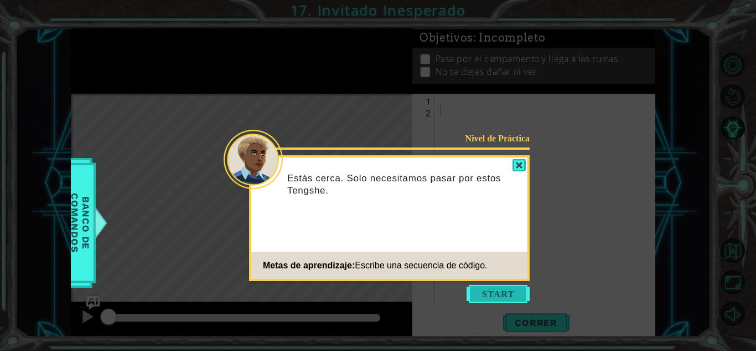
click at [498, 286] on button "Start" at bounding box center [498, 294] width 63 height 18
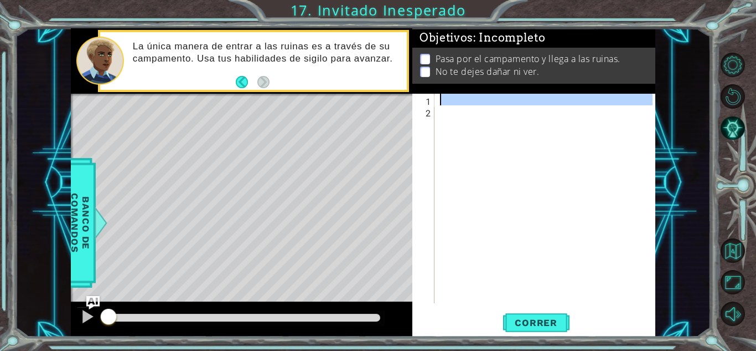
click at [433, 102] on div "1" at bounding box center [425, 101] width 20 height 12
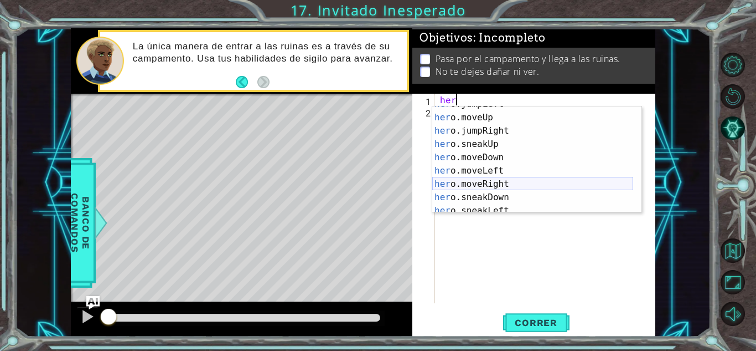
scroll to position [36, 0]
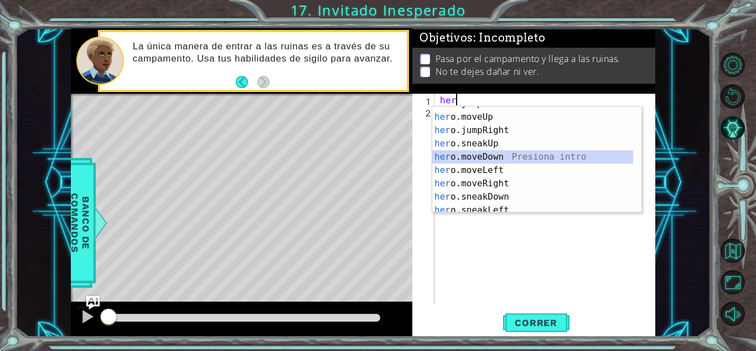
click at [493, 157] on div "her o.jumpLeft Presiona intro her o.moveUp Presiona intro her o.jumpRight Presi…" at bounding box center [533, 163] width 201 height 133
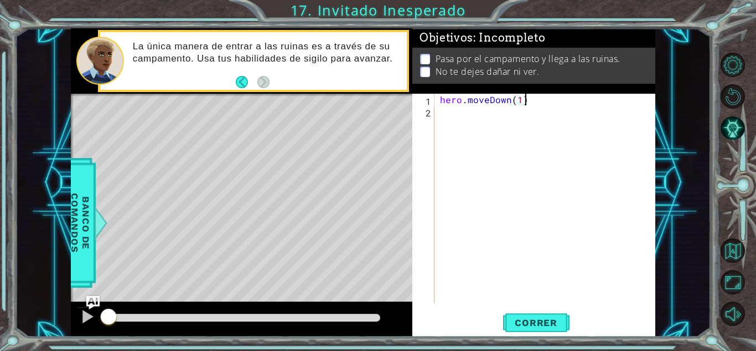
click at [532, 102] on div "hero . moveDown ( 1 )" at bounding box center [548, 210] width 220 height 233
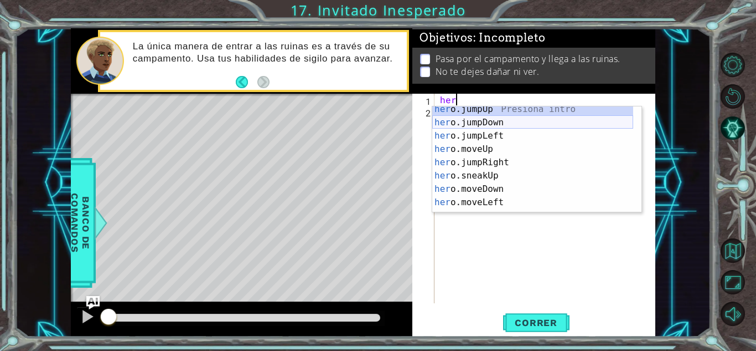
scroll to position [8, 0]
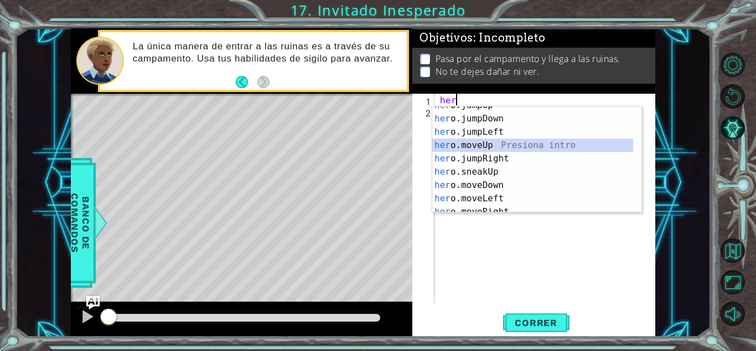
click at [485, 142] on div "her o.jumpUp Presiona intro her o.jumpDown Presiona intro her o.jumpLeft Presio…" at bounding box center [533, 165] width 201 height 133
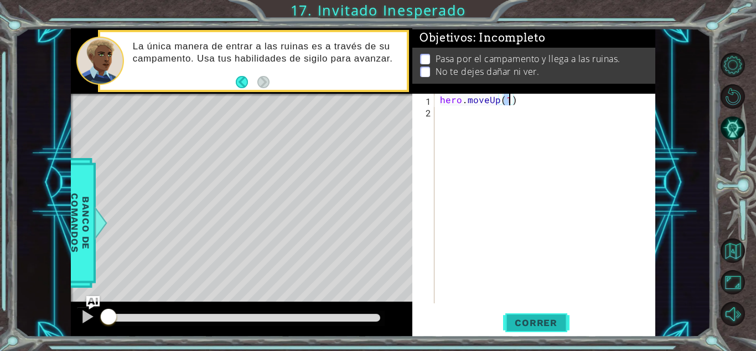
type textarea "hero.moveUp(1)"
click at [534, 322] on span "Correr" at bounding box center [536, 322] width 65 height 11
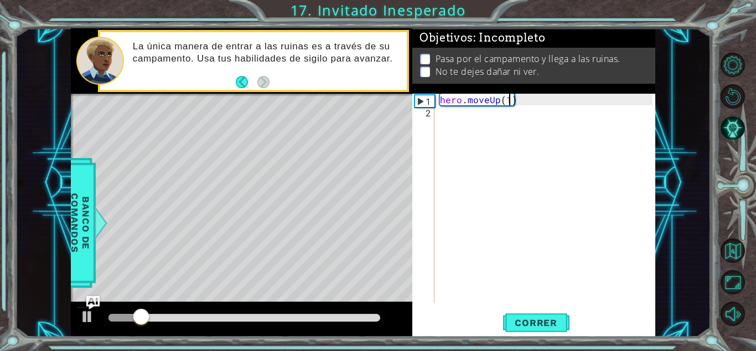
click at [449, 116] on div "hero . moveUp ( 1 )" at bounding box center [548, 210] width 220 height 233
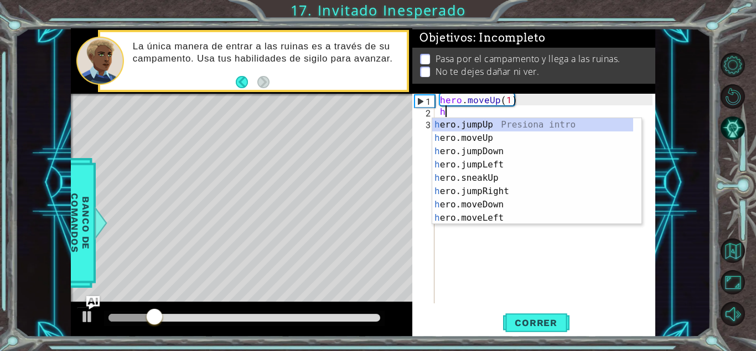
scroll to position [0, 0]
type textarea "her"
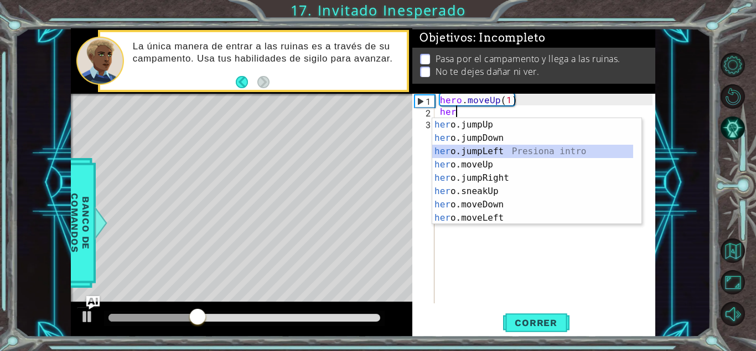
click at [495, 153] on div "her o.jumpUp Presiona intro her o.jumpDown Presiona intro her o.jumpLeft Presio…" at bounding box center [533, 184] width 201 height 133
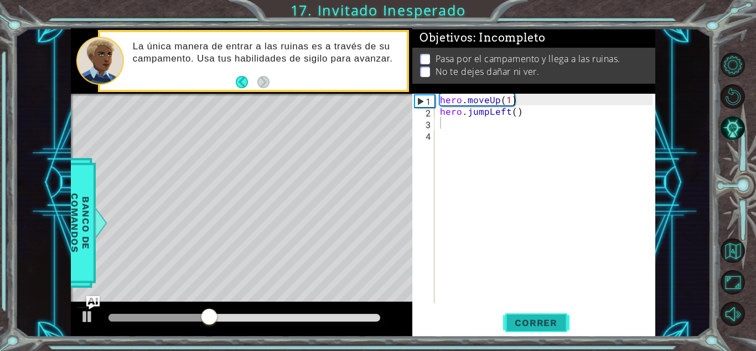
click at [529, 315] on button "Correr" at bounding box center [536, 322] width 66 height 24
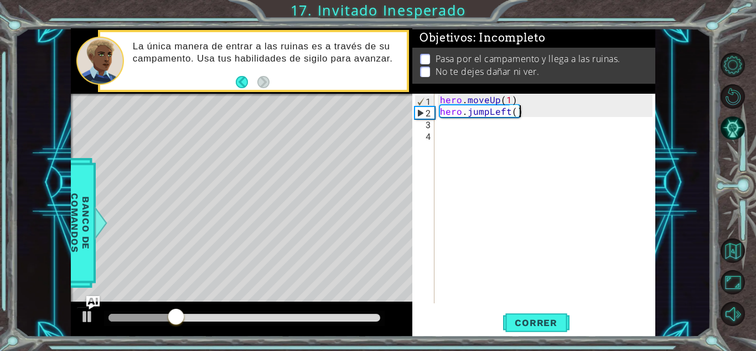
click at [530, 116] on div "hero . moveUp ( 1 ) hero . jumpLeft ( )" at bounding box center [548, 210] width 220 height 233
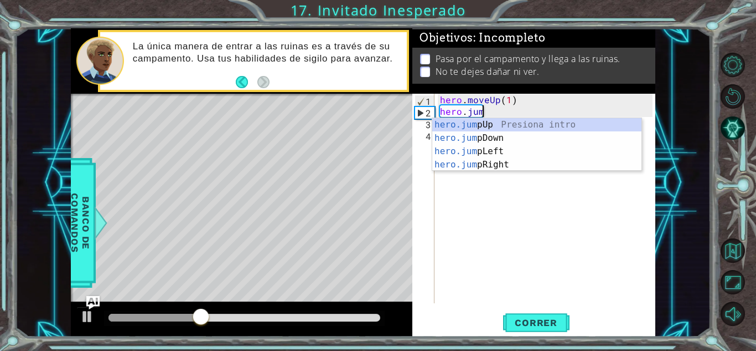
type textarea "hero.ju"
click at [503, 162] on div "hero.ju mpUp Presiona intro hero.ju mpDown Presiona intro hero.ju mpLeft Presio…" at bounding box center [537, 158] width 209 height 80
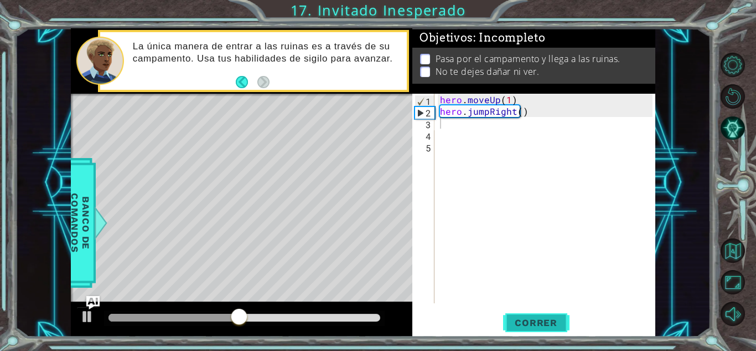
click at [540, 320] on span "Correr" at bounding box center [536, 322] width 65 height 11
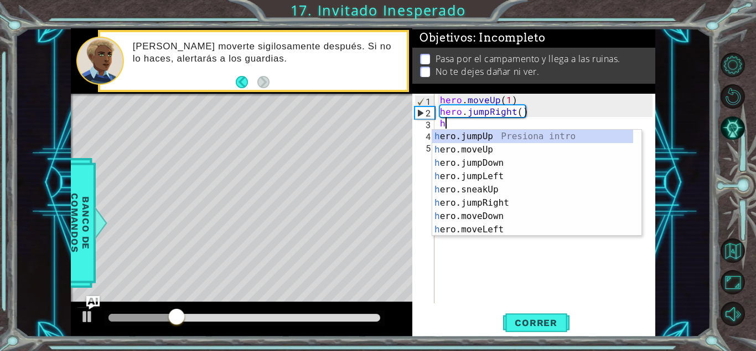
type textarea "her"
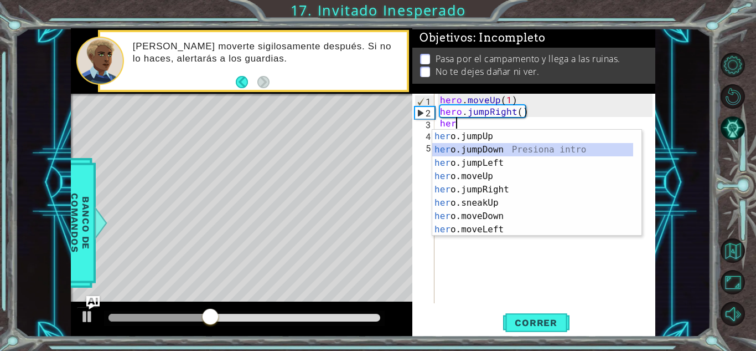
click at [498, 150] on div "her o.jumpUp Presiona intro her o.jumpDown Presiona intro her o.jumpLeft Presio…" at bounding box center [533, 196] width 201 height 133
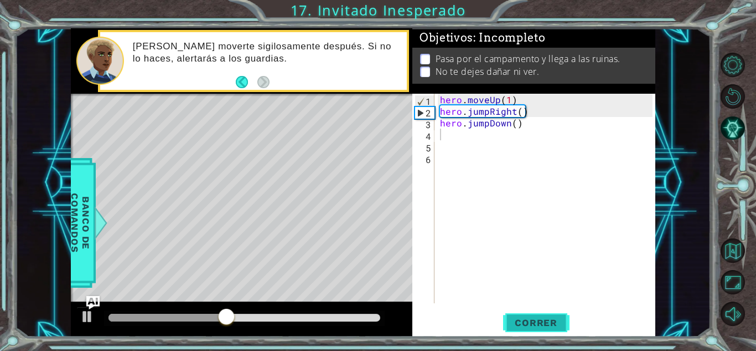
click at [527, 321] on span "Correr" at bounding box center [536, 322] width 65 height 11
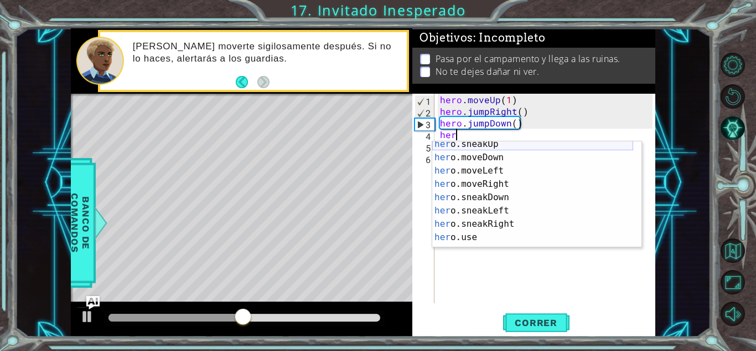
scroll to position [68, 0]
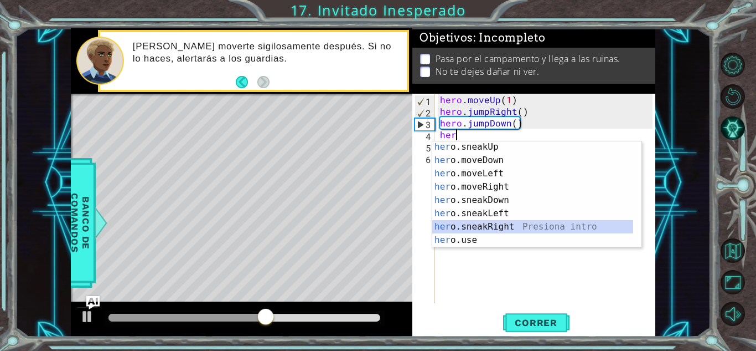
click at [488, 228] on div "her o.sneakUp Presiona intro her o.moveDown Presiona intro her o.moveLeft Presi…" at bounding box center [533, 206] width 201 height 133
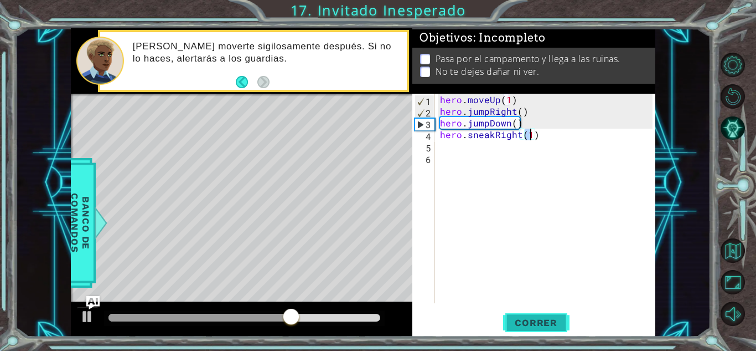
type textarea "hero.sneakRight(1)"
click at [529, 318] on span "Correr" at bounding box center [536, 322] width 65 height 11
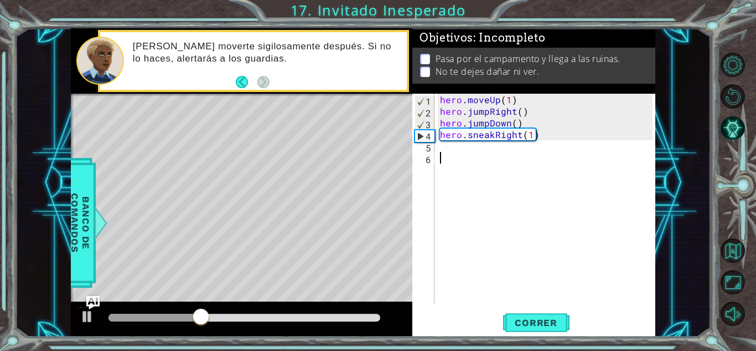
click at [451, 164] on div "hero . moveUp ( 1 ) hero . jumpRight ( ) hero . jumpDown ( ) hero . sneakRight …" at bounding box center [548, 210] width 220 height 233
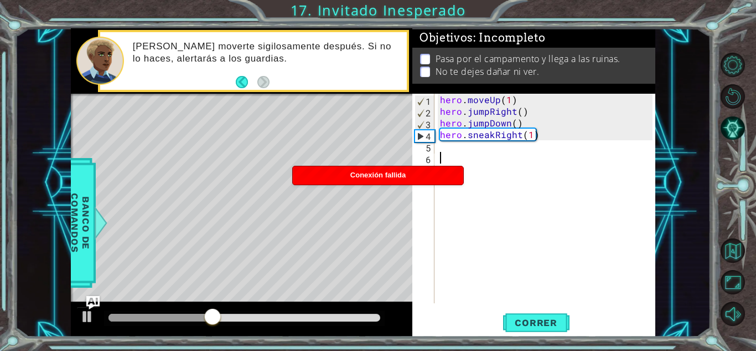
click at [439, 147] on div "hero . moveUp ( 1 ) hero . jumpRight ( ) hero . jumpDown ( ) hero . sneakRight …" at bounding box center [548, 210] width 220 height 233
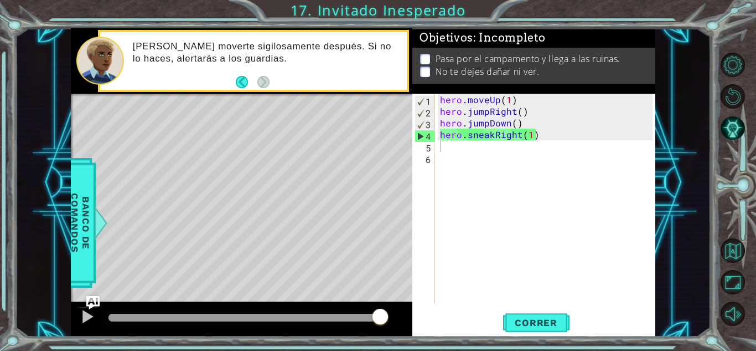
click at [493, 195] on div "hero . moveUp ( 1 ) hero . jumpRight ( ) hero . jumpDown ( ) hero . sneakRight …" at bounding box center [548, 210] width 220 height 233
click at [445, 148] on div "hero . moveUp ( 1 ) hero . jumpRight ( ) hero . jumpDown ( ) hero . sneakRight …" at bounding box center [548, 210] width 220 height 233
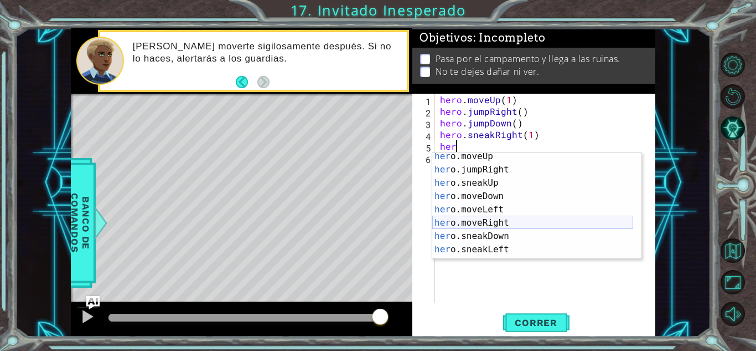
scroll to position [80, 0]
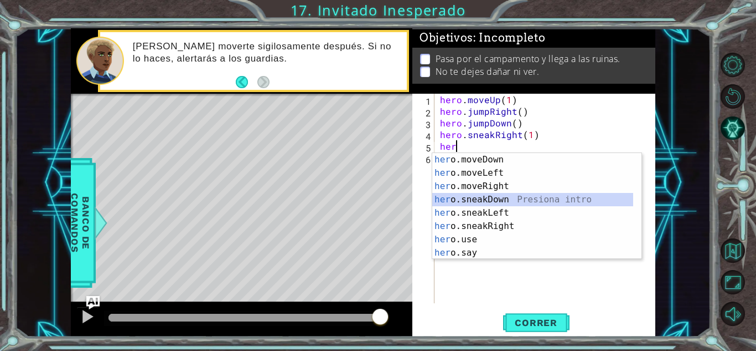
click at [497, 199] on div "her o.moveDown Presiona intro her o.moveLeft Presiona intro her o.moveRight Pre…" at bounding box center [533, 219] width 201 height 133
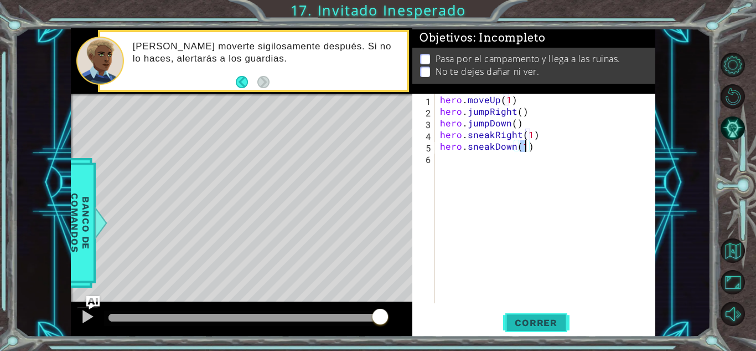
type textarea "hero.sneakDown(1)"
click at [527, 315] on button "Correr" at bounding box center [536, 322] width 66 height 24
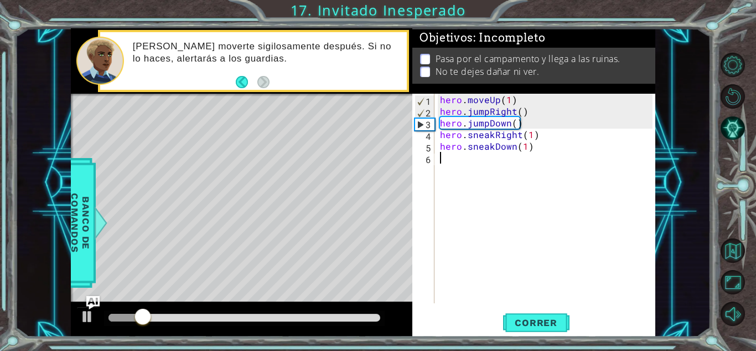
click at [446, 164] on div "hero . moveUp ( 1 ) hero . jumpRight ( ) hero . jumpDown ( ) hero . sneakRight …" at bounding box center [548, 210] width 220 height 233
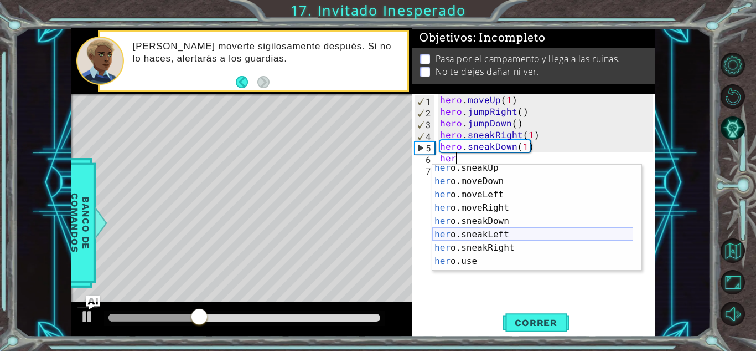
scroll to position [70, 0]
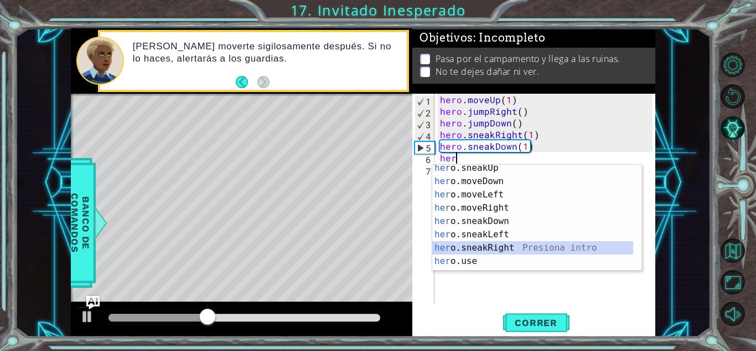
click at [482, 245] on div "her o.sneakUp Presiona intro her o.moveDown Presiona intro her o.moveLeft Presi…" at bounding box center [533, 227] width 201 height 133
type textarea "hero.sneakRight(1)"
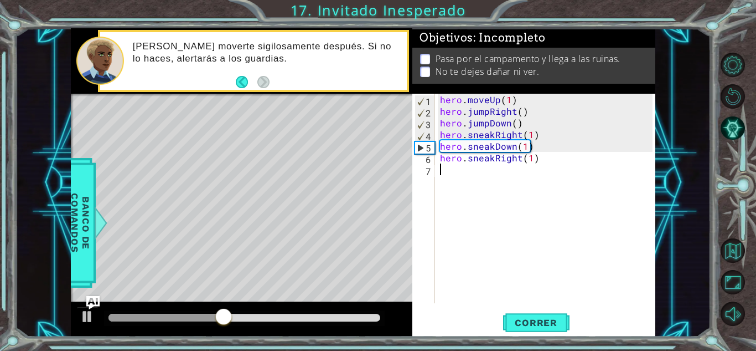
click at [439, 171] on div "hero . moveUp ( 1 ) hero . jumpRight ( ) hero . jumpDown ( ) hero . sneakRight …" at bounding box center [548, 210] width 220 height 233
click at [526, 158] on div "hero . moveUp ( 1 ) hero . jumpRight ( ) hero . jumpDown ( ) hero . sneakRight …" at bounding box center [548, 210] width 220 height 233
click at [534, 158] on div "hero . moveUp ( 1 ) hero . jumpRight ( ) hero . jumpDown ( ) hero . sneakRight …" at bounding box center [548, 210] width 220 height 233
click at [531, 158] on div "hero . moveUp ( 1 ) hero . jumpRight ( ) hero . jumpDown ( ) hero . sneakRight …" at bounding box center [548, 210] width 220 height 233
type textarea "hero.sneakRight(2)"
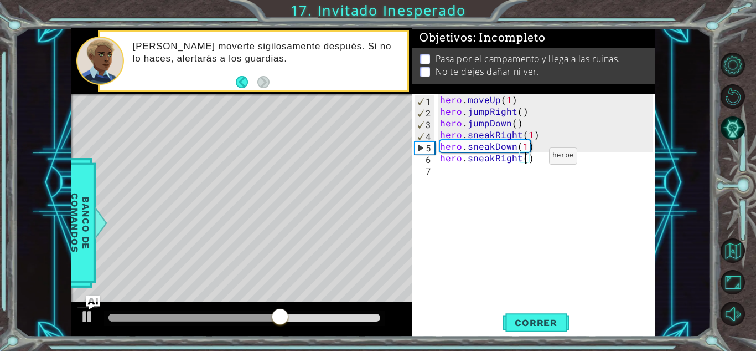
scroll to position [0, 5]
click at [450, 171] on div "hero . moveUp ( 1 ) hero . jumpRight ( ) hero . jumpDown ( ) hero . sneakRight …" at bounding box center [548, 210] width 220 height 233
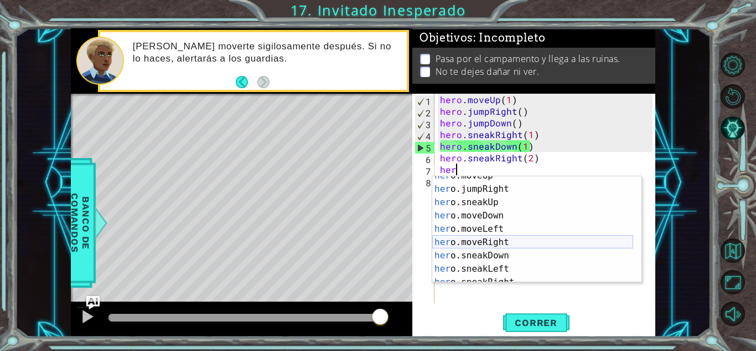
scroll to position [45, 0]
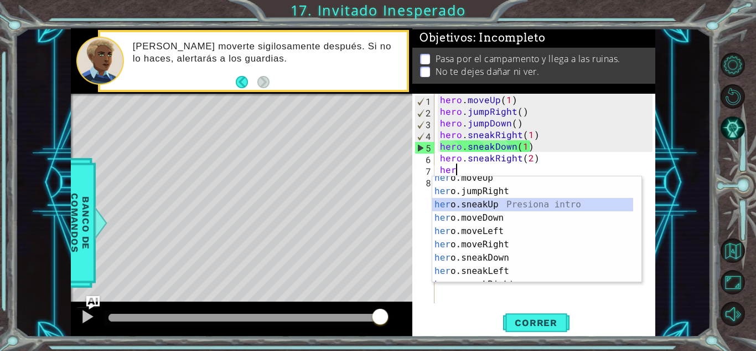
click at [490, 204] on div "her o.moveUp Presiona intro her o.jumpRight Presiona intro her o.sneakUp Presio…" at bounding box center [533, 237] width 201 height 133
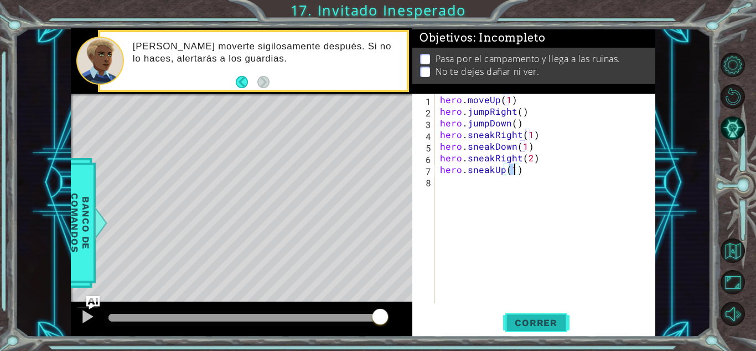
type textarea "hero.sneakUp(1)"
click at [542, 315] on button "Correr" at bounding box center [536, 322] width 66 height 24
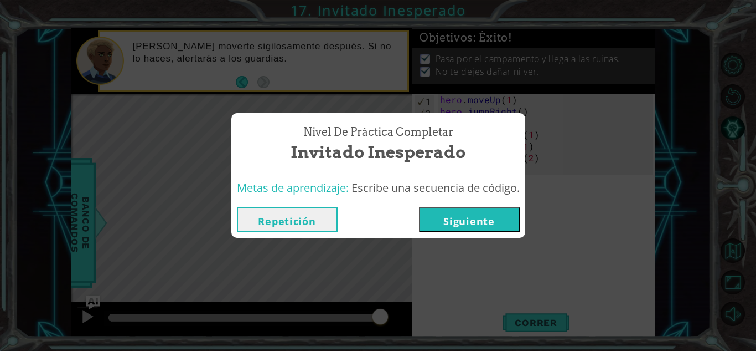
click at [479, 226] on button "Siguiente" at bounding box center [469, 219] width 101 height 25
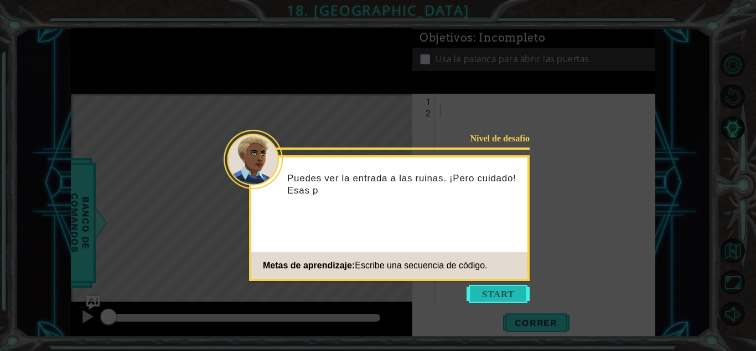
click at [498, 288] on button "Start" at bounding box center [498, 294] width 63 height 18
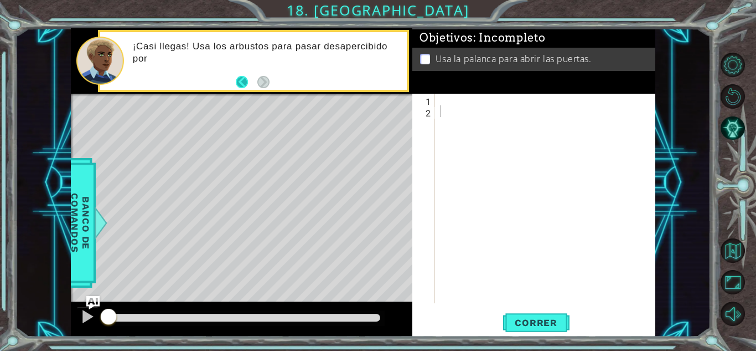
click at [239, 80] on button "Back" at bounding box center [247, 82] width 22 height 12
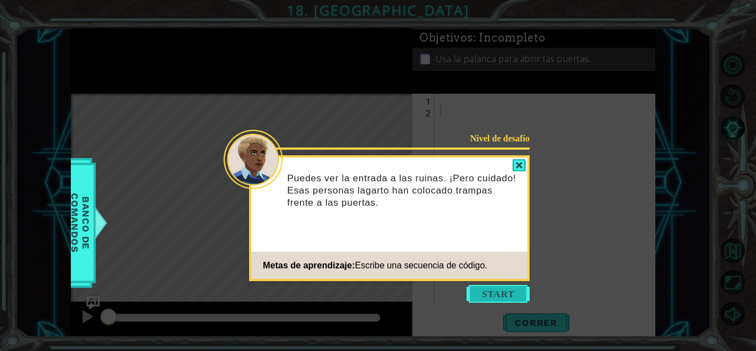
click at [496, 298] on button "Start" at bounding box center [498, 294] width 63 height 18
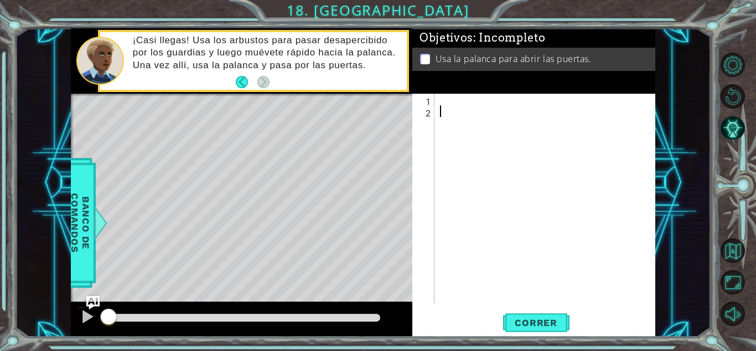
click at [431, 104] on div "1" at bounding box center [425, 101] width 20 height 12
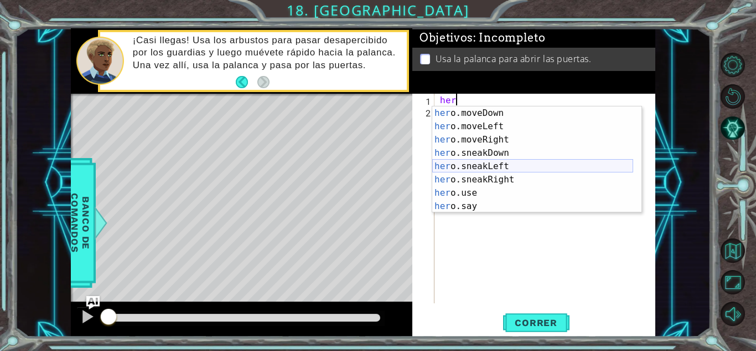
scroll to position [80, 0]
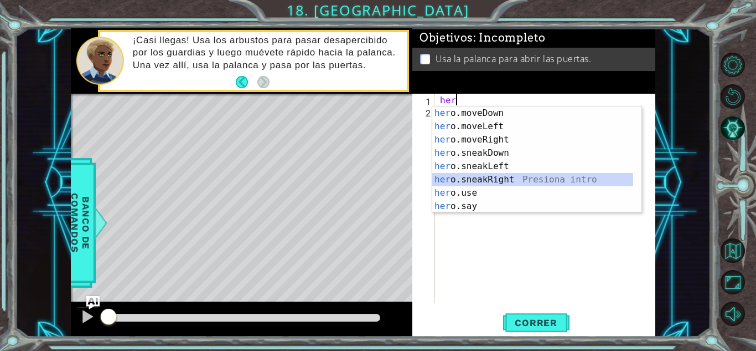
click at [508, 178] on div "her o.moveDown Presiona intro her o.moveLeft Presiona intro her o.moveRight Pre…" at bounding box center [533, 172] width 201 height 133
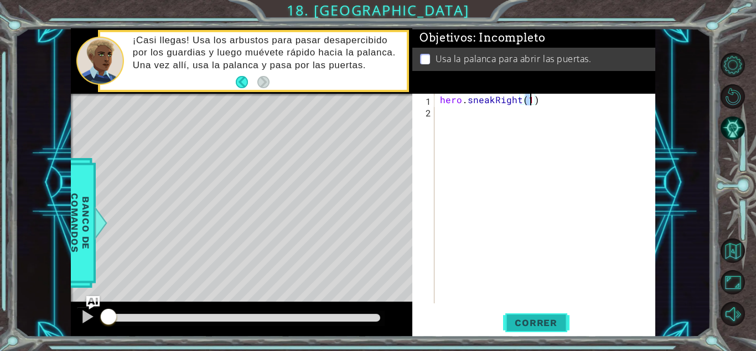
type textarea "hero.sneakRight(1)"
click at [538, 325] on span "Correr" at bounding box center [536, 322] width 65 height 11
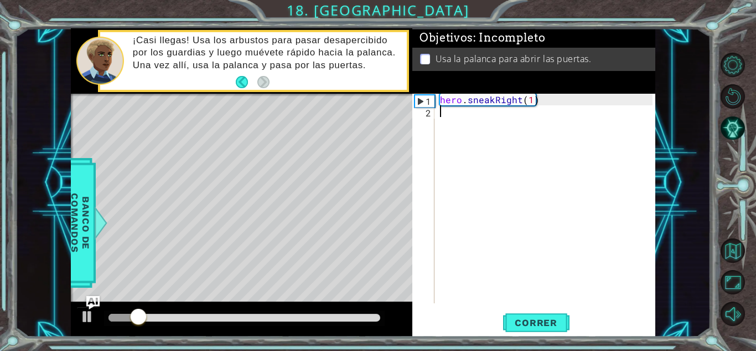
click at [446, 118] on div "hero . sneakRight ( 1 )" at bounding box center [548, 210] width 220 height 233
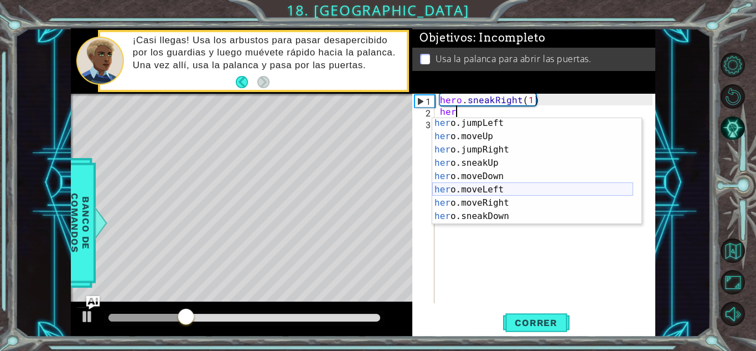
scroll to position [42, 0]
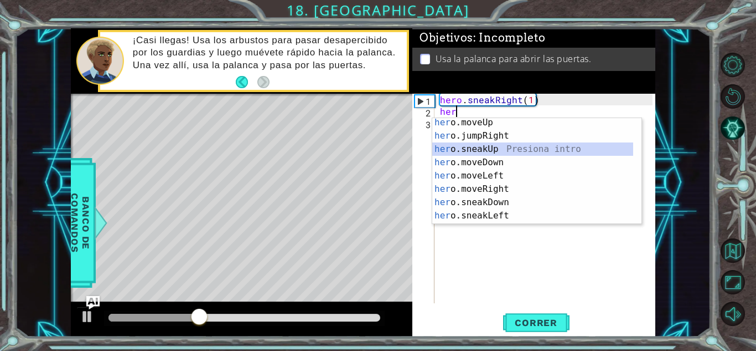
click at [478, 147] on div "her o.moveUp Presiona intro her o.jumpRight Presiona intro her o.sneakUp Presio…" at bounding box center [533, 182] width 201 height 133
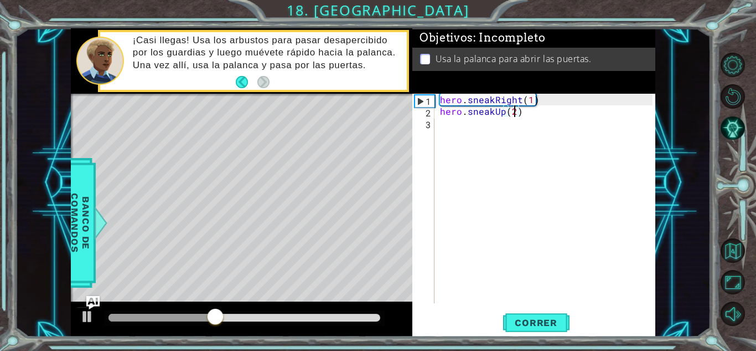
scroll to position [0, 4]
type textarea "hero.sneakUp(2)"
click at [526, 325] on span "Correr" at bounding box center [536, 322] width 65 height 11
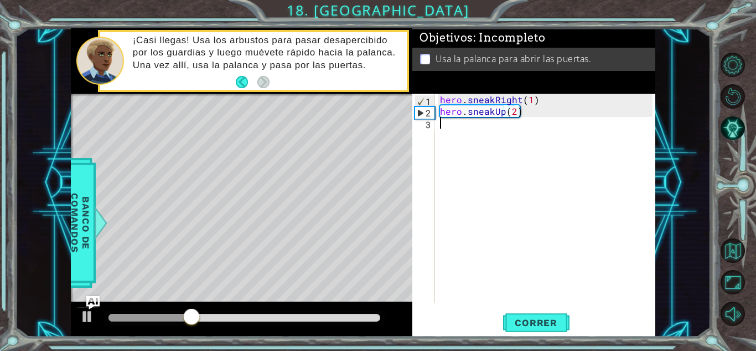
click at [444, 139] on div "hero . sneakRight ( 1 ) hero . sneakUp ( 2 )" at bounding box center [548, 210] width 220 height 233
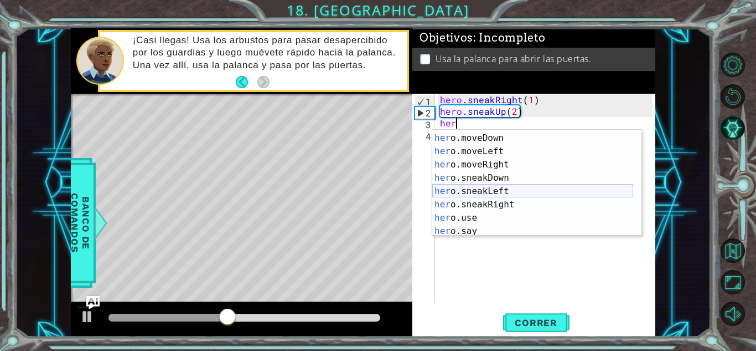
scroll to position [79, 0]
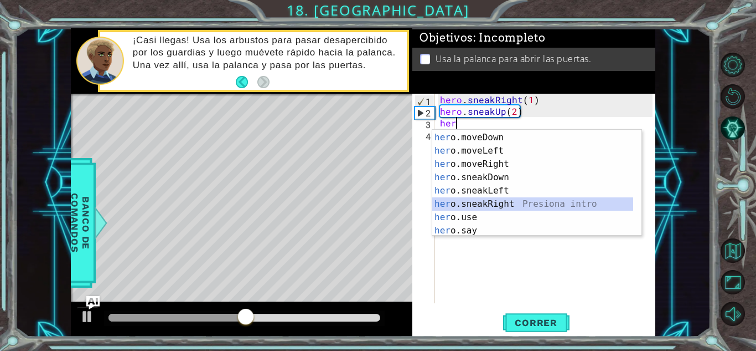
click at [497, 203] on div "her o.sneakUp Presiona intro her o.moveDown Presiona intro her o.moveLeft Presi…" at bounding box center [533, 183] width 201 height 133
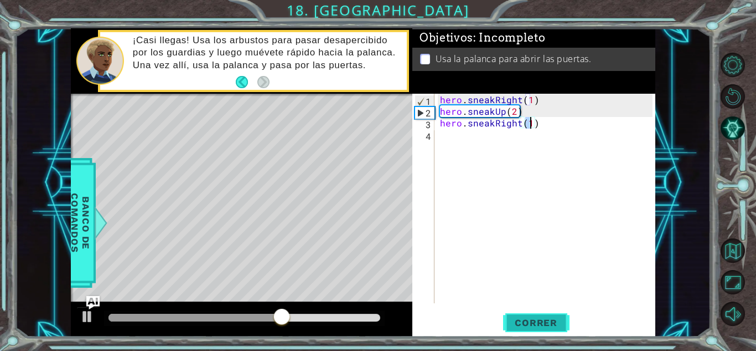
type textarea "hero.sneakRight(1)"
click at [528, 319] on span "Correr" at bounding box center [536, 322] width 65 height 11
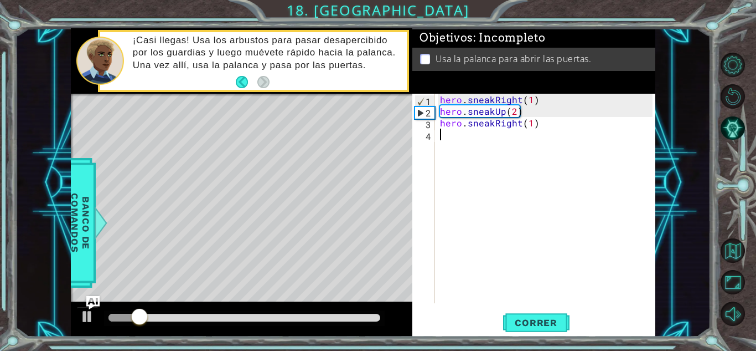
click at [439, 135] on div "hero . sneakRight ( 1 ) hero . sneakUp ( 2 ) hero . sneakRight ( 1 )" at bounding box center [548, 210] width 220 height 233
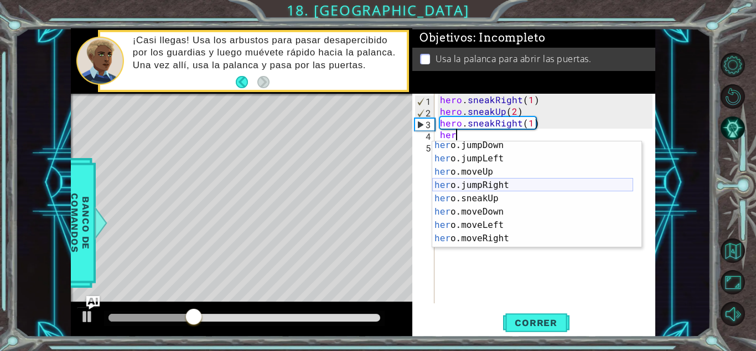
scroll to position [18, 0]
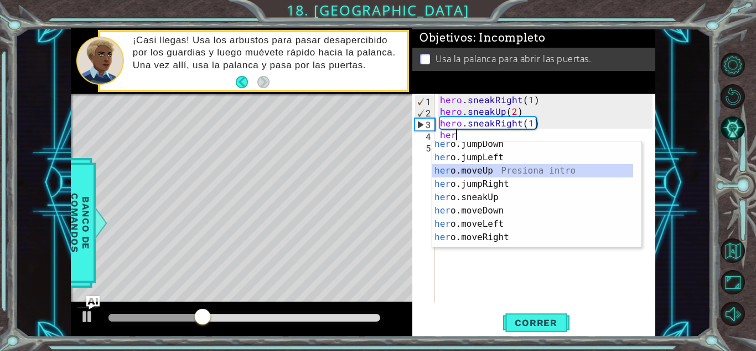
click at [473, 172] on div "her o.jumpDown Presiona intro her o.jumpLeft Presiona intro her o.moveUp Presio…" at bounding box center [533, 203] width 201 height 133
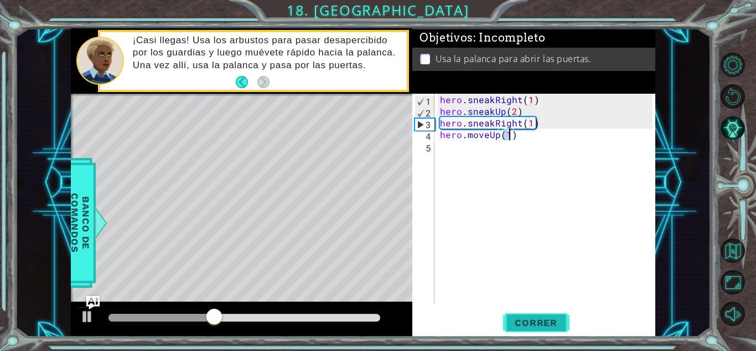
type textarea "hero.moveUp(1)"
click at [539, 316] on button "Correr" at bounding box center [536, 322] width 66 height 24
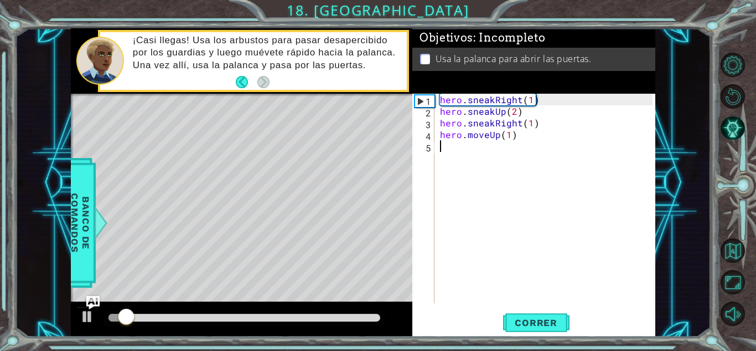
click at [439, 148] on div "hero . sneakRight ( 1 ) hero . sneakUp ( 2 ) hero . sneakRight ( 1 ) hero . mov…" at bounding box center [548, 210] width 220 height 233
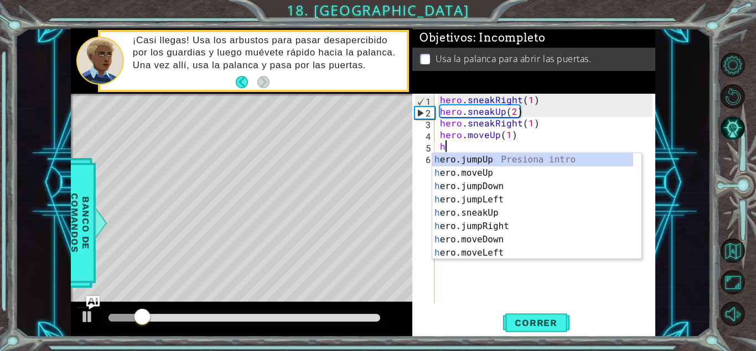
scroll to position [0, 0]
type textarea "her"
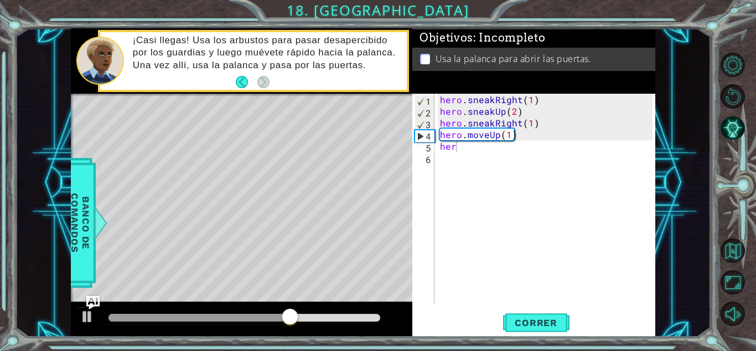
click at [440, 308] on div "her 1 2 3 4 5 6 hero . sneakRight ( 1 ) hero . sneakUp ( 2 ) hero . sneakRight …" at bounding box center [534, 215] width 243 height 243
click at [523, 137] on div "hero . sneakRight ( 1 ) hero . sneakUp ( 2 ) hero . sneakRight ( 1 ) hero . mov…" at bounding box center [548, 210] width 220 height 233
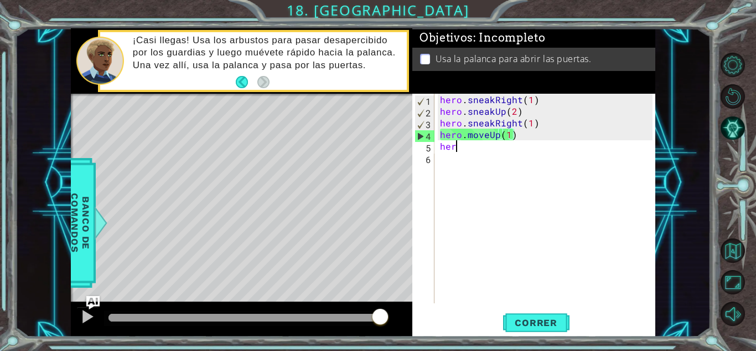
click at [526, 141] on div "hero . sneakRight ( 1 ) hero . sneakUp ( 2 ) hero . sneakRight ( 1 ) hero . mov…" at bounding box center [548, 210] width 220 height 233
click at [539, 143] on div "hero . sneakRight ( 1 ) hero . sneakUp ( 2 ) hero . sneakRight ( 1 ) hero . mov…" at bounding box center [548, 210] width 220 height 233
click at [560, 136] on div "hero . sneakRight ( 1 ) hero . sneakUp ( 2 ) hero . sneakRight ( 1 ) hero . mov…" at bounding box center [548, 210] width 220 height 233
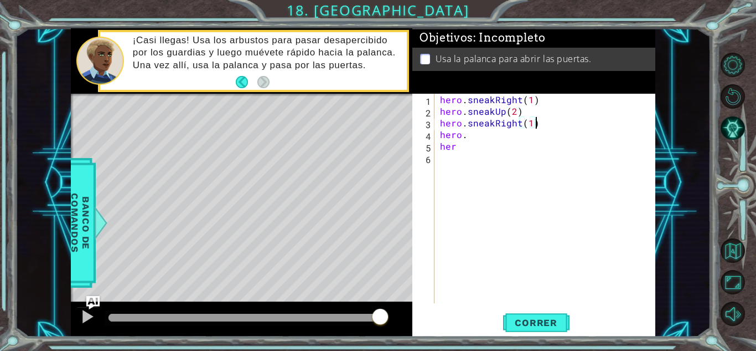
click at [533, 125] on div "hero . sneakRight ( 1 ) hero . sneakUp ( 2 ) hero . sneakRight ( 1 ) hero . her" at bounding box center [548, 210] width 220 height 233
click at [533, 126] on div "hero . sneakRight ( 1 ) hero . sneakUp ( 2 ) hero . sneakRight ( 1 ) hero . her" at bounding box center [548, 210] width 220 height 233
type textarea "hero.sneakRight(2)"
click at [532, 309] on div "hero.sneakRight(2) 1 2 3 4 5 6 hero . sneakRight ( 1 ) hero . sneakUp ( 2 ) her…" at bounding box center [534, 215] width 243 height 243
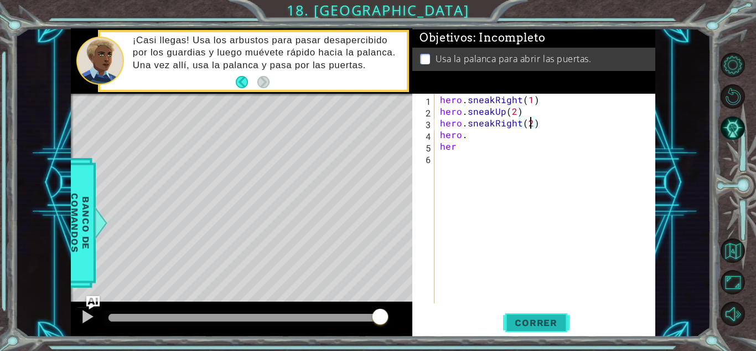
click at [542, 328] on button "Correr" at bounding box center [536, 322] width 66 height 24
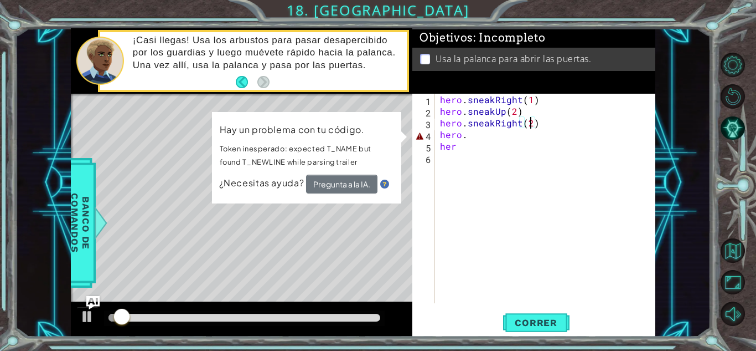
click at [492, 182] on div "hero . sneakRight ( 1 ) hero . sneakUp ( 2 ) hero . sneakRight ( 2 ) hero . her" at bounding box center [548, 210] width 220 height 233
click at [482, 164] on div "hero . sneakRight ( 1 ) hero . sneakUp ( 2 ) hero . sneakRight ( 2 ) hero . her" at bounding box center [548, 210] width 220 height 233
click at [469, 138] on div "hero . sneakRight ( 1 ) hero . sneakUp ( 2 ) hero . sneakRight ( 2 ) hero . her" at bounding box center [548, 210] width 220 height 233
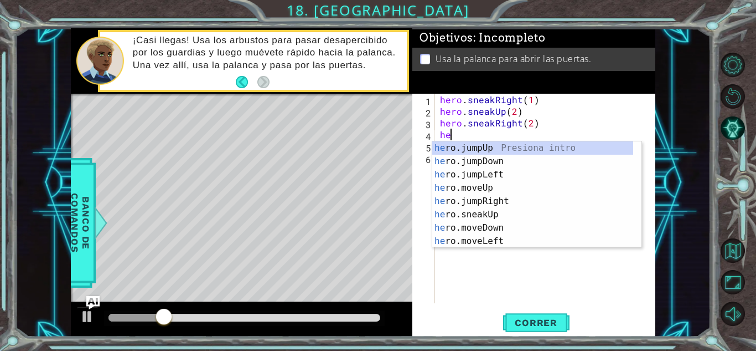
type textarea "h"
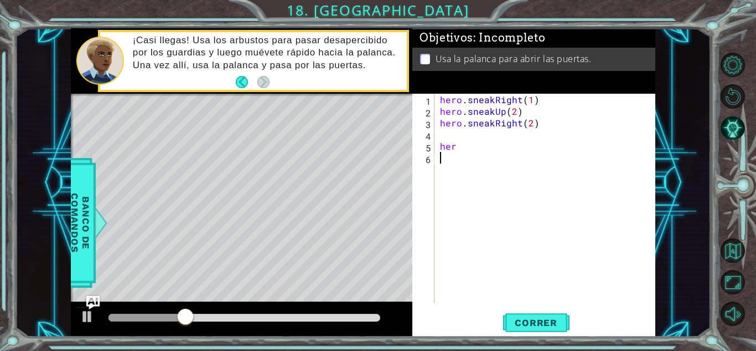
click at [472, 159] on div "hero . sneakRight ( 1 ) hero . sneakUp ( 2 ) hero . sneakRight ( 2 ) her" at bounding box center [548, 210] width 220 height 233
click at [477, 148] on div "hero . sneakRight ( 1 ) hero . sneakUp ( 2 ) hero . sneakRight ( 2 ) her" at bounding box center [548, 210] width 220 height 233
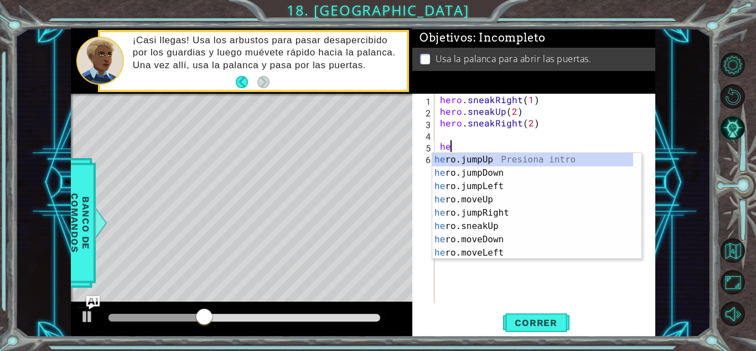
type textarea "h"
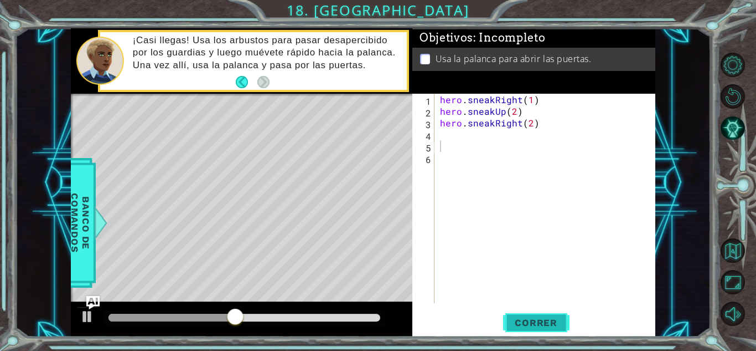
click at [524, 324] on span "Correr" at bounding box center [536, 322] width 65 height 11
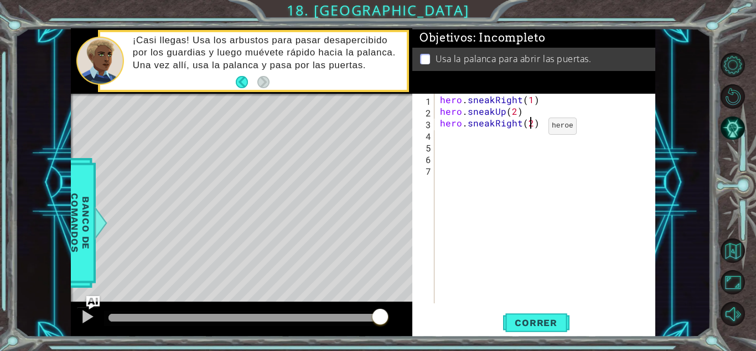
click at [530, 128] on div "hero . sneakRight ( 1 ) hero . sneakUp ( 2 ) hero . sneakRight ( 2 )" at bounding box center [548, 210] width 220 height 233
type textarea "hero.sneakRight(1)"
click at [548, 323] on span "Correr" at bounding box center [536, 322] width 65 height 11
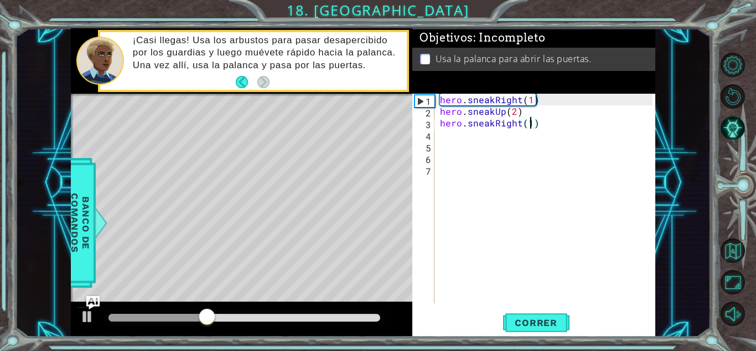
click at [440, 142] on div "hero . sneakRight ( 1 ) hero . sneakUp ( 2 ) hero . sneakRight ( 1 )" at bounding box center [548, 210] width 220 height 233
click at [440, 132] on div "hero . sneakRight ( 1 ) hero . sneakUp ( 2 ) hero . sneakRight ( 1 )" at bounding box center [548, 210] width 220 height 233
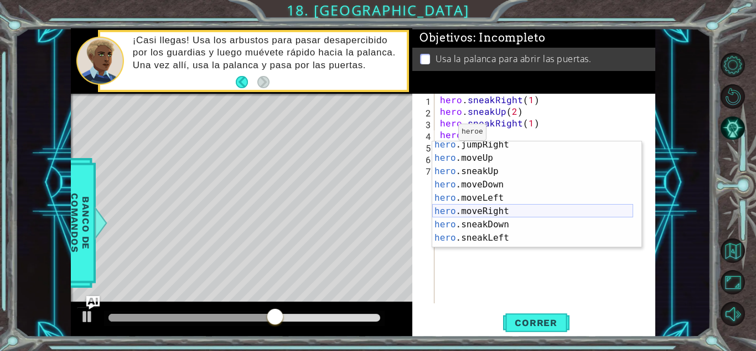
scroll to position [42, 0]
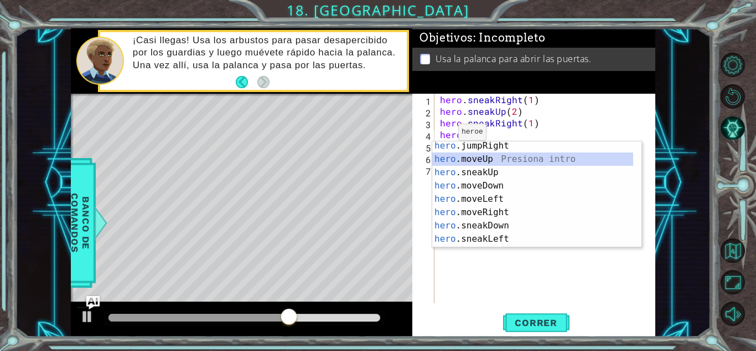
click at [488, 158] on div "hero .jumpRight Presiona intro hero .moveUp Presiona intro hero .sneakUp Presio…" at bounding box center [533, 205] width 201 height 133
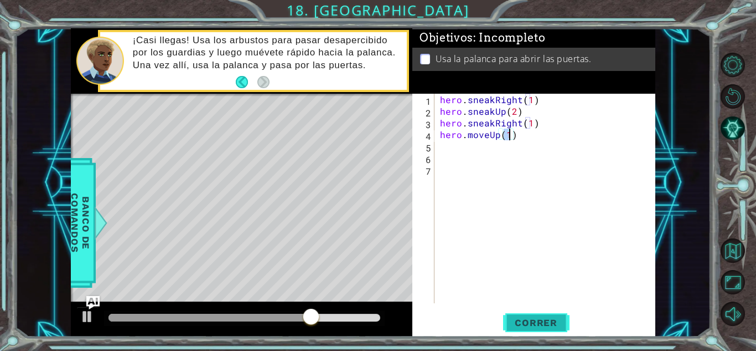
type textarea "hero.moveUp(1)"
click at [539, 316] on button "Correr" at bounding box center [536, 322] width 66 height 24
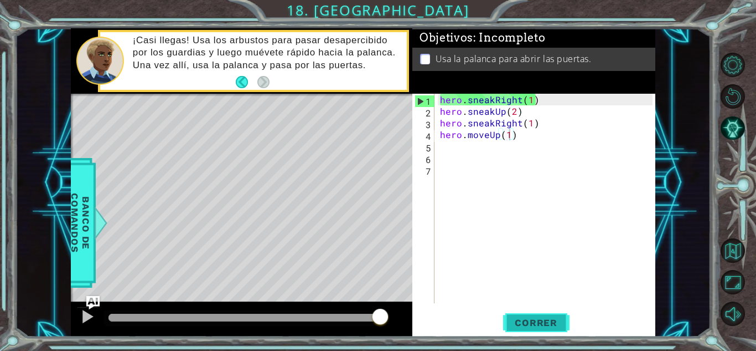
click at [526, 318] on span "Correr" at bounding box center [536, 322] width 65 height 11
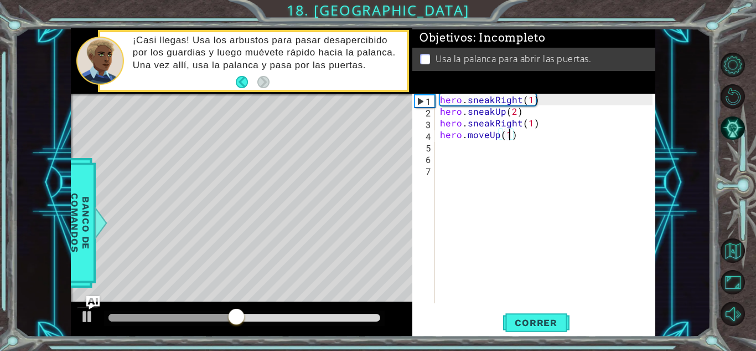
click at [530, 141] on div "hero . sneakRight ( 1 ) hero . sneakUp ( 2 ) hero . sneakRight ( 1 ) hero . mov…" at bounding box center [548, 210] width 220 height 233
click at [477, 133] on div "hero . sneakRight ( 1 ) hero . sneakUp ( 2 ) hero . sneakRight ( 1 ) hero . mov…" at bounding box center [548, 210] width 220 height 233
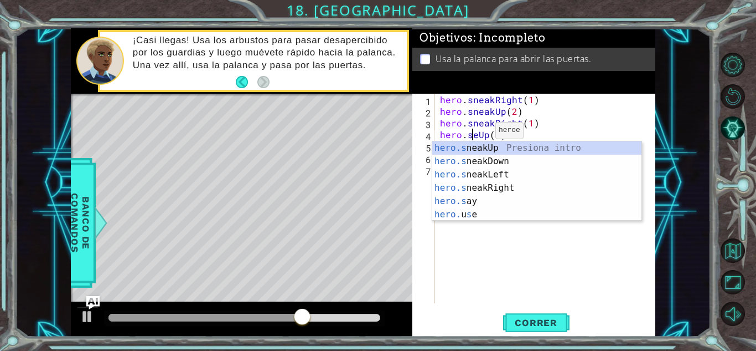
scroll to position [0, 2]
type textarea "hero.sneakUp(1)(1)"
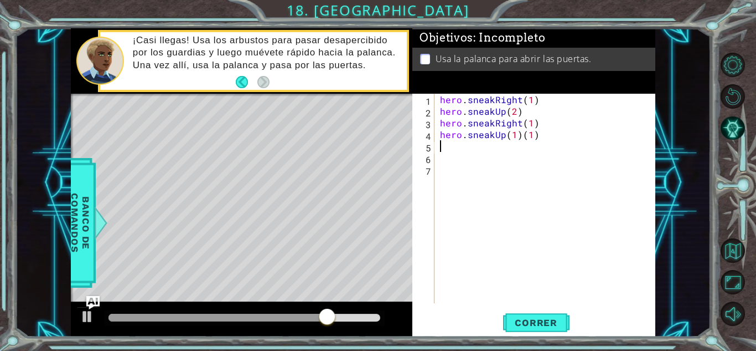
click at [529, 144] on div "hero . sneakRight ( 1 ) hero . sneakUp ( 2 ) hero . sneakRight ( 1 ) hero . sne…" at bounding box center [548, 210] width 220 height 233
click at [528, 136] on div "hero . sneakRight ( 1 ) hero . sneakUp ( 2 ) hero . sneakRight ( 1 ) hero . sne…" at bounding box center [548, 210] width 220 height 233
type textarea "hero.sneakUp(1)"
click at [536, 307] on div "hero.sneakUp(1) 1 2 3 4 5 6 7 hero . sneakRight ( 1 ) hero . sneakUp ( 2 ) hero…" at bounding box center [534, 215] width 243 height 243
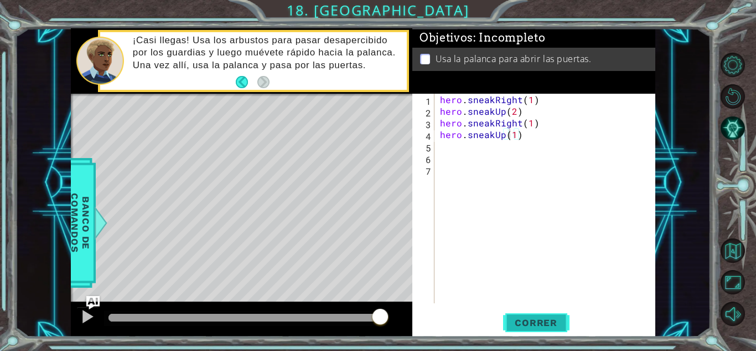
click at [538, 317] on span "Correr" at bounding box center [536, 322] width 65 height 11
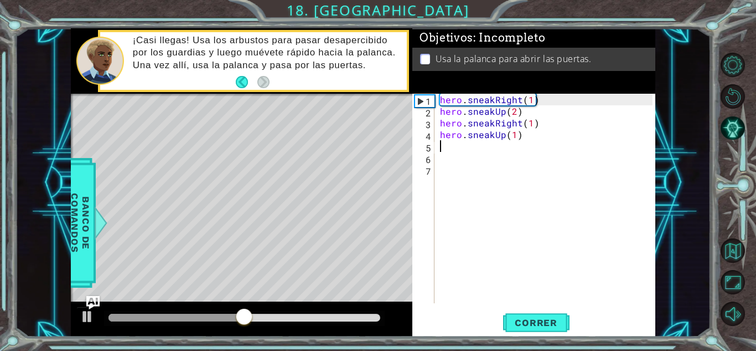
click at [443, 143] on div "hero . sneakRight ( 1 ) hero . sneakUp ( 2 ) hero . sneakRight ( 1 ) hero . sne…" at bounding box center [548, 210] width 220 height 233
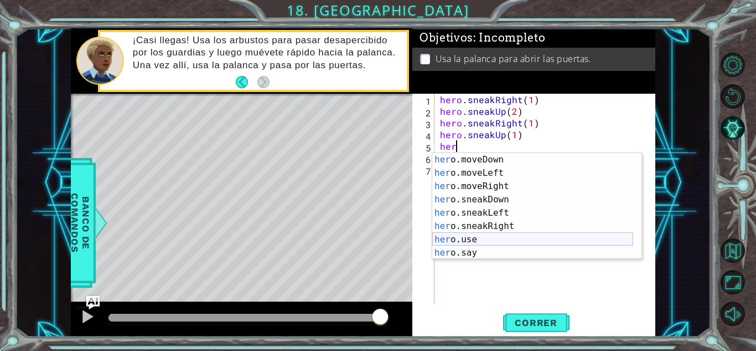
scroll to position [80, 0]
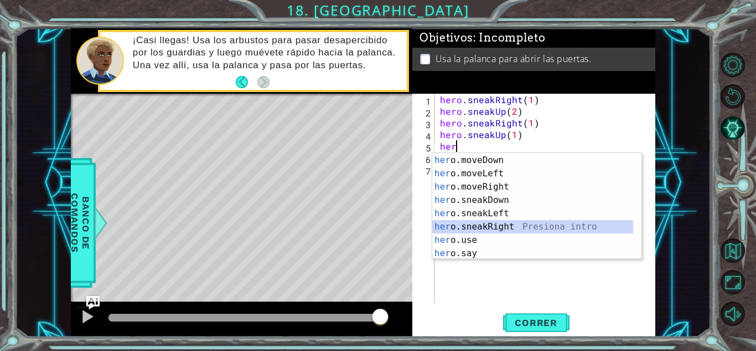
click at [518, 223] on div "her o.sneakUp Presiona intro her o.moveDown Presiona intro her o.moveLeft Presi…" at bounding box center [533, 206] width 201 height 133
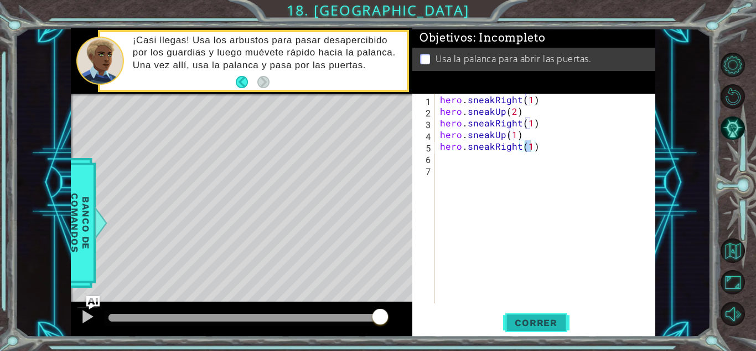
click at [526, 320] on span "Correr" at bounding box center [536, 322] width 65 height 11
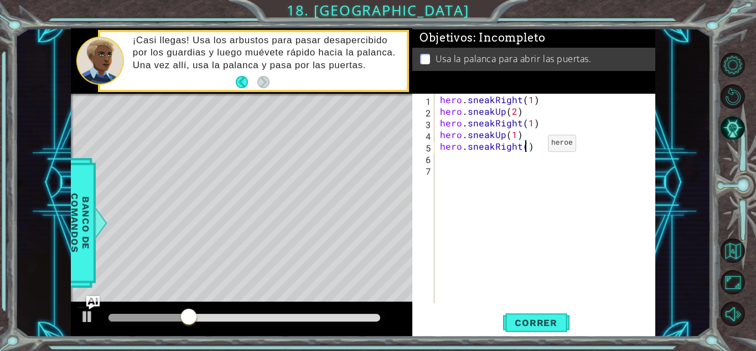
scroll to position [0, 5]
type textarea "hero.sneakRight(1)"
click at [445, 163] on div "hero . sneakRight ( 1 ) hero . sneakUp ( 2 ) hero . sneakRight ( 1 ) hero . sne…" at bounding box center [548, 210] width 220 height 233
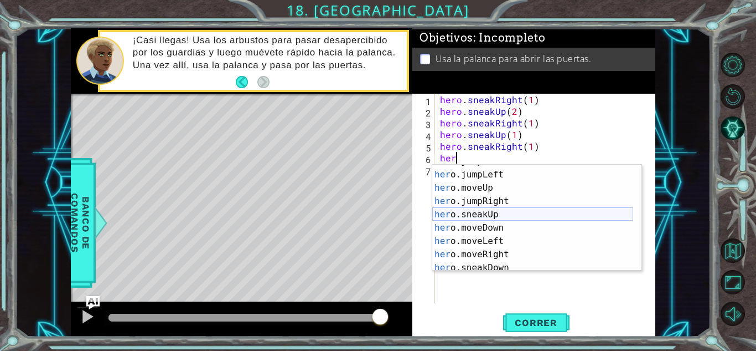
scroll to position [27, 0]
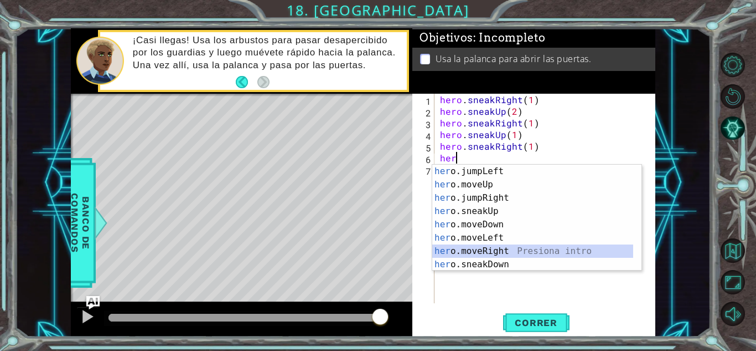
click at [493, 253] on div "her o.jumpLeft Presiona intro her o.moveUp Presiona intro her o.jumpRight Presi…" at bounding box center [533, 230] width 201 height 133
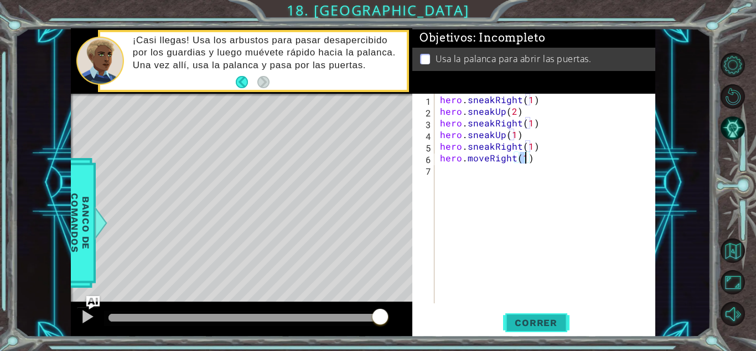
type textarea "hero.moveRight(1)"
click at [548, 320] on span "Correr" at bounding box center [536, 322] width 65 height 11
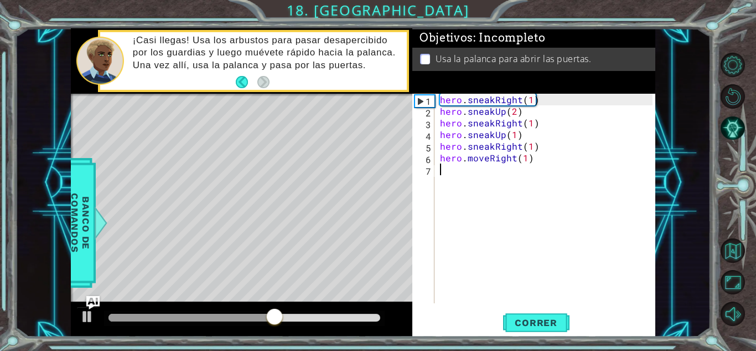
click at [442, 183] on div "hero . sneakRight ( 1 ) hero . sneakUp ( 2 ) hero . sneakRight ( 1 ) hero . sne…" at bounding box center [548, 210] width 220 height 233
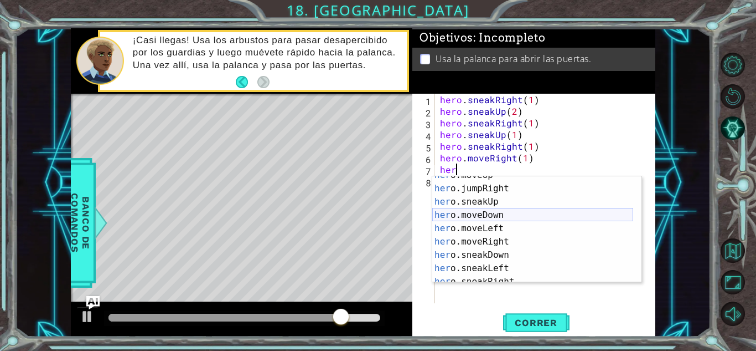
scroll to position [48, 0]
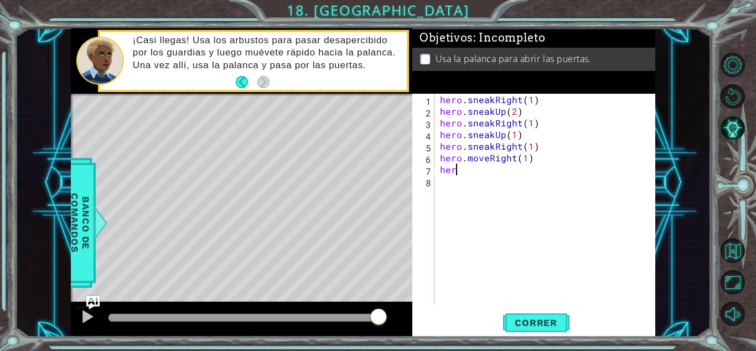
type textarea "hero"
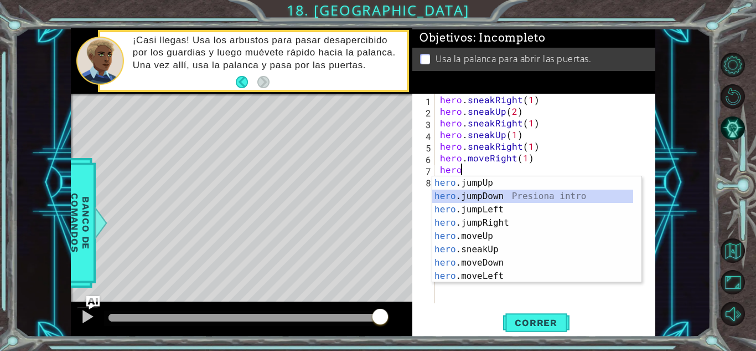
click at [484, 195] on div "hero .jumpUp Presiona intro hero .jumpDown Presiona intro hero .jumpLeft Presio…" at bounding box center [533, 242] width 201 height 133
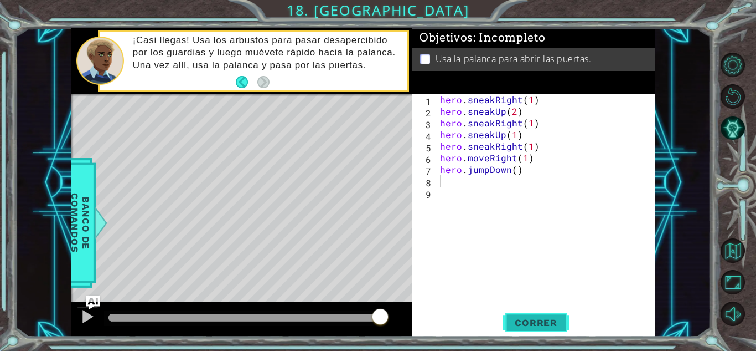
click at [523, 321] on span "Correr" at bounding box center [536, 322] width 65 height 11
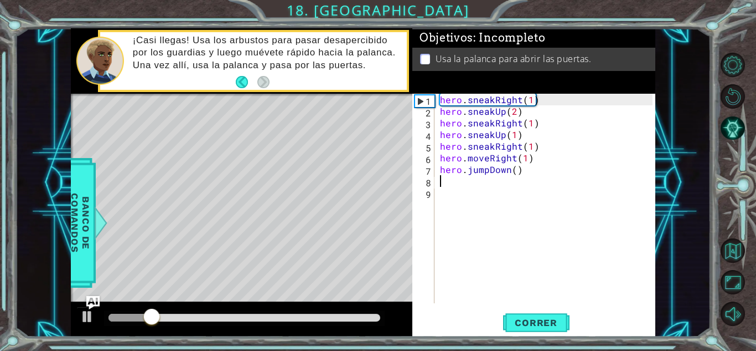
click at [483, 178] on div "hero . sneakRight ( 1 ) hero . sneakUp ( 2 ) hero . sneakRight ( 1 ) hero . sne…" at bounding box center [548, 210] width 220 height 233
click at [490, 169] on div "hero . sneakRight ( 1 ) hero . sneakUp ( 2 ) hero . sneakRight ( 1 ) hero . sne…" at bounding box center [548, 210] width 220 height 233
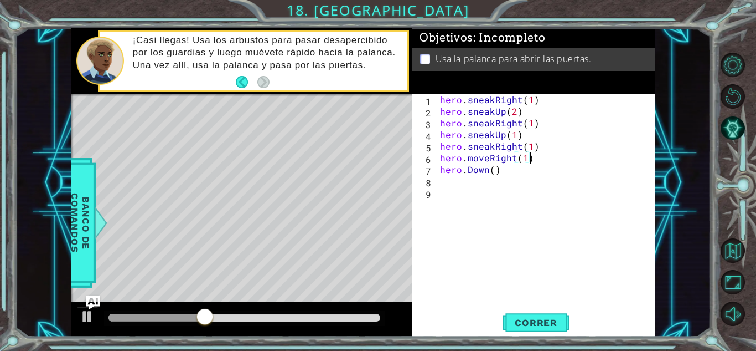
click at [601, 158] on div "hero . sneakRight ( 1 ) hero . sneakUp ( 2 ) hero . sneakRight ( 1 ) hero . sne…" at bounding box center [548, 210] width 220 height 233
type textarea "hero.moveRight(1)"
click at [436, 187] on div "hero.moveRight(1) 1 2 3 4 5 6 7 8 9 hero . sneakRight ( 1 ) hero . sneakUp ( 2 …" at bounding box center [533, 198] width 240 height 209
click at [440, 186] on div "hero . sneakRight ( 1 ) hero . sneakUp ( 2 ) hero . sneakRight ( 1 ) hero . sne…" at bounding box center [548, 210] width 220 height 233
click at [471, 174] on div "hero . sneakRight ( 1 ) hero . sneakUp ( 2 ) hero . sneakRight ( 1 ) hero . sne…" at bounding box center [548, 210] width 220 height 233
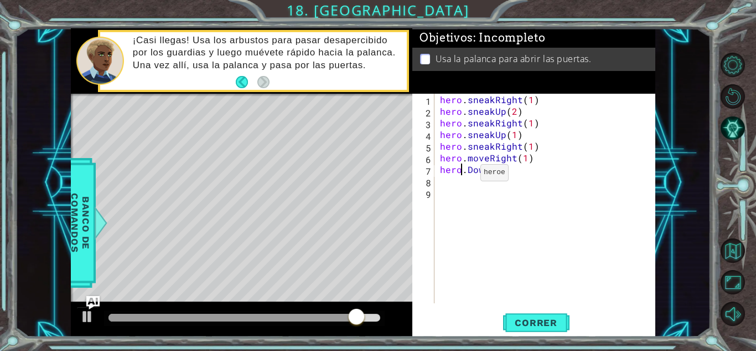
click at [462, 175] on div "hero . sneakRight ( 1 ) hero . sneakUp ( 2 ) hero . sneakRight ( 1 ) hero . sne…" at bounding box center [548, 210] width 220 height 233
click at [465, 175] on div "hero . sneakRight ( 1 ) hero . sneakUp ( 2 ) hero . sneakRight ( 1 ) hero . sne…" at bounding box center [548, 210] width 220 height 233
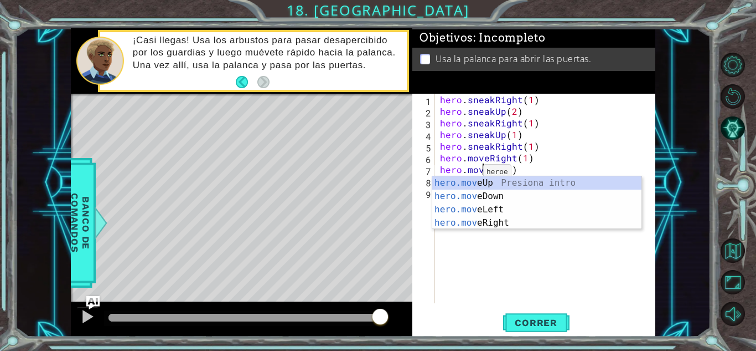
scroll to position [0, 3]
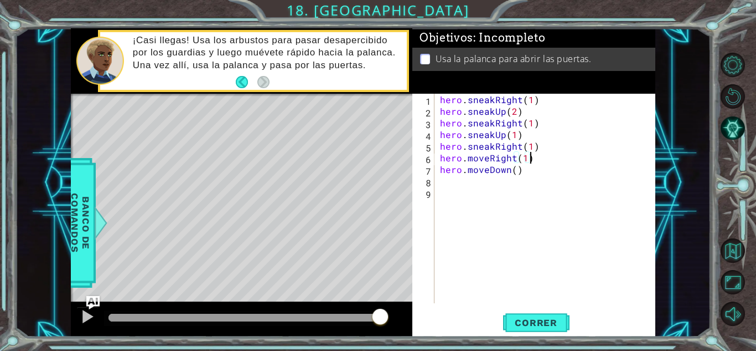
click at [552, 163] on div "hero . sneakRight ( 1 ) hero . sneakUp ( 2 ) hero . sneakRight ( 1 ) hero . sne…" at bounding box center [548, 210] width 220 height 233
type textarea "hero.moveRight(1)"
click at [439, 183] on div "hero . sneakRight ( 1 ) hero . sneakUp ( 2 ) hero . sneakRight ( 1 ) hero . sne…" at bounding box center [548, 210] width 220 height 233
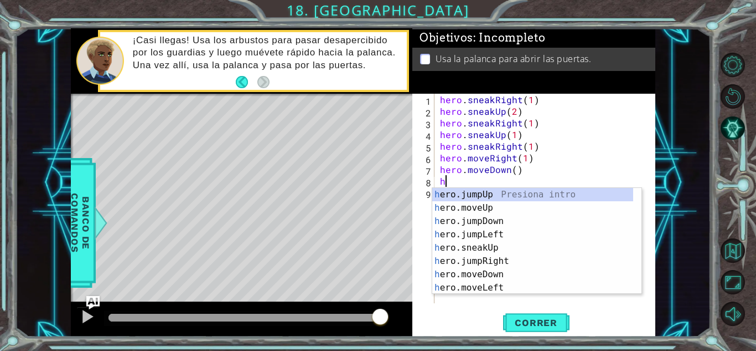
type textarea "her"
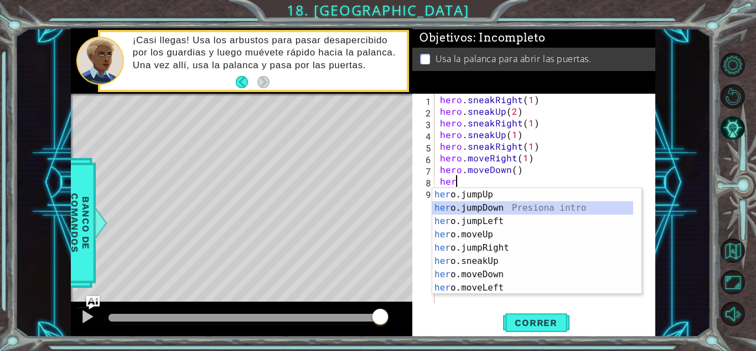
click at [481, 207] on div "her o.jumpUp Presiona intro her o.jumpDown Presiona intro her o.jumpLeft Presio…" at bounding box center [533, 254] width 201 height 133
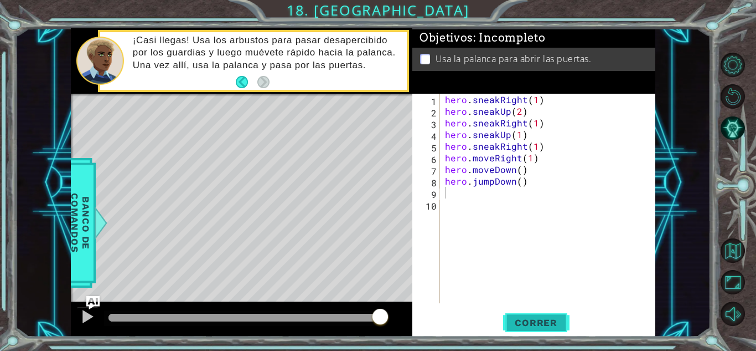
click at [531, 321] on span "Correr" at bounding box center [536, 322] width 65 height 11
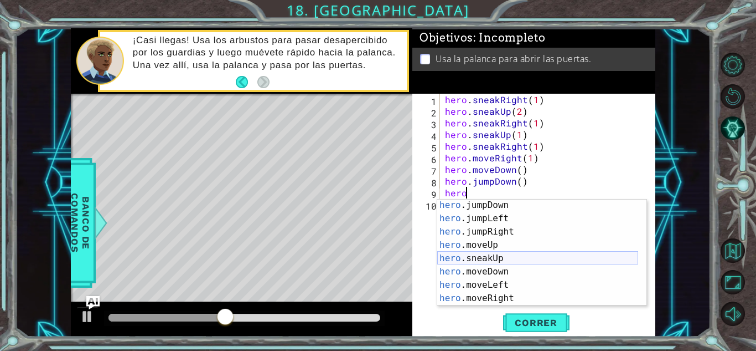
scroll to position [22, 0]
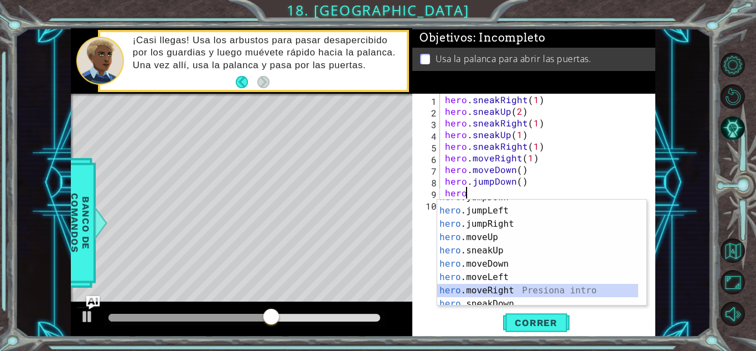
click at [492, 287] on div "hero .jumpDown Presiona intro hero .jumpLeft Presiona intro hero .jumpRight Pre…" at bounding box center [537, 257] width 201 height 133
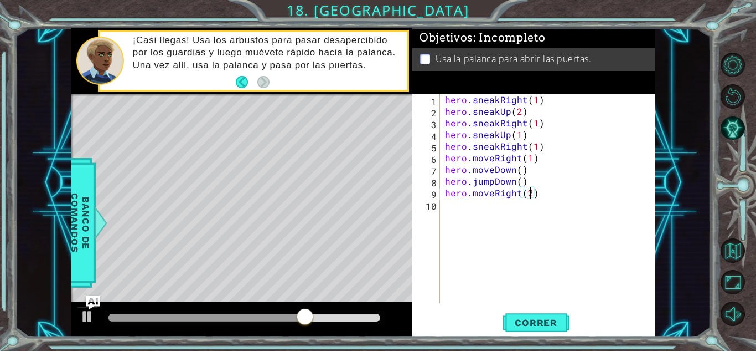
scroll to position [0, 5]
type textarea "hero.moveRight(2)"
click at [541, 322] on span "Correr" at bounding box center [536, 322] width 65 height 11
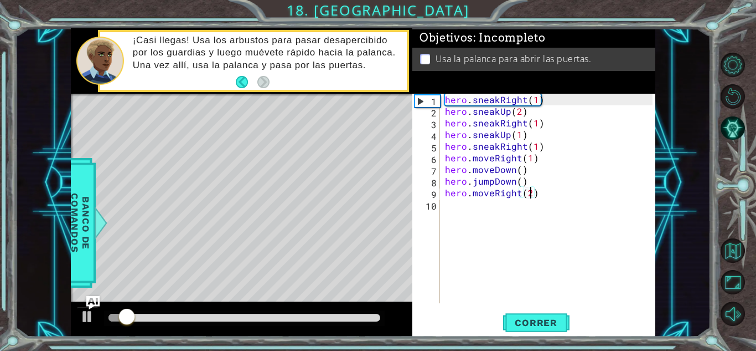
click at [460, 212] on div "hero . sneakRight ( 1 ) hero . sneakUp ( 2 ) hero . sneakRight ( 1 ) hero . sne…" at bounding box center [550, 210] width 215 height 233
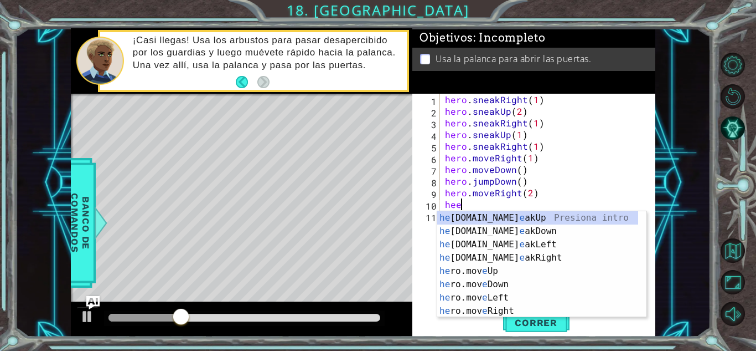
scroll to position [0, 0]
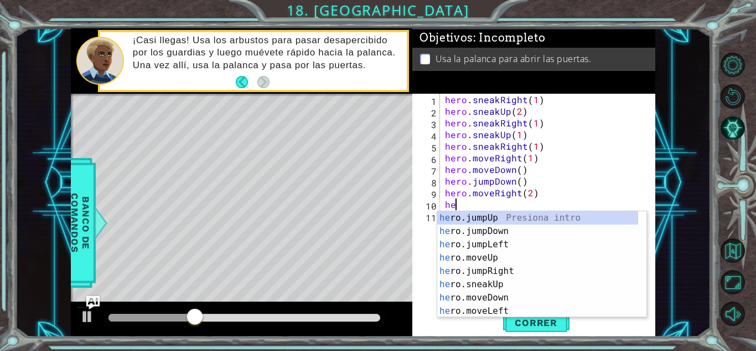
type textarea "her"
click at [492, 217] on div "her o.jumpUp Presiona intro her o.jumpDown Presiona intro her o.jumpLeft Presio…" at bounding box center [537, 277] width 201 height 133
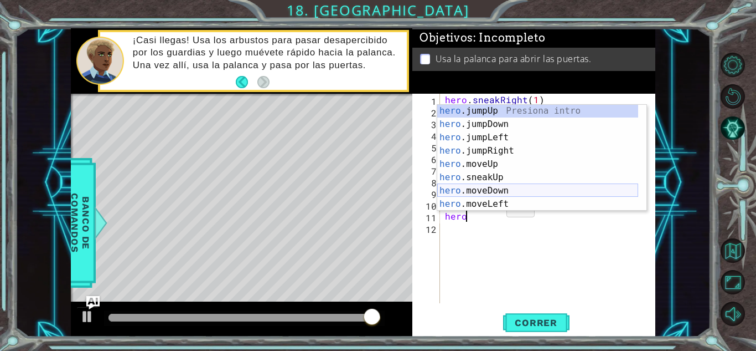
scroll to position [1, 0]
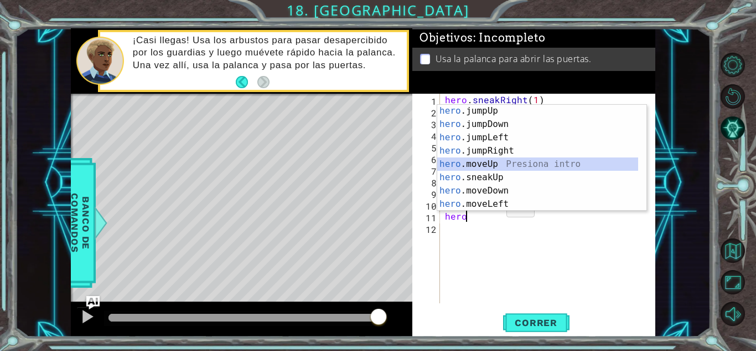
click at [487, 163] on div "hero .jumpUp Presiona intro hero .jumpDown Presiona intro hero .jumpLeft Presio…" at bounding box center [537, 170] width 201 height 133
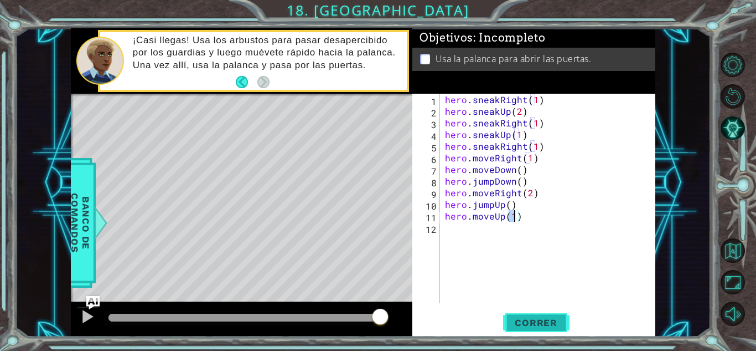
type textarea "hero.moveUp(1)"
click at [534, 317] on span "Correr" at bounding box center [536, 322] width 65 height 11
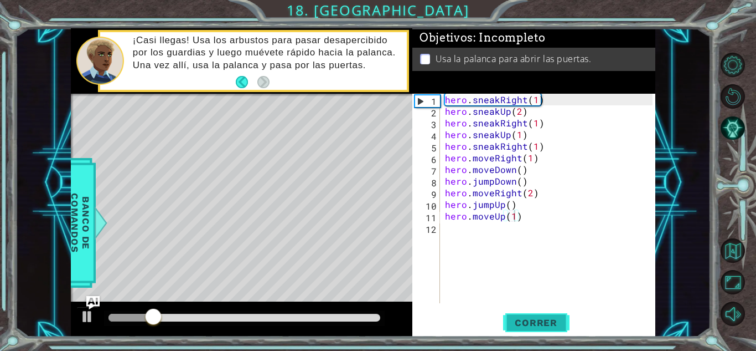
click at [534, 317] on span "Correr" at bounding box center [536, 322] width 65 height 11
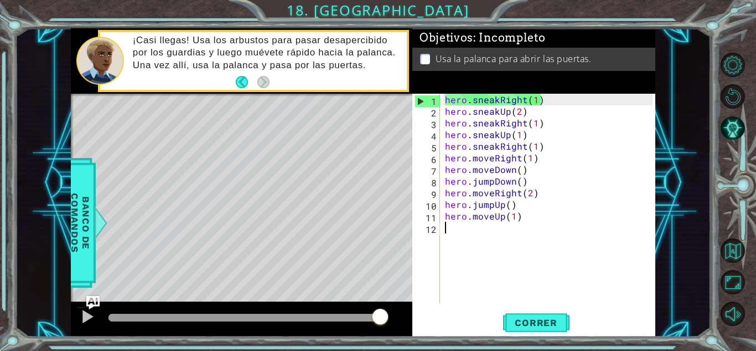
click at [444, 233] on div "hero . sneakRight ( 1 ) hero . sneakUp ( 2 ) hero . sneakRight ( 1 ) hero . sne…" at bounding box center [550, 210] width 215 height 233
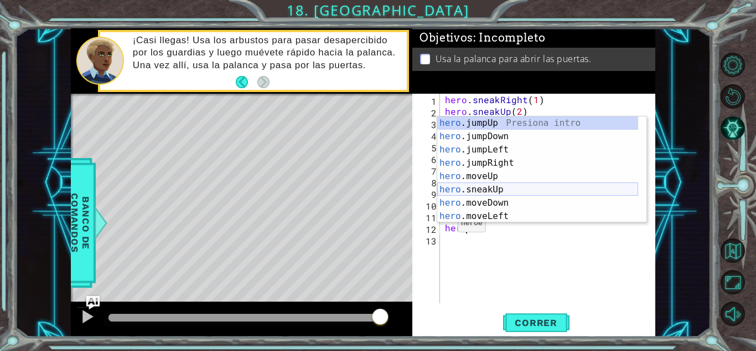
scroll to position [80, 0]
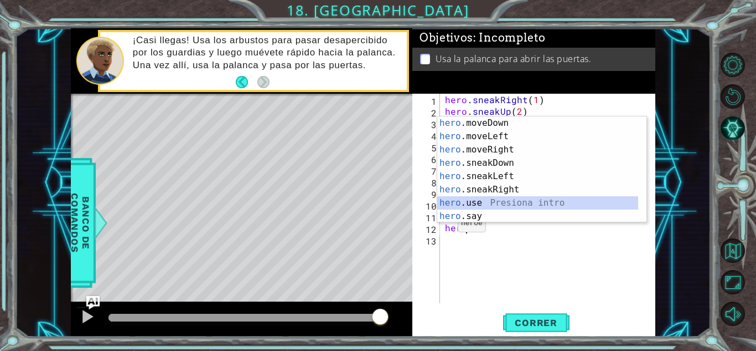
click at [476, 197] on div "hero .moveDown Presiona intro hero .moveLeft Presiona intro hero .moveRight Pre…" at bounding box center [537, 182] width 201 height 133
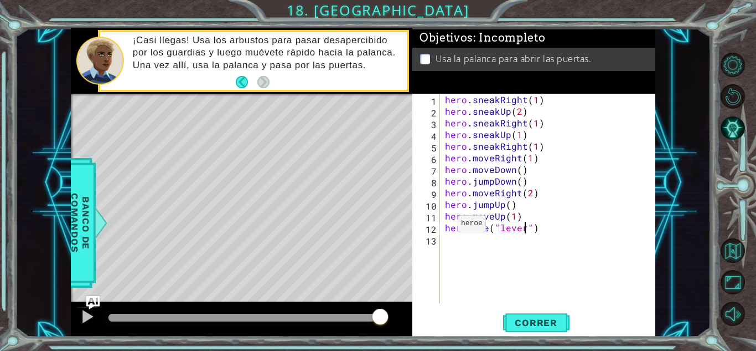
scroll to position [0, 5]
type textarea "hero.use("lever")"
click at [517, 312] on button "Correr" at bounding box center [536, 322] width 66 height 24
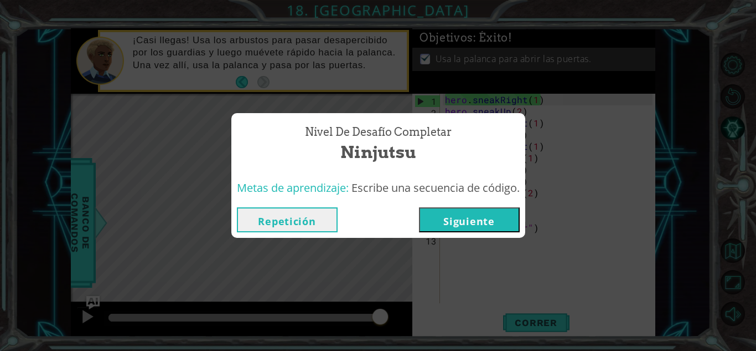
click at [482, 214] on button "Siguiente" at bounding box center [469, 219] width 101 height 25
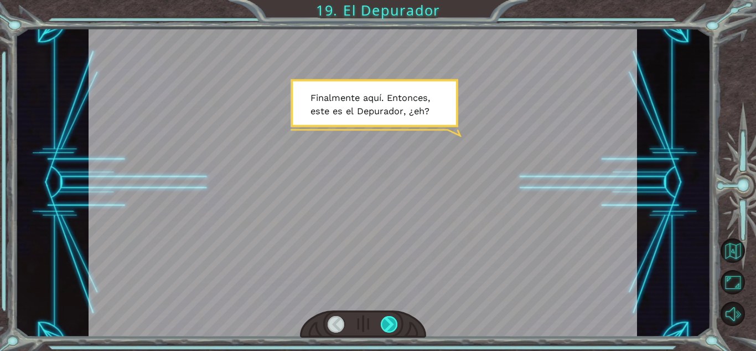
click at [388, 321] on div at bounding box center [389, 324] width 17 height 17
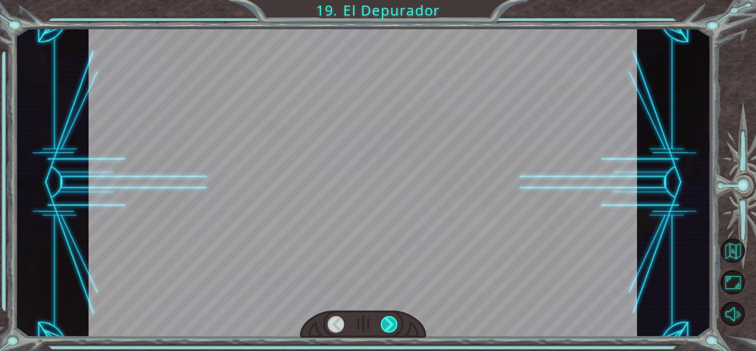
click at [388, 321] on div at bounding box center [389, 324] width 17 height 17
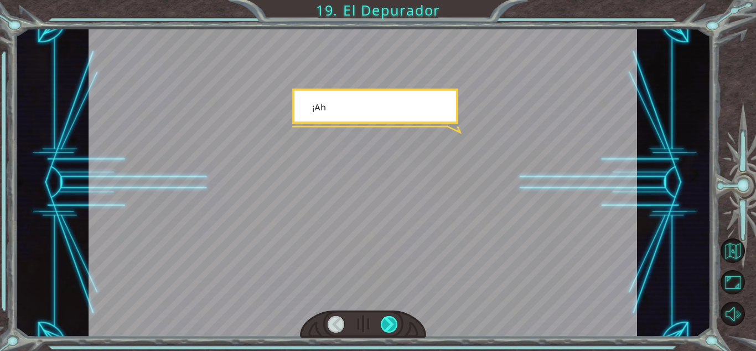
click at [388, 321] on div at bounding box center [389, 324] width 17 height 17
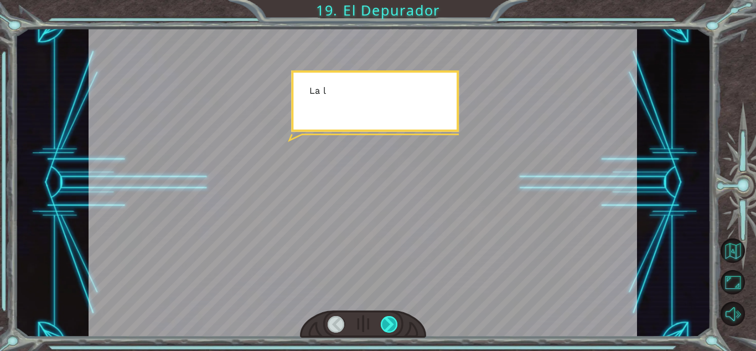
click at [388, 321] on div at bounding box center [389, 324] width 17 height 17
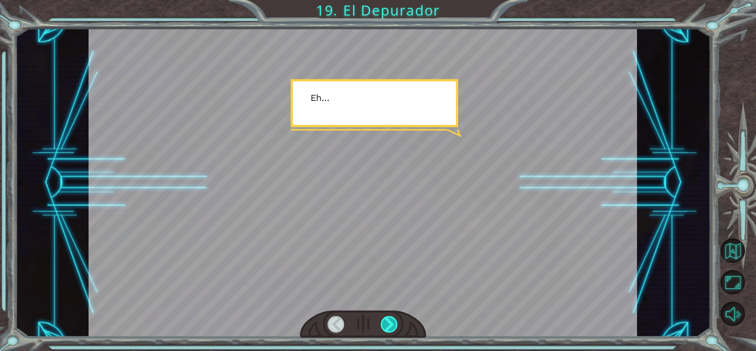
click at [388, 321] on div at bounding box center [389, 324] width 17 height 17
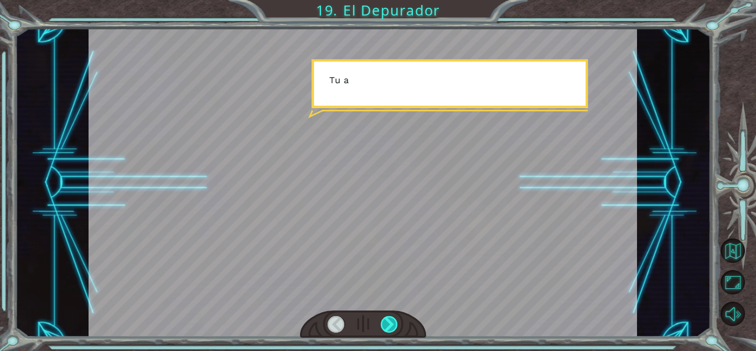
click at [388, 321] on div at bounding box center [389, 324] width 17 height 17
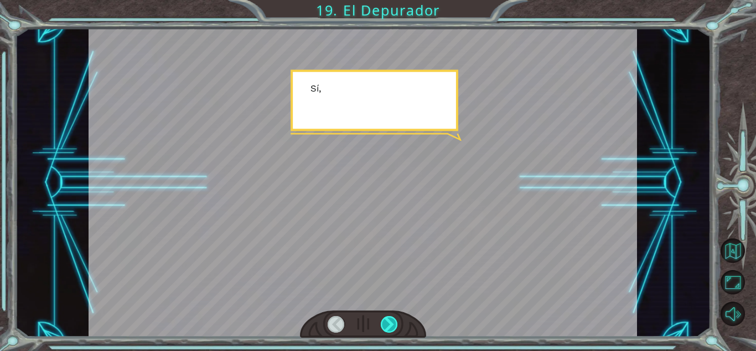
click at [388, 321] on div at bounding box center [389, 324] width 17 height 17
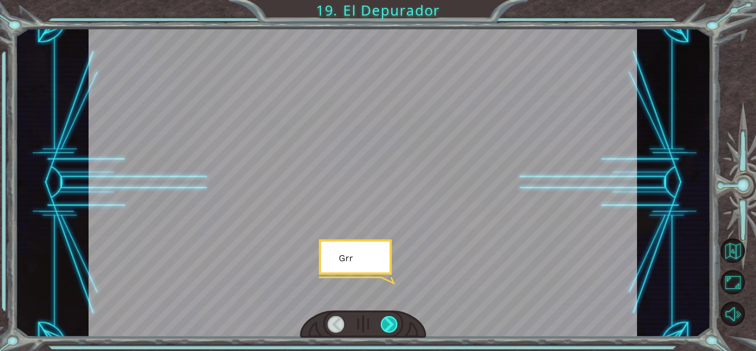
click at [388, 321] on div at bounding box center [389, 324] width 17 height 17
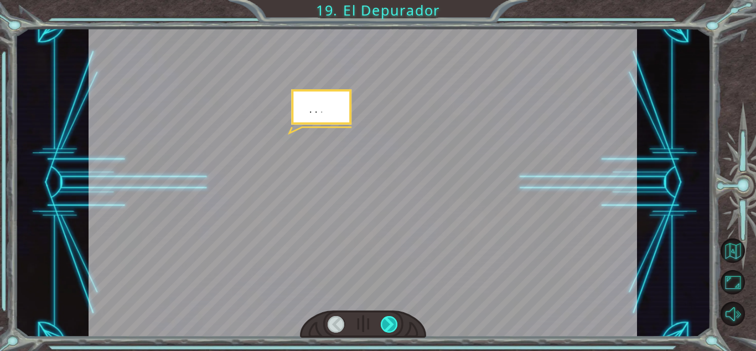
click at [388, 321] on div at bounding box center [389, 324] width 17 height 17
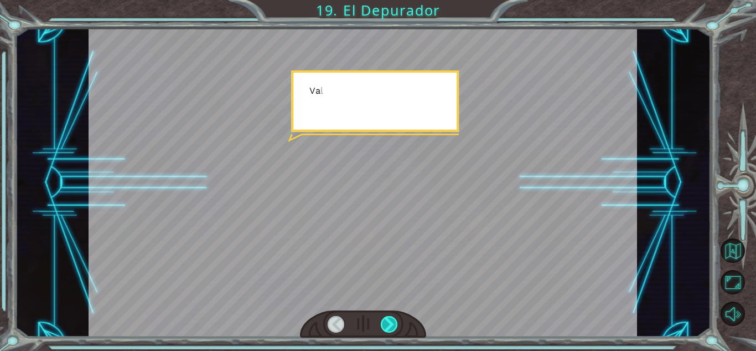
click at [388, 321] on div at bounding box center [389, 324] width 17 height 17
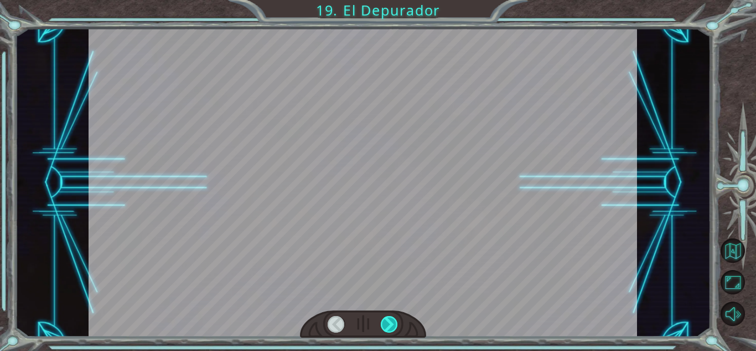
click at [388, 321] on div at bounding box center [389, 324] width 17 height 17
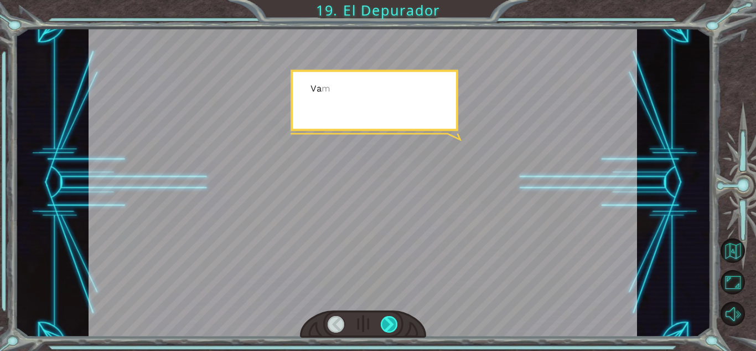
click at [388, 321] on div at bounding box center [389, 324] width 17 height 17
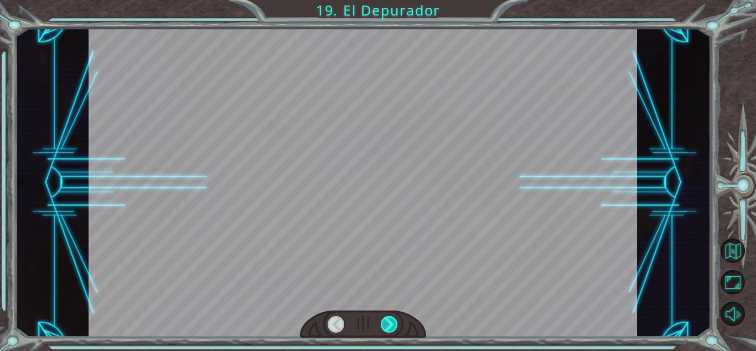
click at [388, 321] on div at bounding box center [389, 324] width 17 height 17
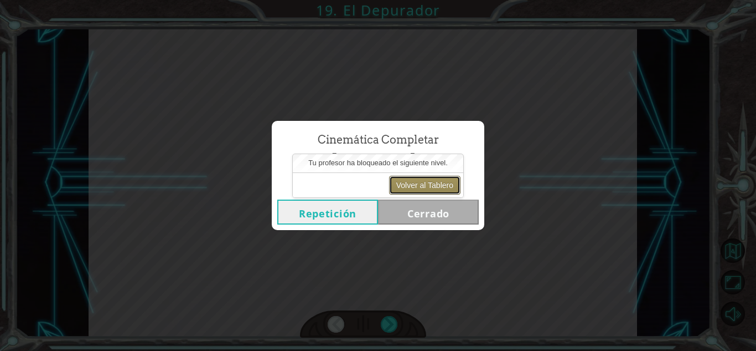
click at [434, 180] on button "Volver al Tablero" at bounding box center [424, 185] width 71 height 19
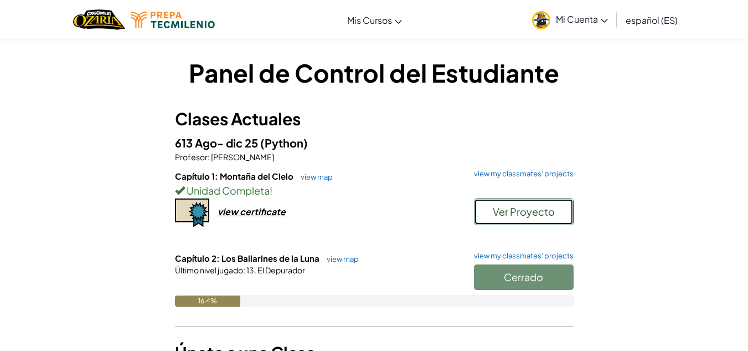
click at [516, 214] on span "Ver Proyecto" at bounding box center [524, 211] width 62 height 13
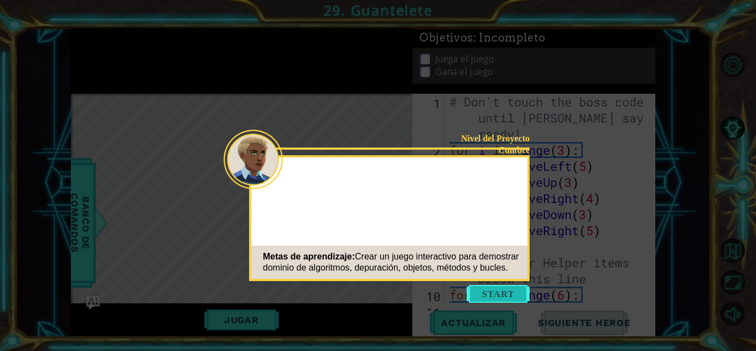
click at [507, 294] on button "Start" at bounding box center [498, 294] width 63 height 18
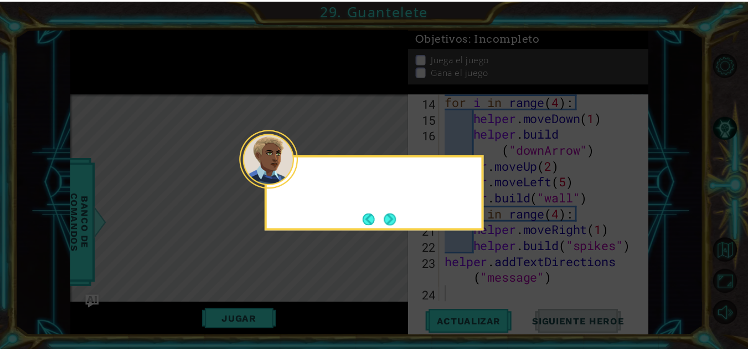
scroll to position [289, 0]
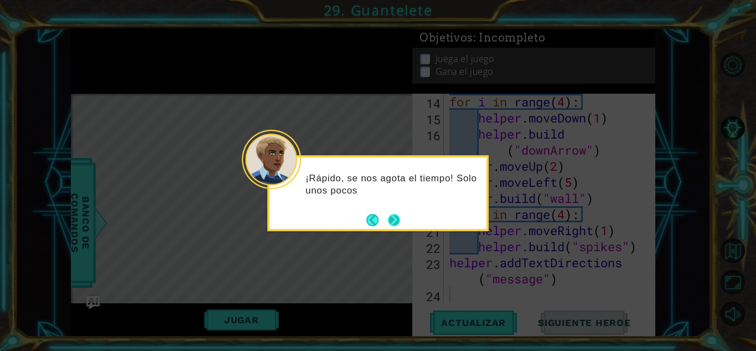
click at [390, 222] on button "Next" at bounding box center [394, 220] width 12 height 12
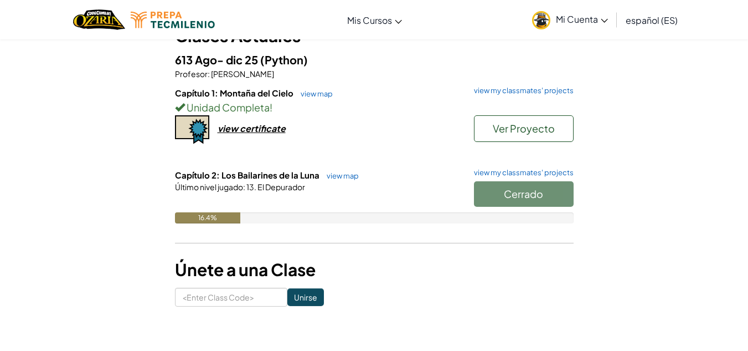
scroll to position [83, 0]
click at [300, 292] on input "Unirse" at bounding box center [305, 297] width 37 height 18
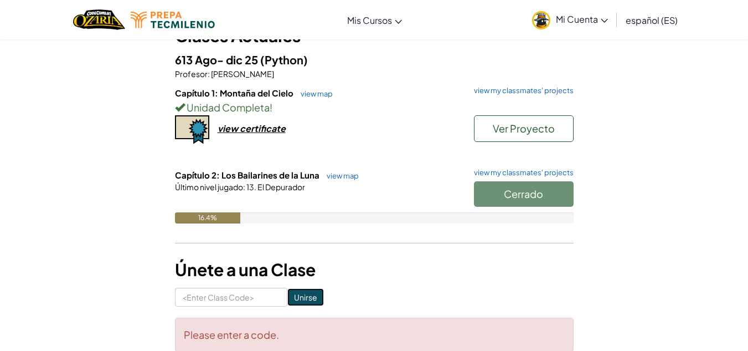
click at [300, 292] on input "Unirse" at bounding box center [305, 297] width 37 height 18
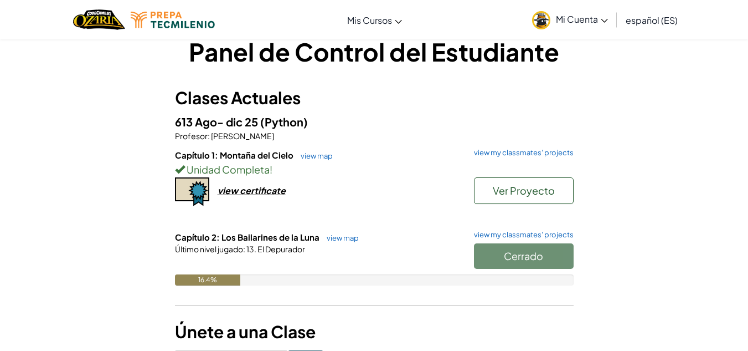
scroll to position [17, 0]
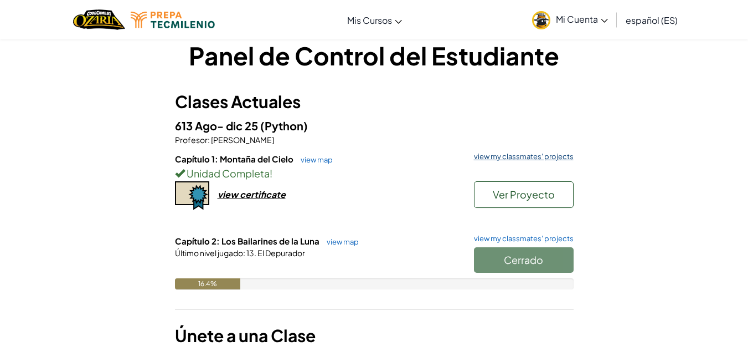
click at [503, 155] on link "view my classmates' projects" at bounding box center [521, 156] width 105 height 7
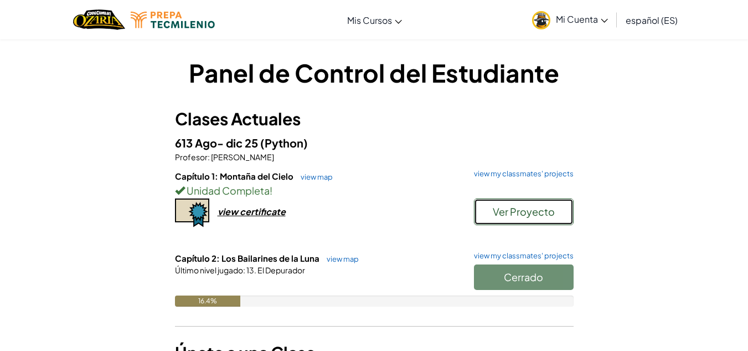
click at [534, 214] on span "Ver Proyecto" at bounding box center [524, 211] width 62 height 13
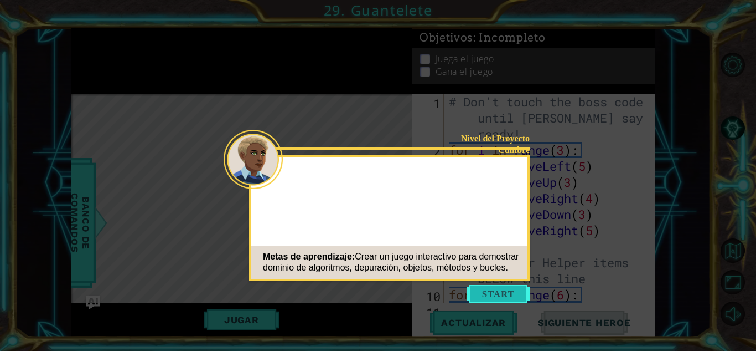
click at [507, 298] on button "Start" at bounding box center [498, 294] width 63 height 18
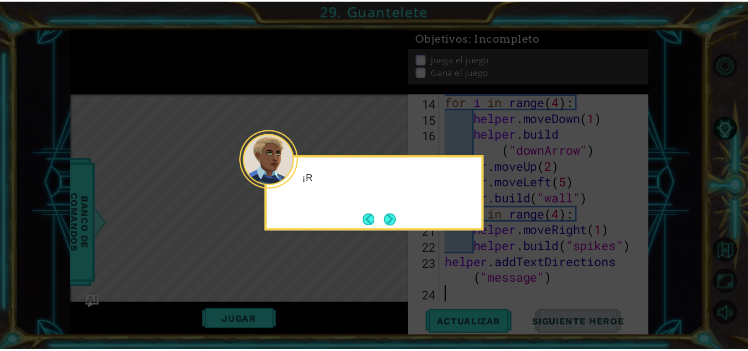
scroll to position [289, 0]
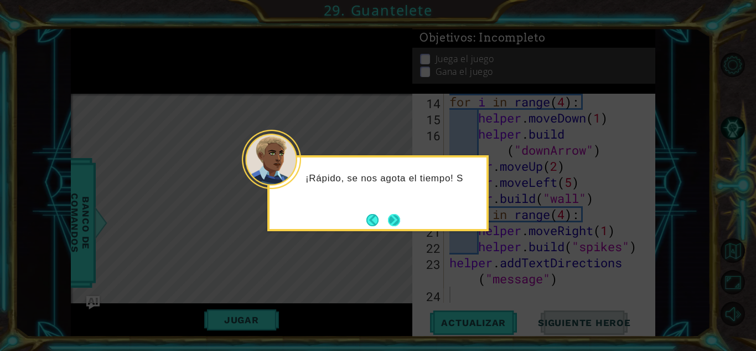
click at [394, 221] on button "Next" at bounding box center [394, 220] width 12 height 12
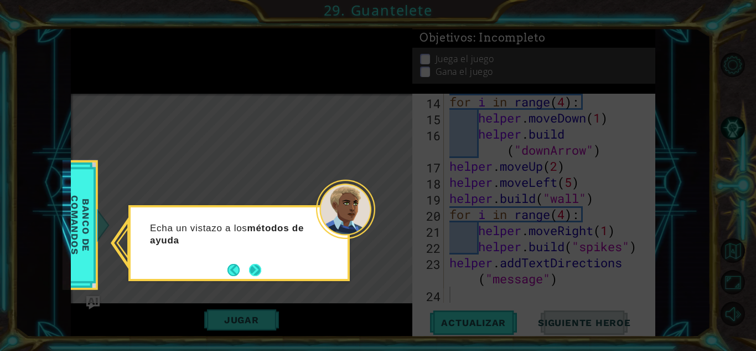
click at [260, 269] on button "Next" at bounding box center [255, 270] width 12 height 12
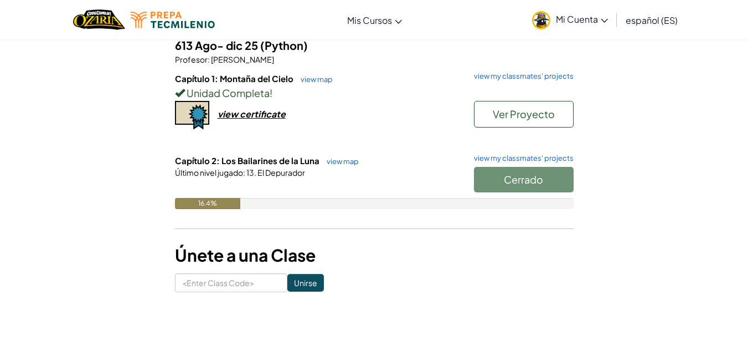
scroll to position [98, 0]
click at [496, 156] on link "view my classmates' projects" at bounding box center [521, 157] width 105 height 7
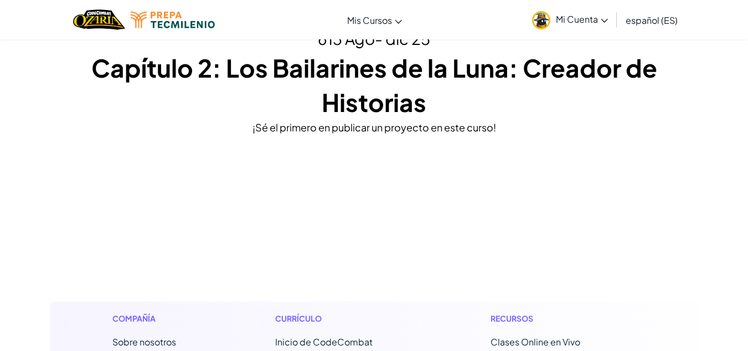
scroll to position [50, 0]
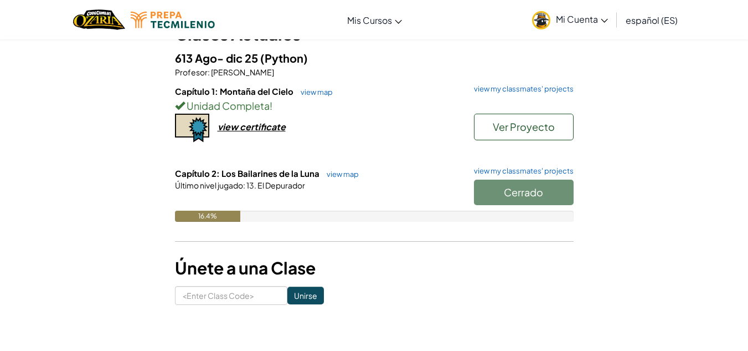
scroll to position [84, 0]
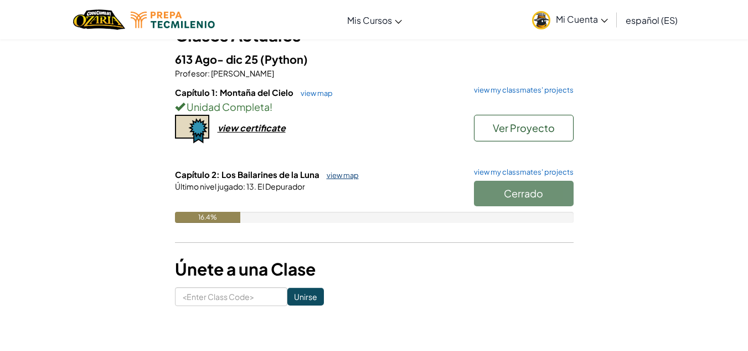
click at [343, 177] on link "view map" at bounding box center [340, 175] width 38 height 9
